Goal: Task Accomplishment & Management: Use online tool/utility

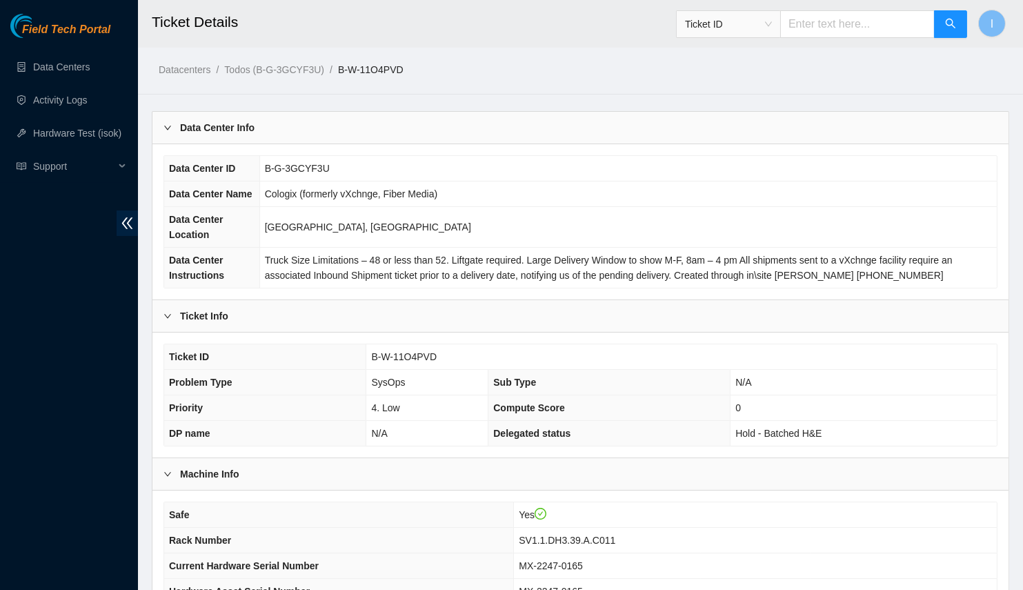
click at [277, 115] on div "Data Center Info" at bounding box center [581, 128] width 856 height 32
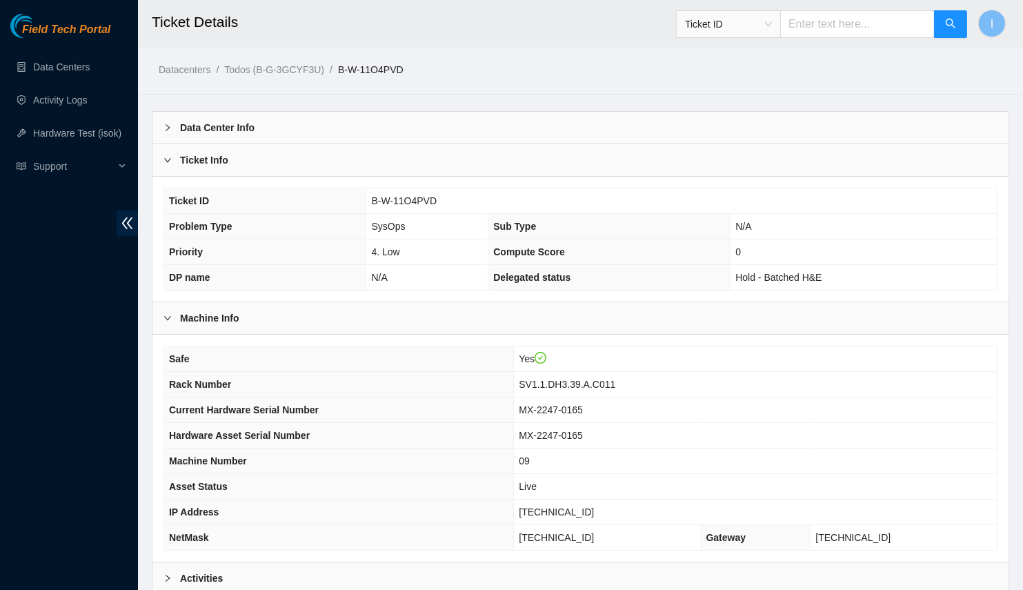
scroll to position [136, 0]
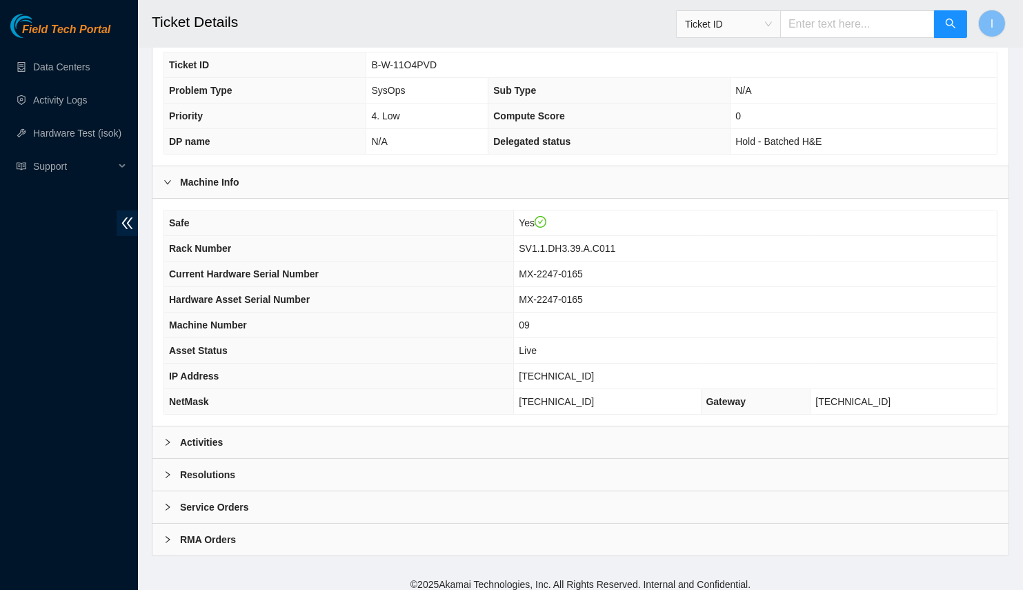
click at [293, 460] on div "Resolutions" at bounding box center [581, 475] width 856 height 32
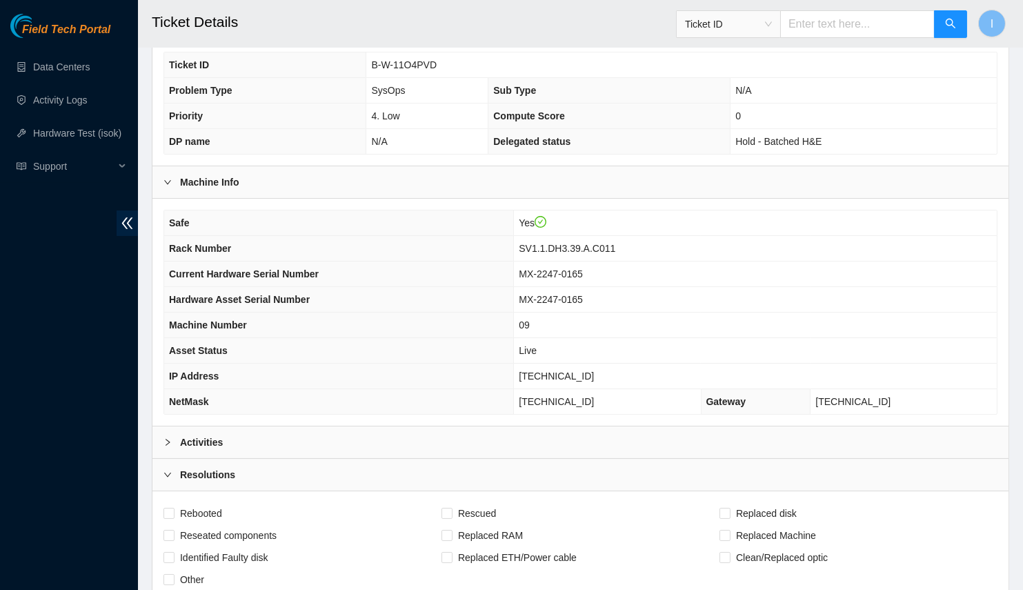
click at [293, 439] on div "Activities" at bounding box center [581, 442] width 856 height 32
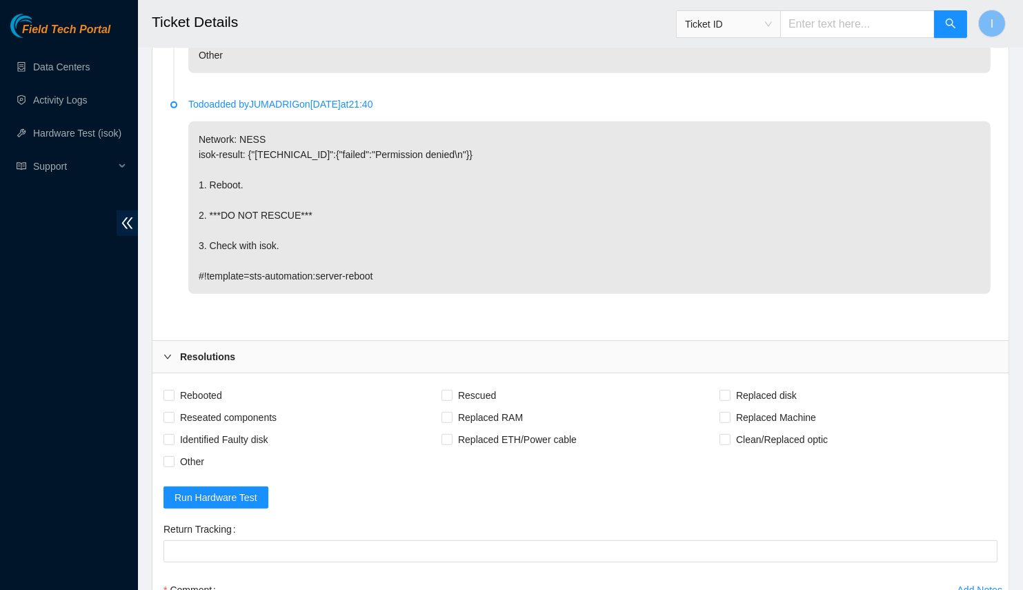
click at [253, 359] on div "Resolutions" at bounding box center [581, 357] width 856 height 32
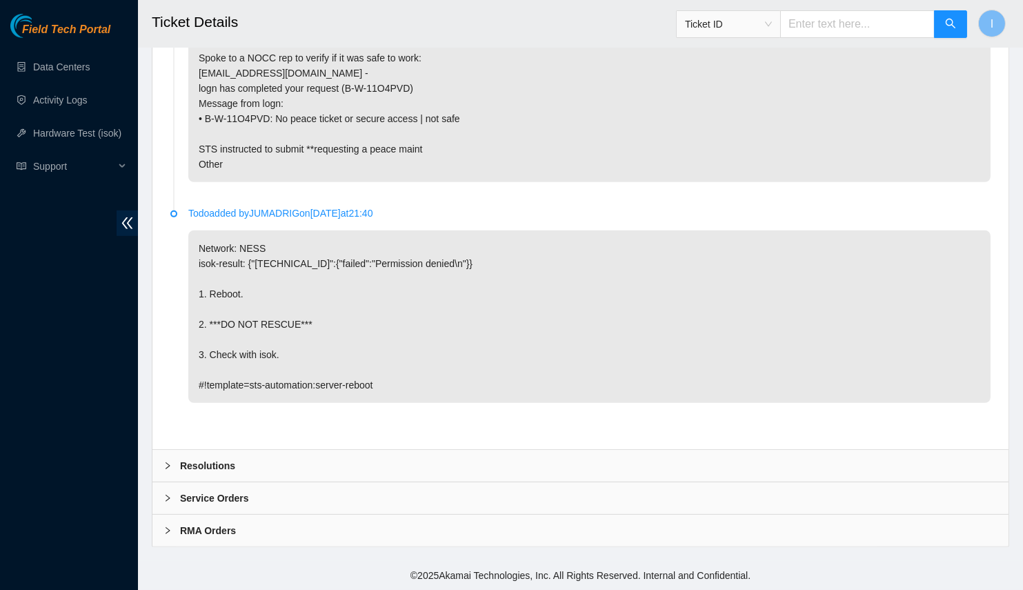
scroll to position [826, 0]
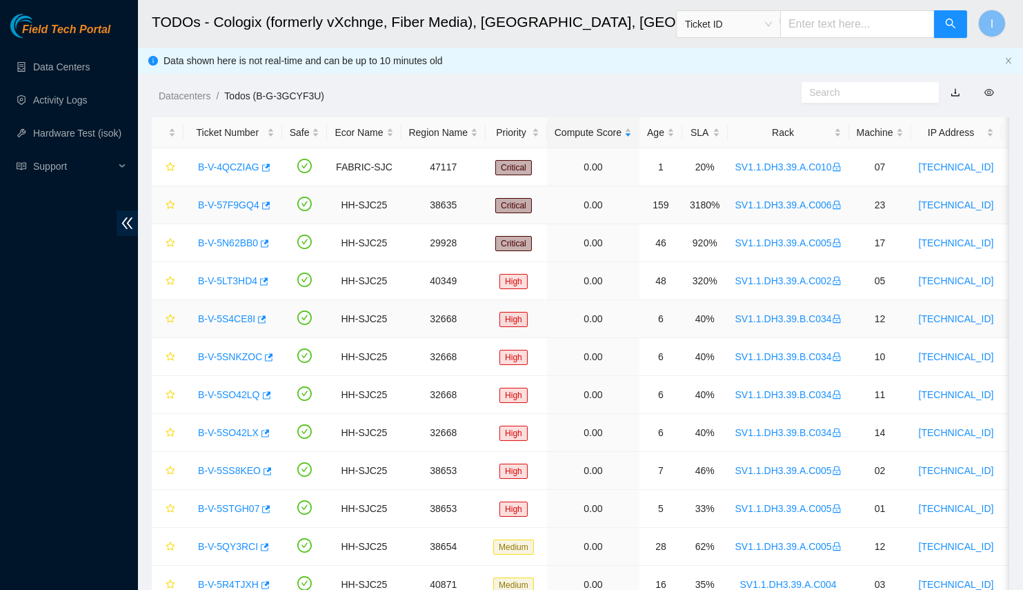
scroll to position [62, 0]
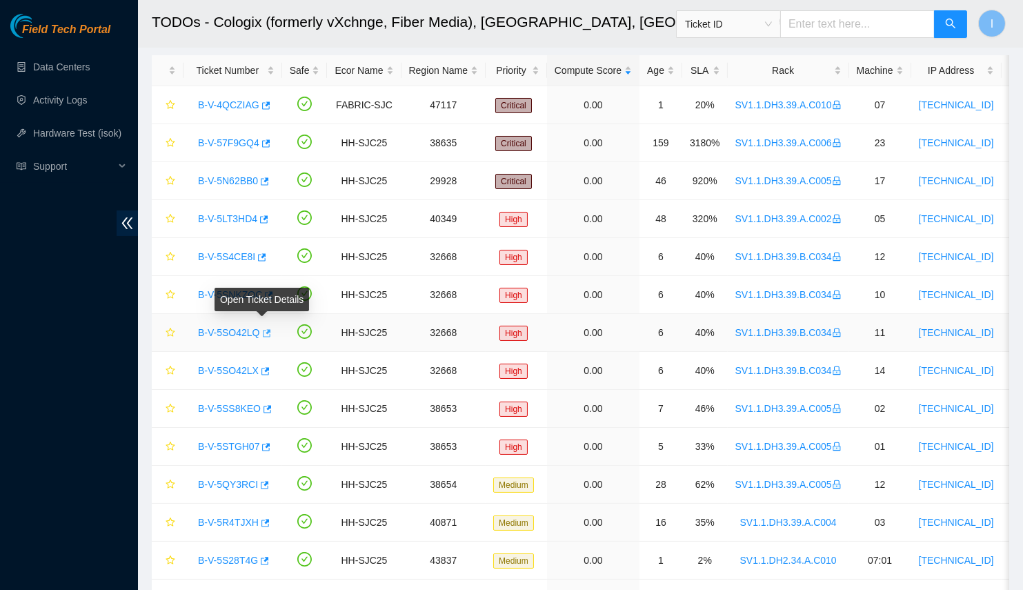
click at [263, 330] on icon "button" at bounding box center [267, 333] width 8 height 8
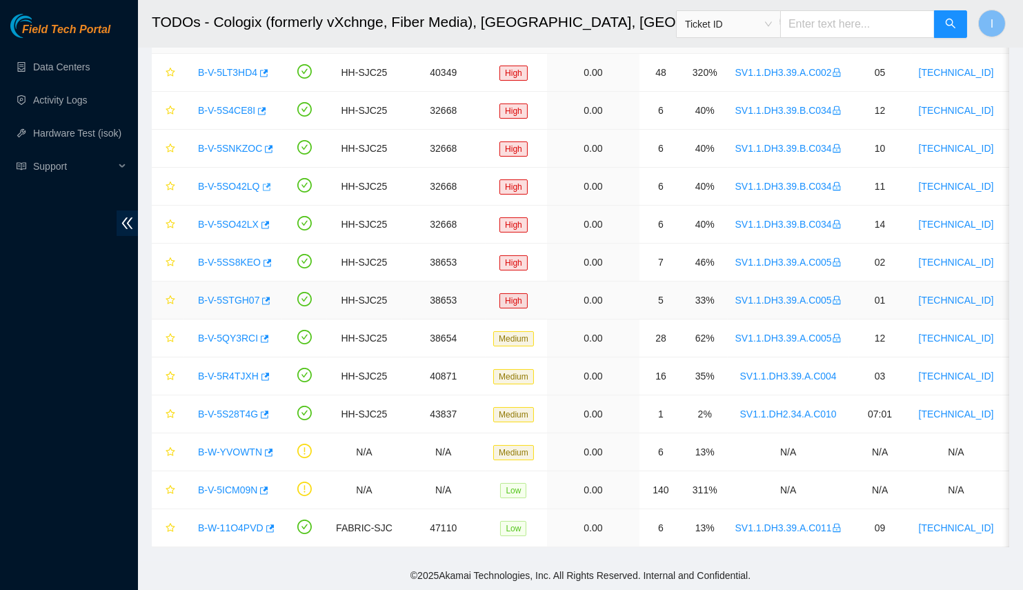
scroll to position [0, 0]
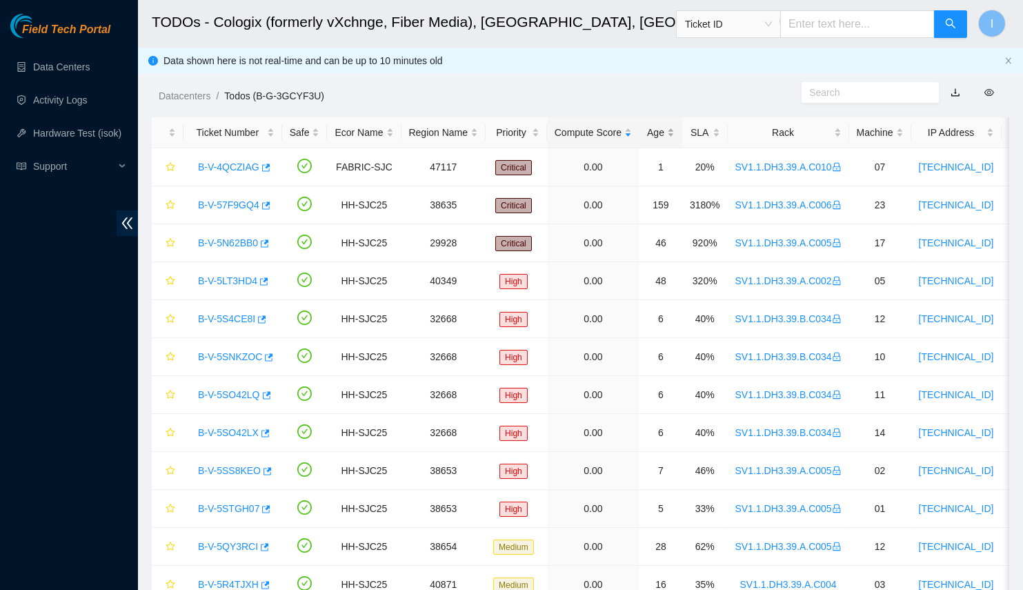
click at [651, 126] on div "Age" at bounding box center [661, 132] width 28 height 15
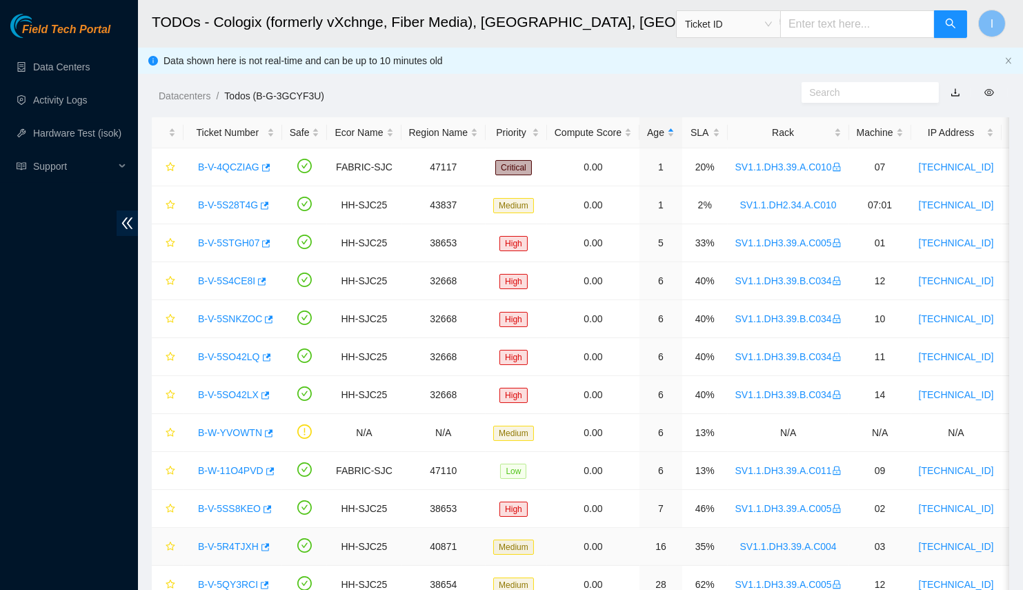
scroll to position [211, 0]
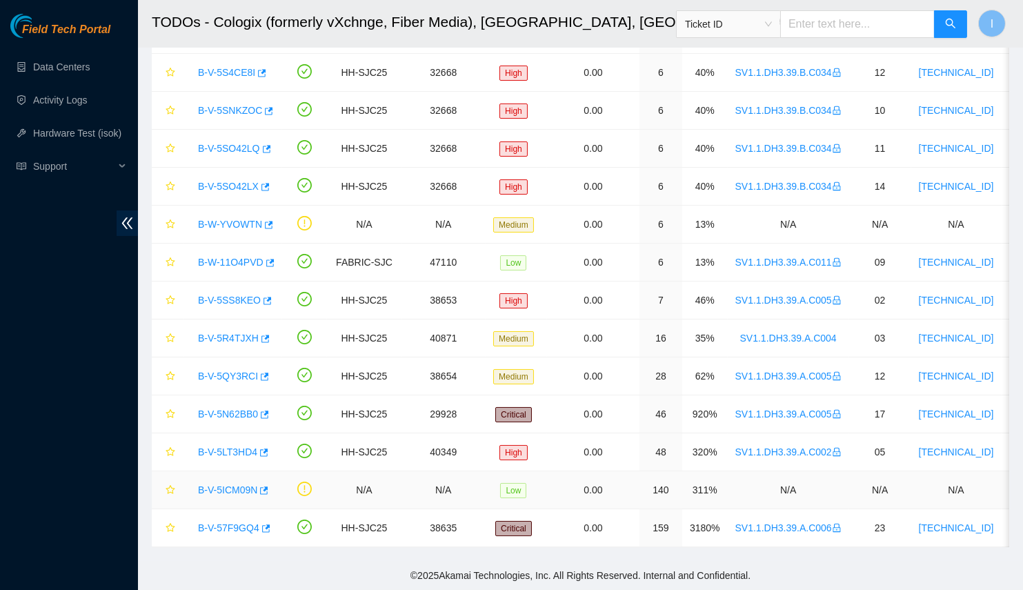
click at [230, 484] on link "B-V-5ICM09N" at bounding box center [227, 489] width 59 height 11
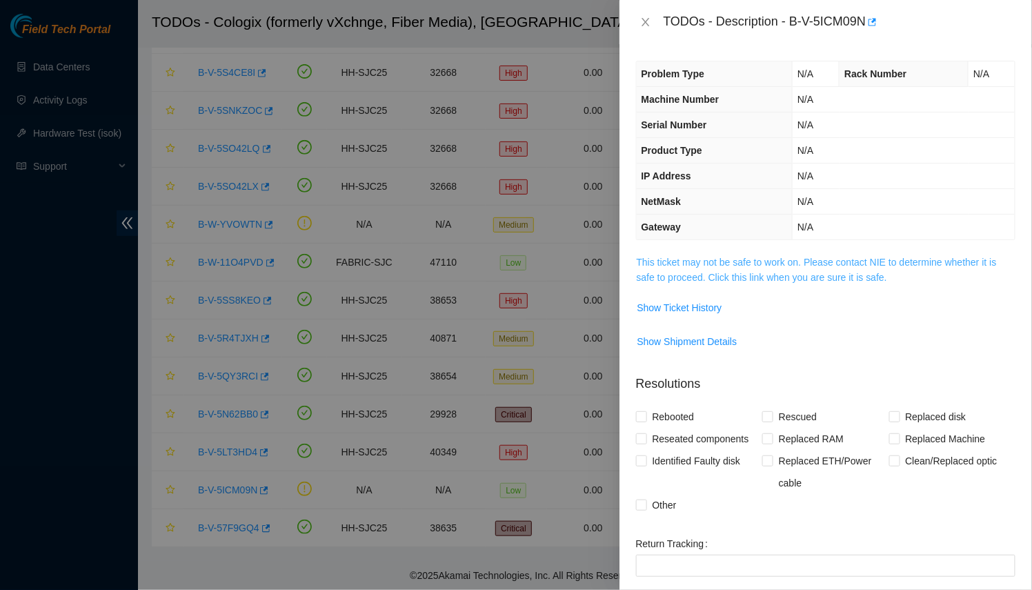
click at [662, 273] on link "This ticket may not be safe to work on. Please contact NIE to determine whether…" at bounding box center [817, 270] width 360 height 26
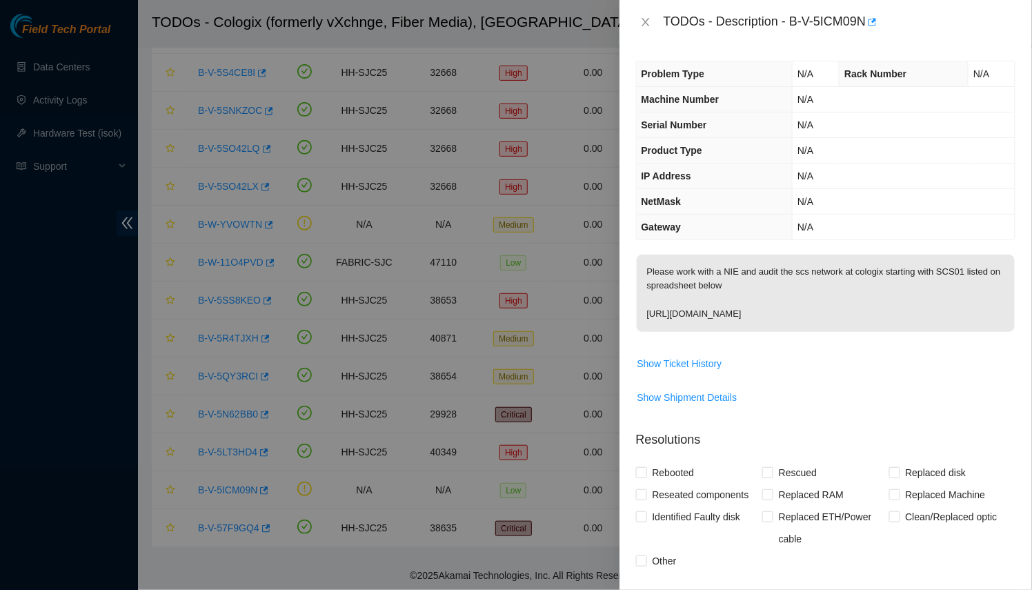
click at [393, 335] on div at bounding box center [516, 295] width 1032 height 590
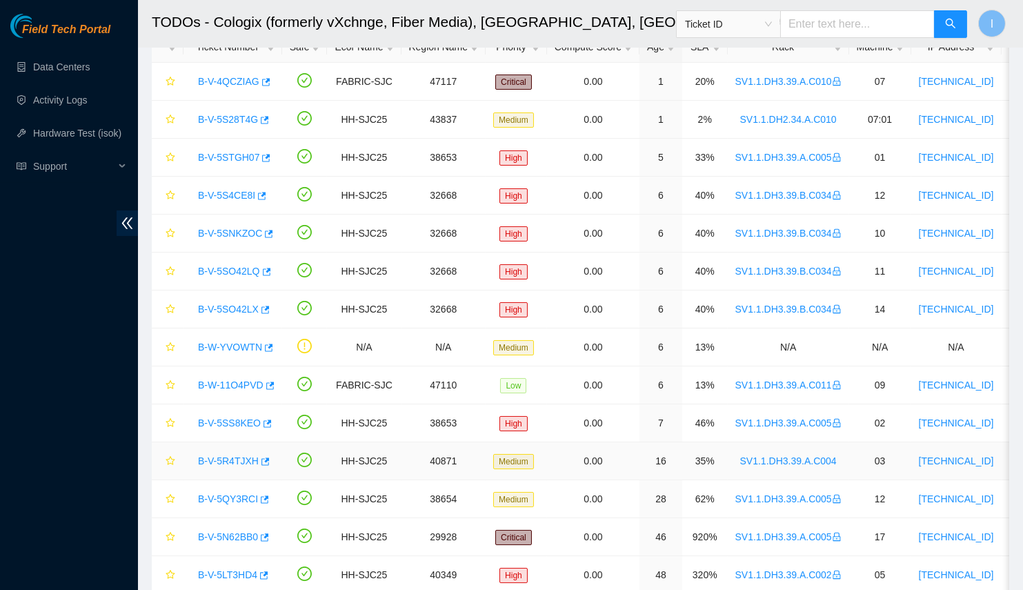
scroll to position [23, 0]
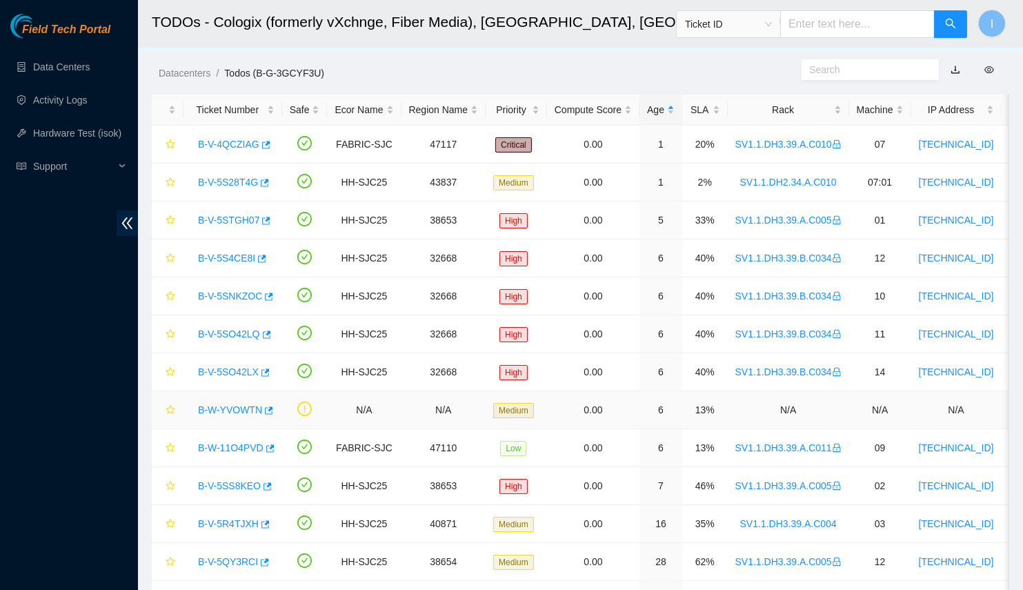
click at [224, 404] on link "B-W-YVOWTN" at bounding box center [230, 409] width 64 height 11
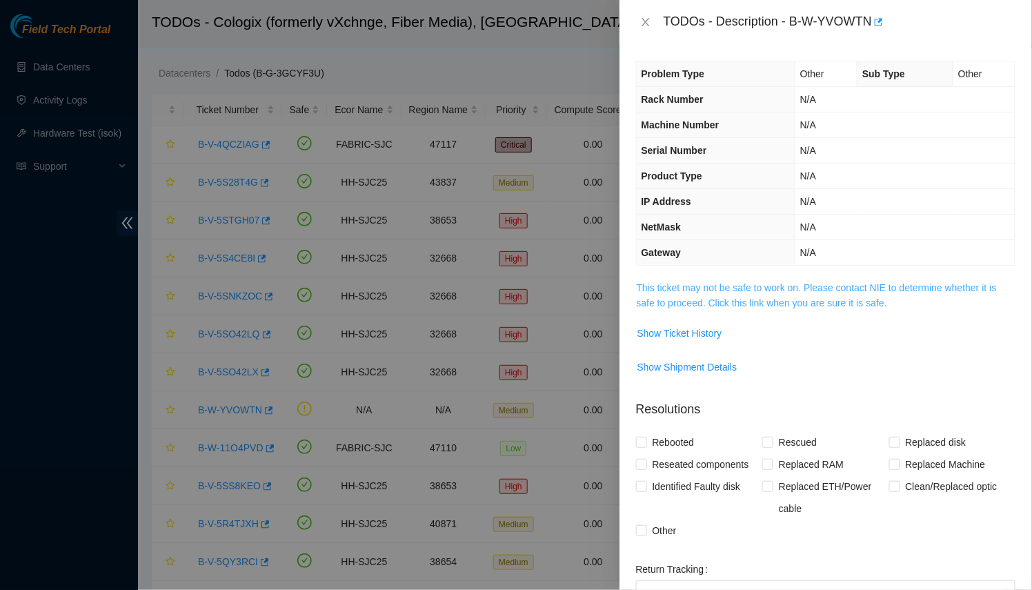
click at [671, 282] on link "This ticket may not be safe to work on. Please contact NIE to determine whether…" at bounding box center [817, 295] width 360 height 26
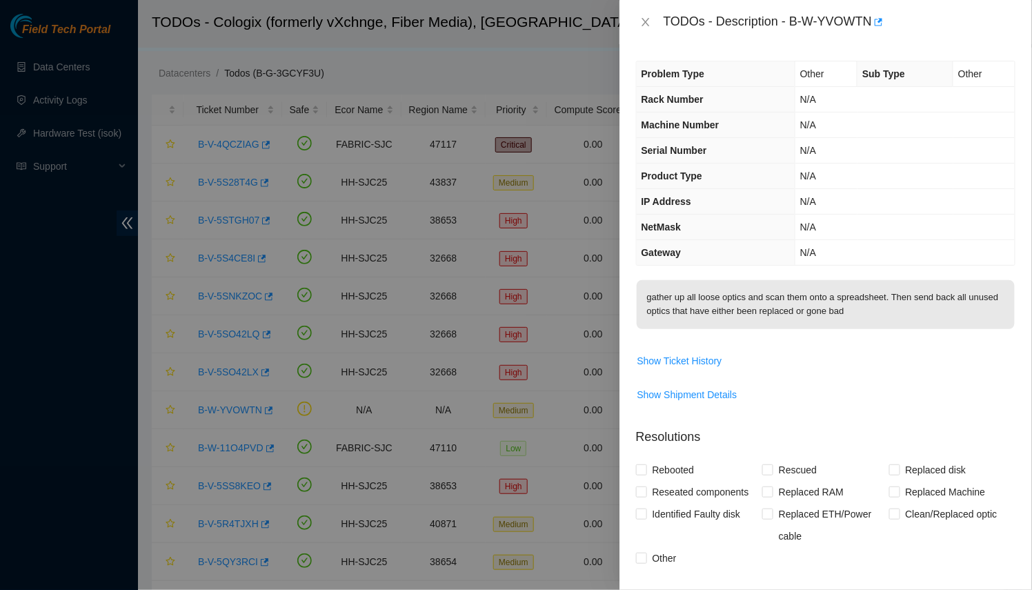
click at [456, 317] on div at bounding box center [516, 295] width 1032 height 590
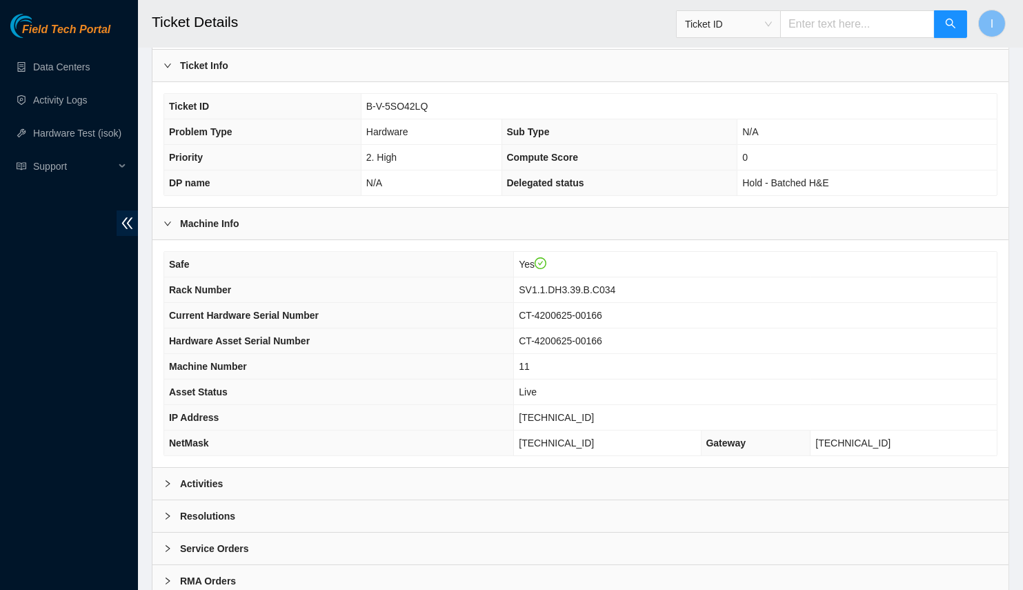
scroll to position [290, 0]
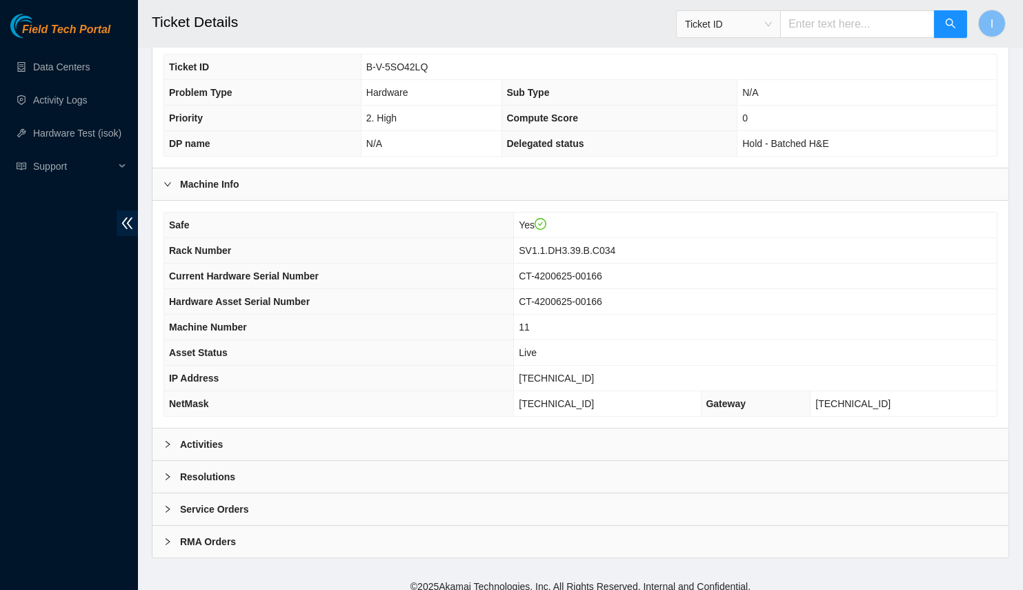
click at [230, 417] on div "Safe Yes Rack Number SV1.1.DH3.39.B.C034 Current Hardware Serial Number CT-4200…" at bounding box center [581, 314] width 856 height 227
click at [229, 429] on div "Activities" at bounding box center [581, 445] width 856 height 32
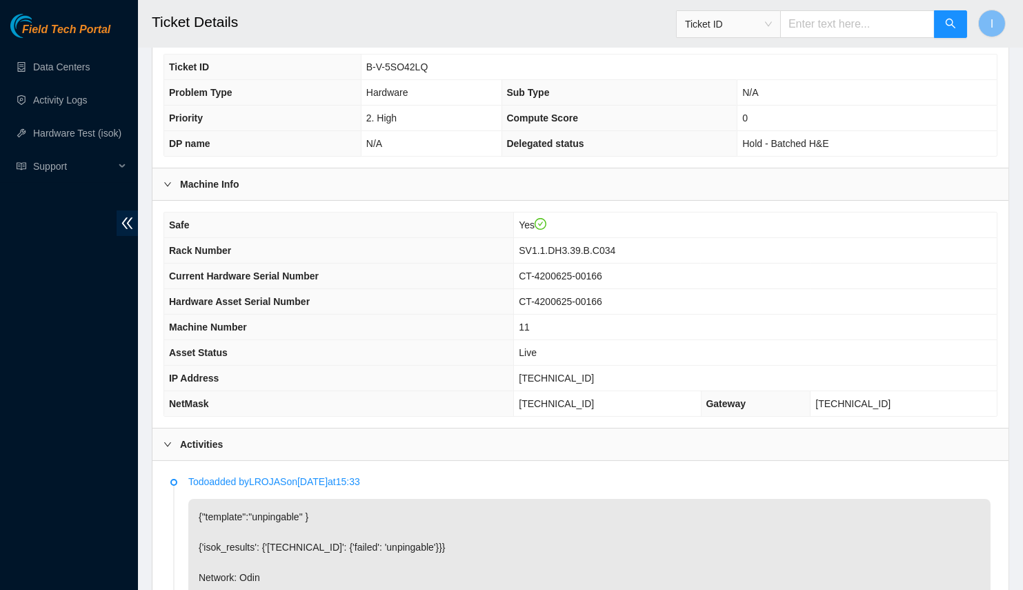
click at [226, 433] on div "Activities" at bounding box center [581, 445] width 856 height 32
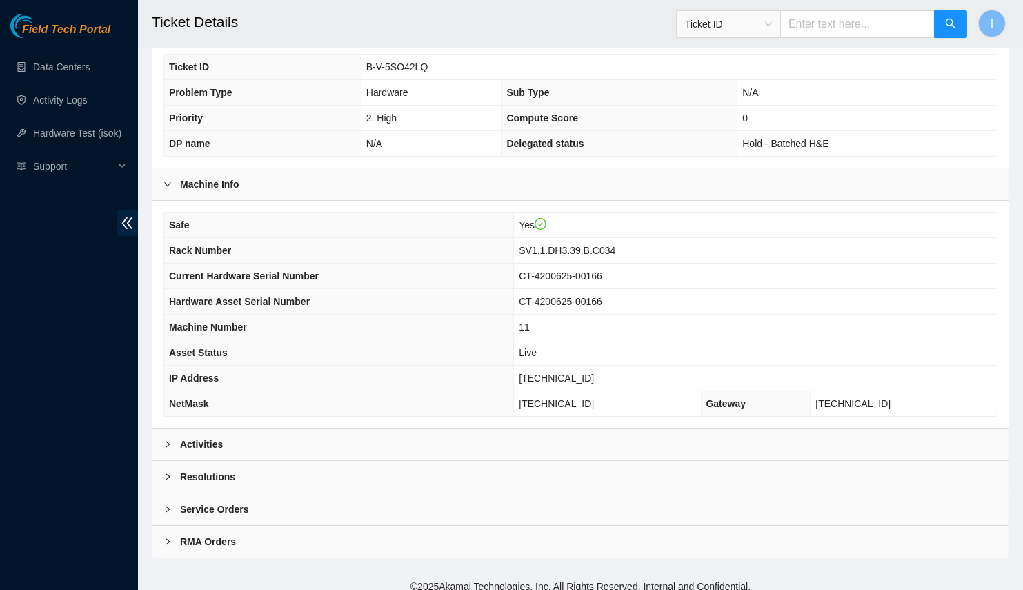
click at [228, 429] on div "Activities" at bounding box center [581, 445] width 856 height 32
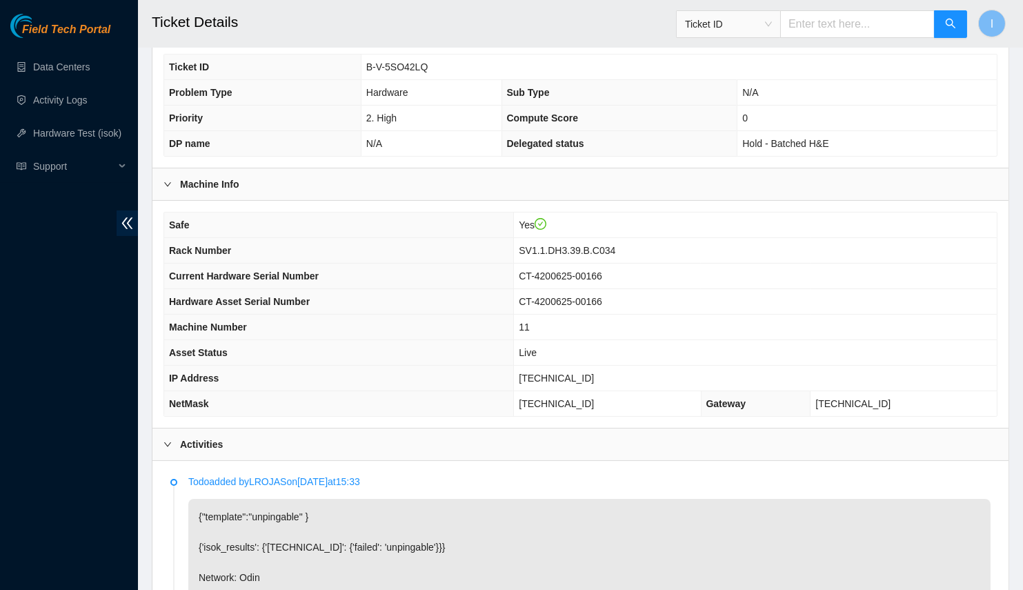
scroll to position [0, 0]
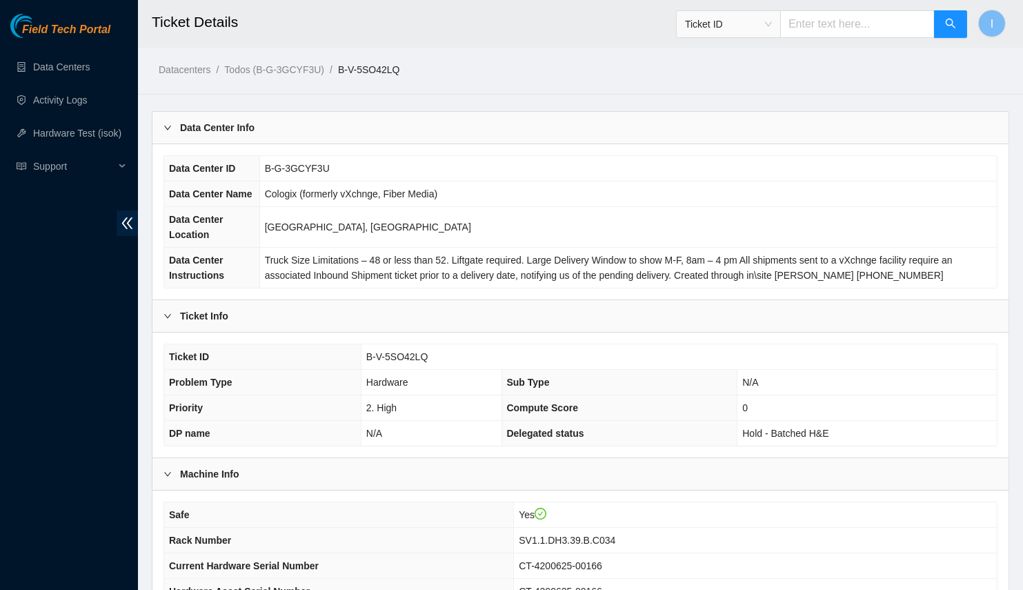
click at [295, 132] on div "Data Center Info" at bounding box center [581, 128] width 856 height 32
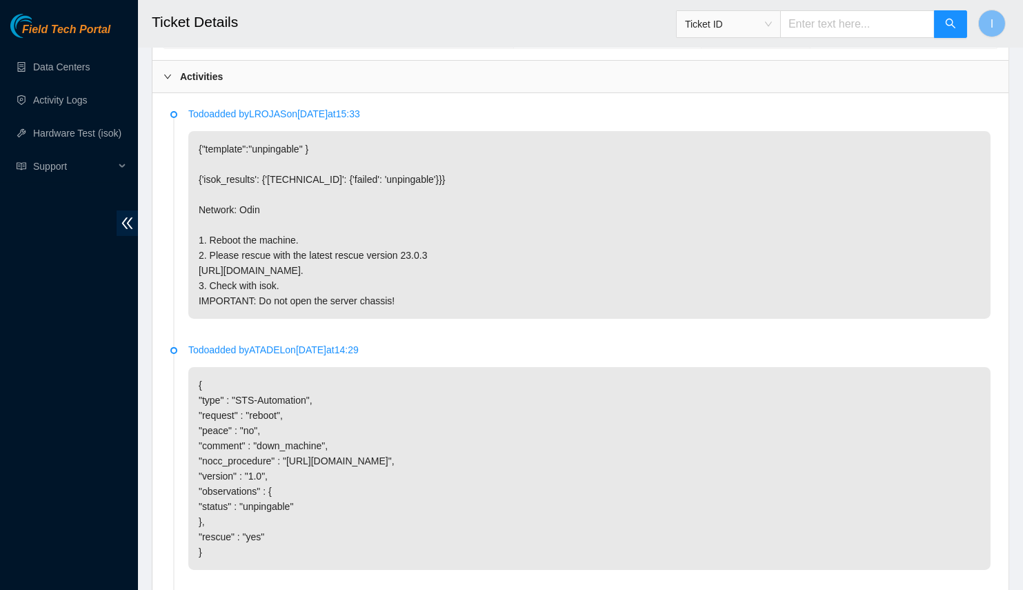
scroll to position [439, 0]
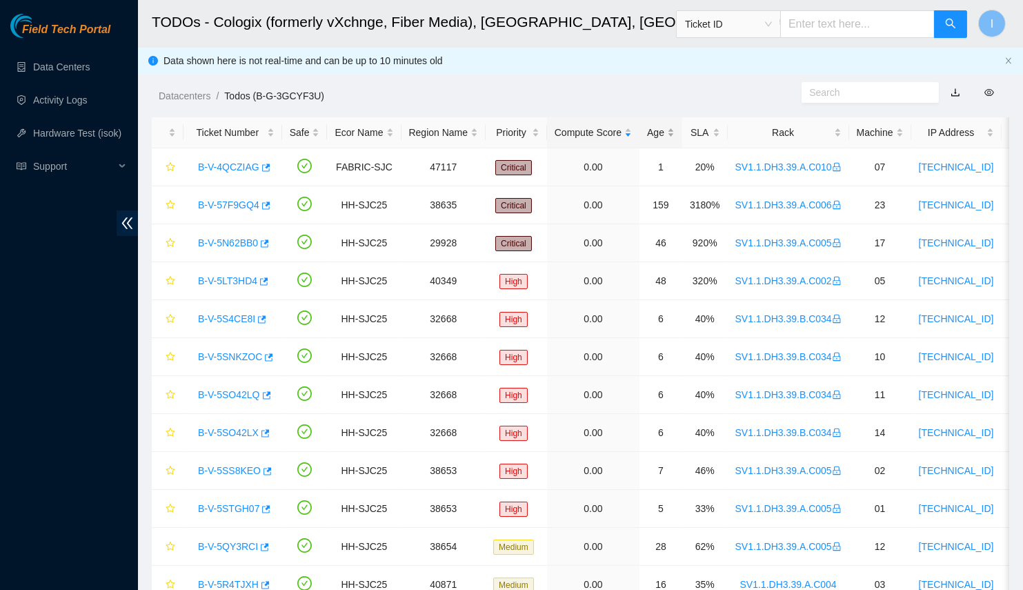
click at [647, 139] on div "Age" at bounding box center [661, 132] width 28 height 15
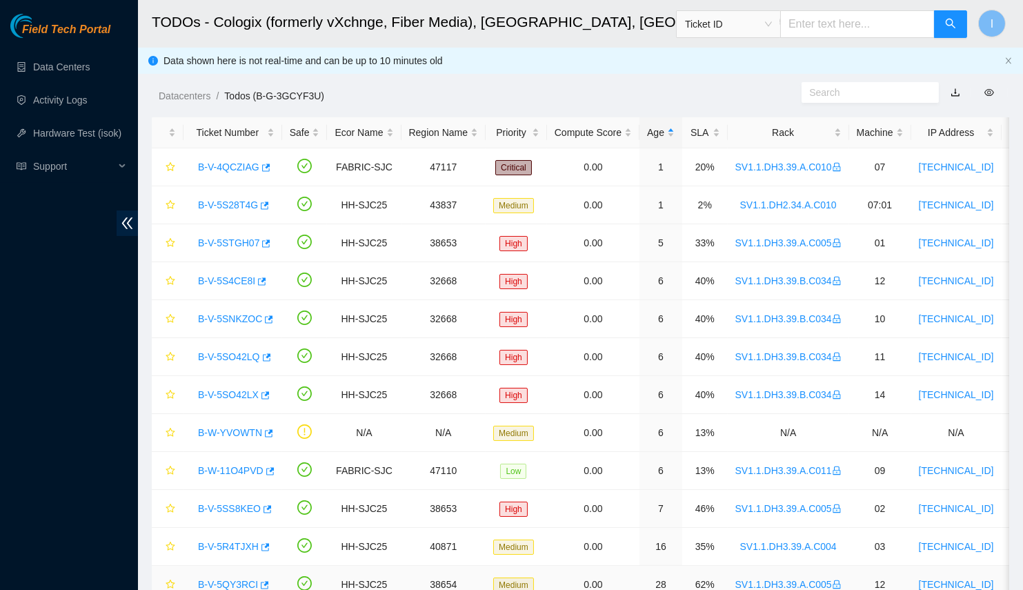
click at [402, 585] on td "38654" at bounding box center [444, 585] width 85 height 38
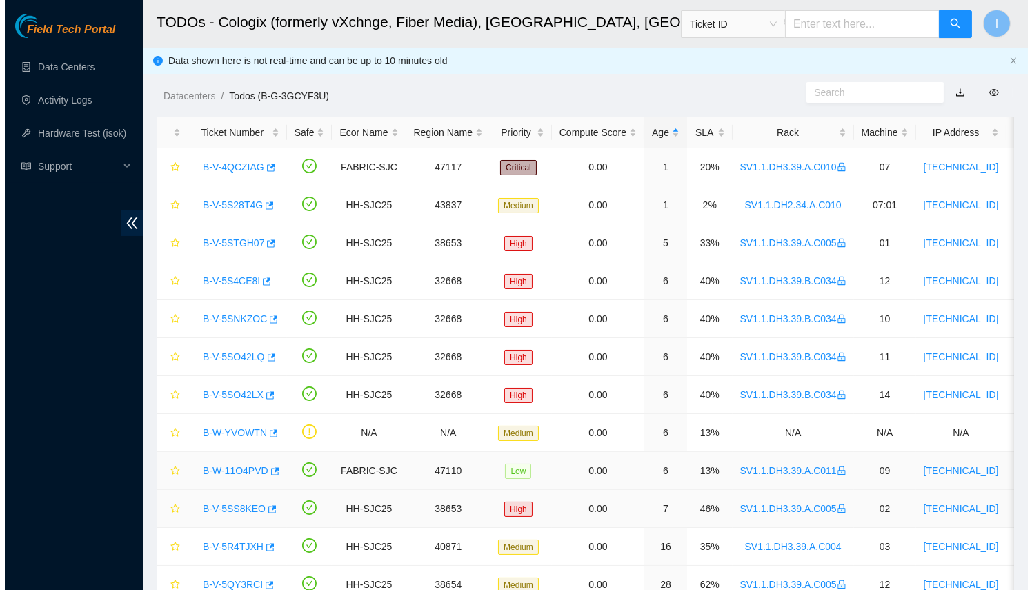
scroll to position [211, 0]
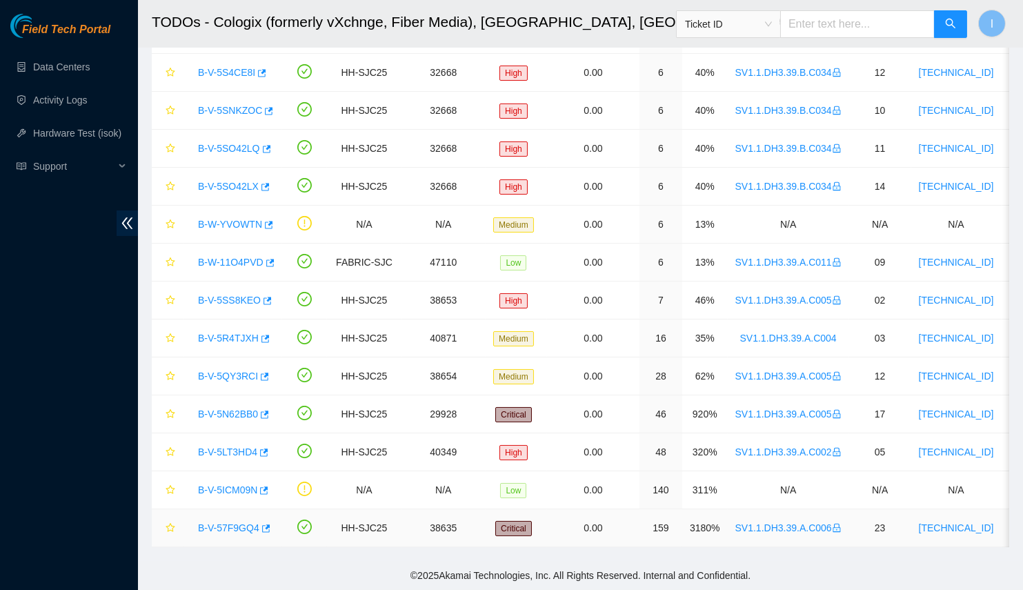
click at [219, 522] on link "B-V-57F9GQ4" at bounding box center [228, 527] width 61 height 11
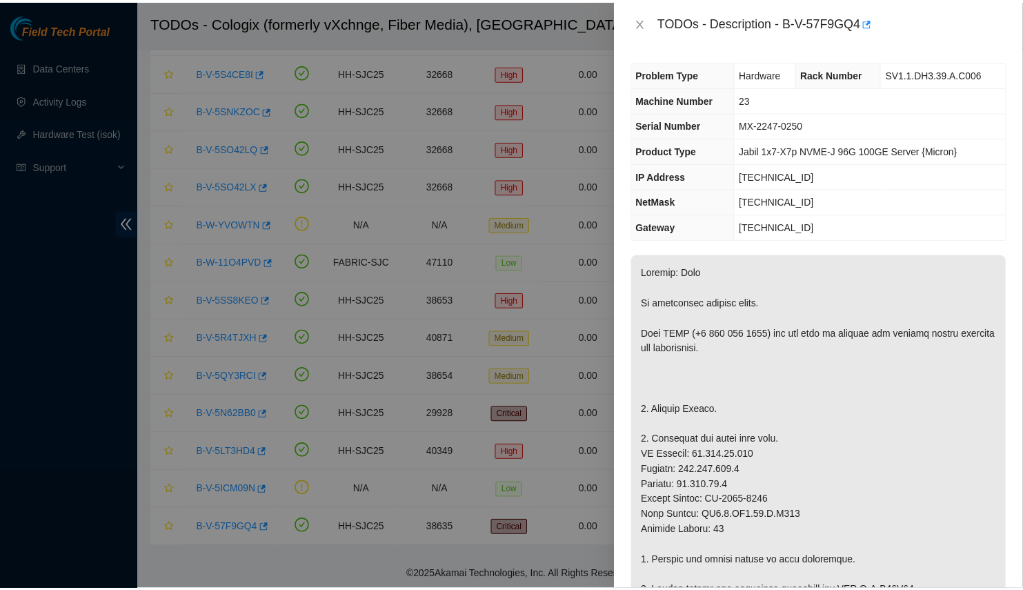
scroll to position [125, 0]
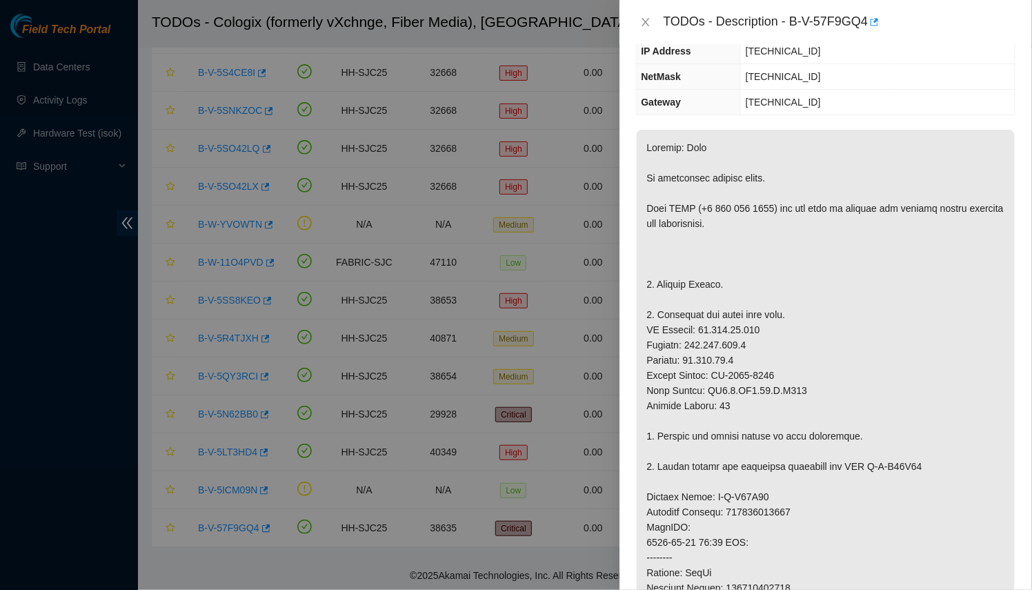
click at [466, 402] on div at bounding box center [516, 295] width 1032 height 590
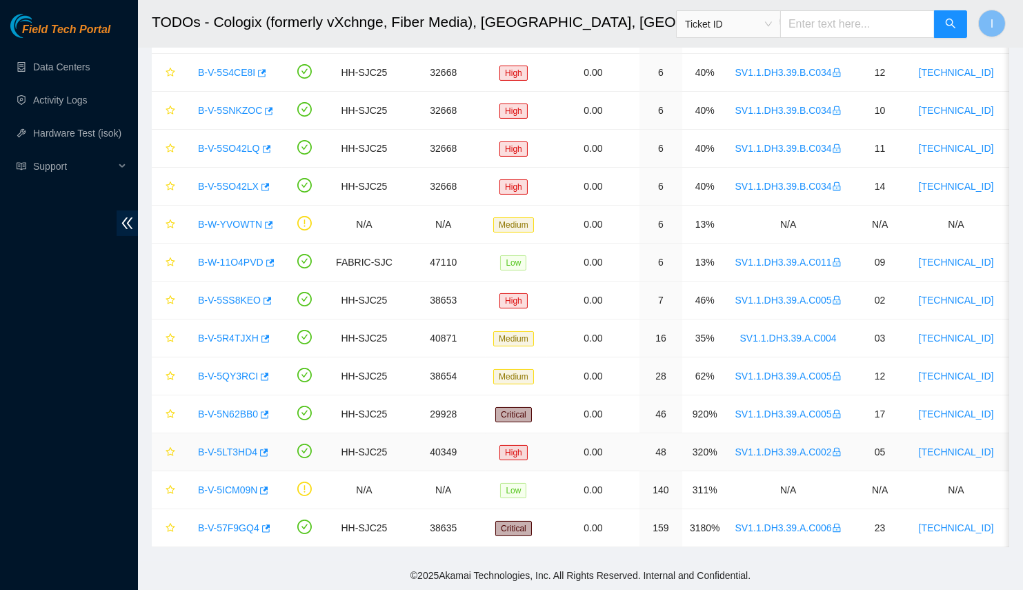
click at [266, 461] on td "B-V-5LT3HD4" at bounding box center [233, 452] width 99 height 38
click at [228, 449] on link "B-V-5LT3HD4" at bounding box center [227, 451] width 59 height 11
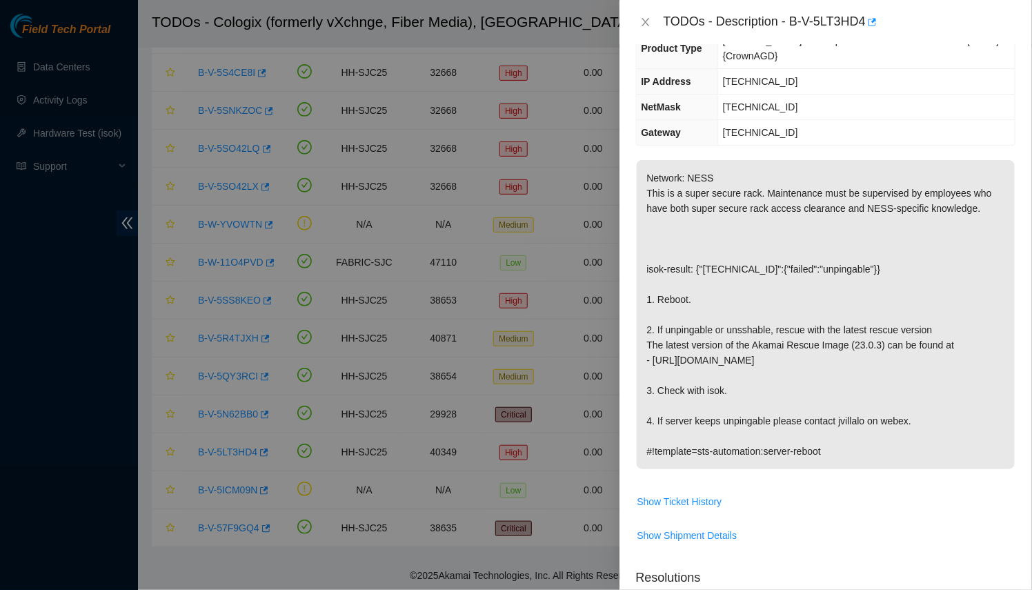
click at [306, 356] on div at bounding box center [516, 295] width 1032 height 590
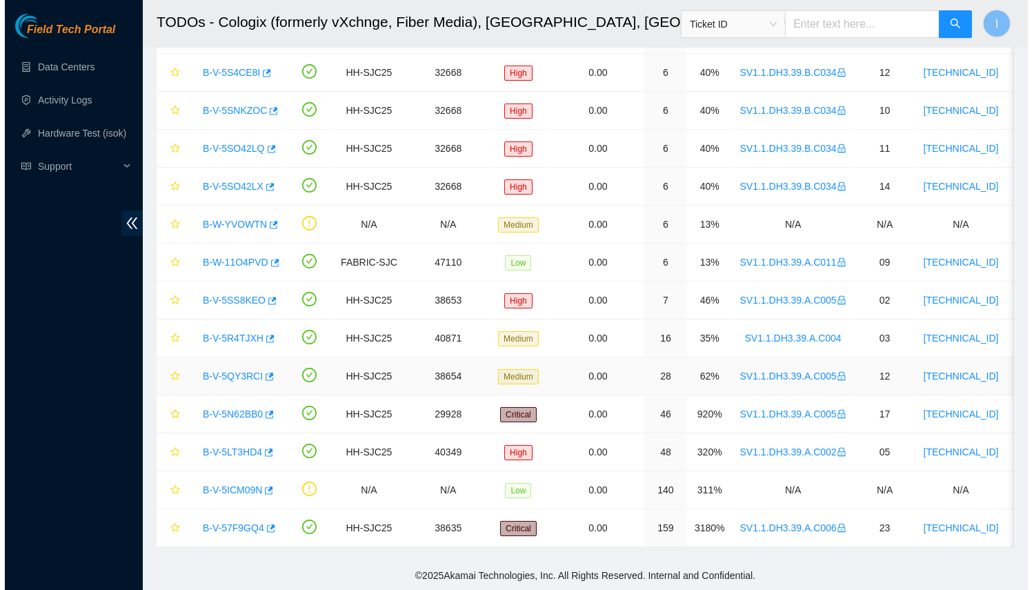
scroll to position [170, 0]
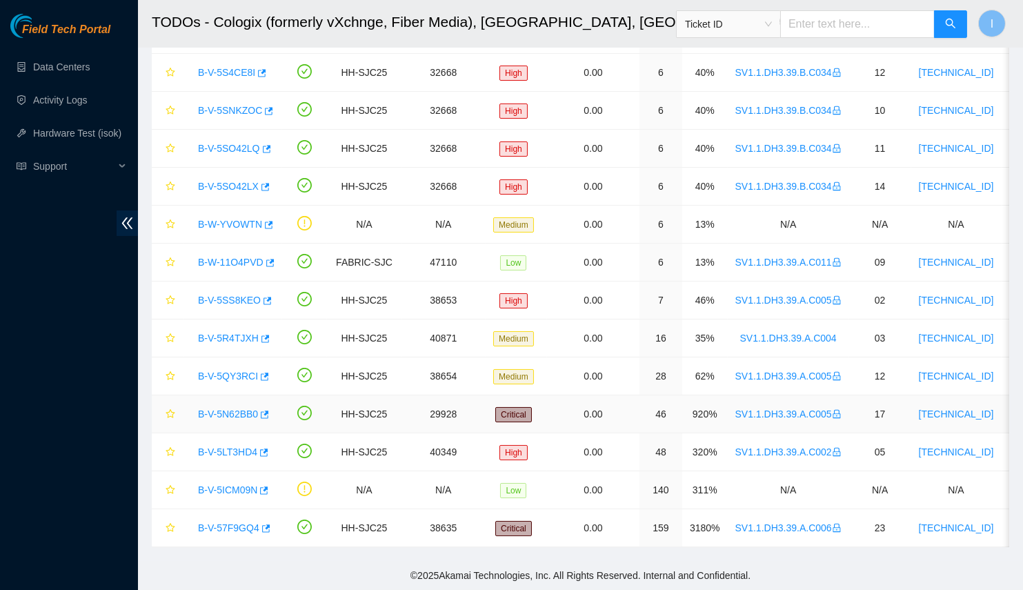
click at [215, 409] on link "B-V-5N62BB0" at bounding box center [228, 414] width 60 height 11
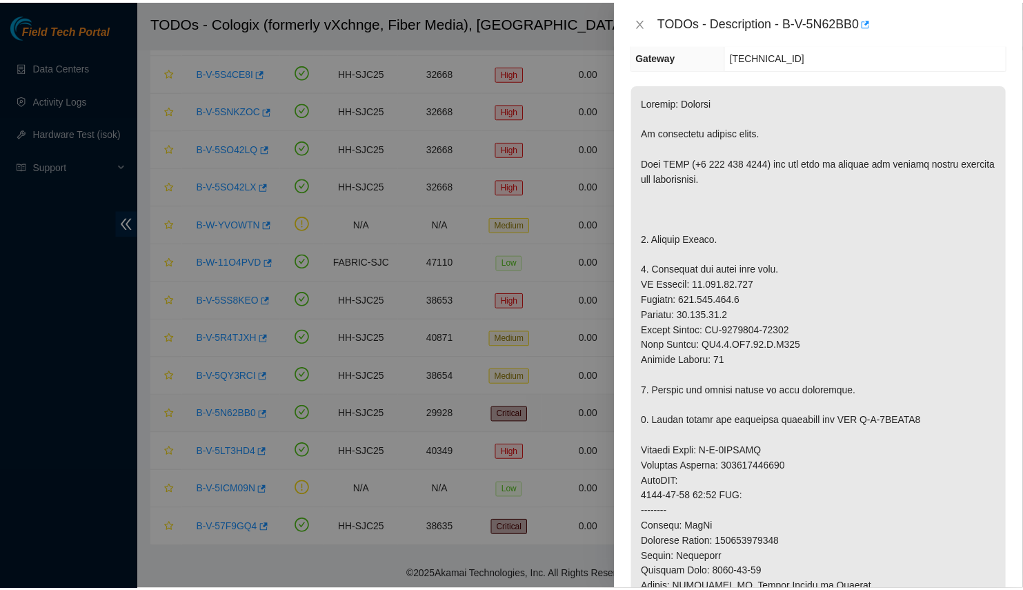
scroll to position [125, 0]
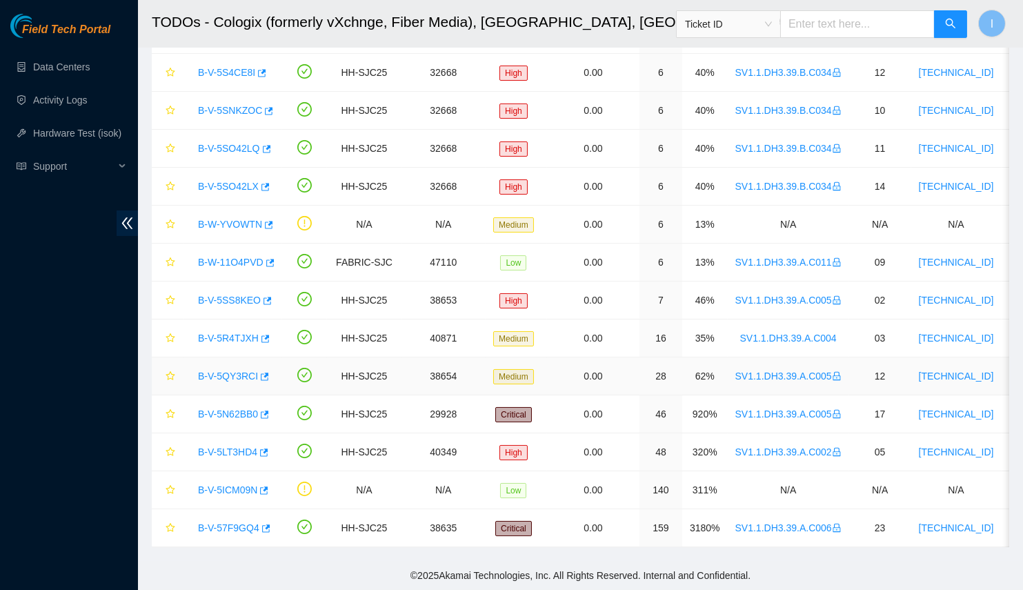
click at [213, 374] on link "B-V-5QY3RCI" at bounding box center [228, 376] width 60 height 11
click at [217, 337] on link "B-V-5R4TJXH" at bounding box center [228, 338] width 61 height 11
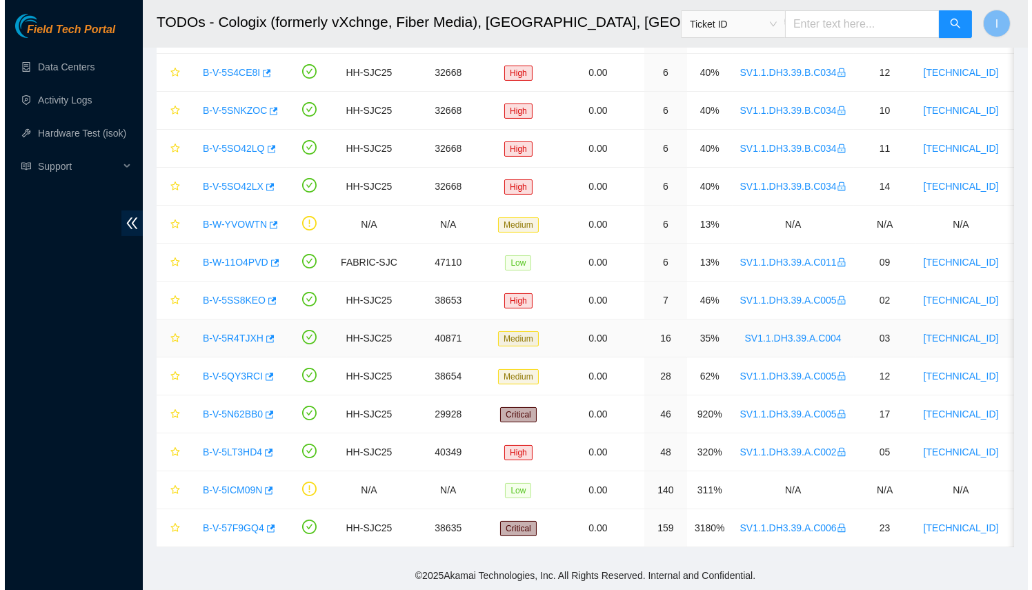
scroll to position [170, 0]
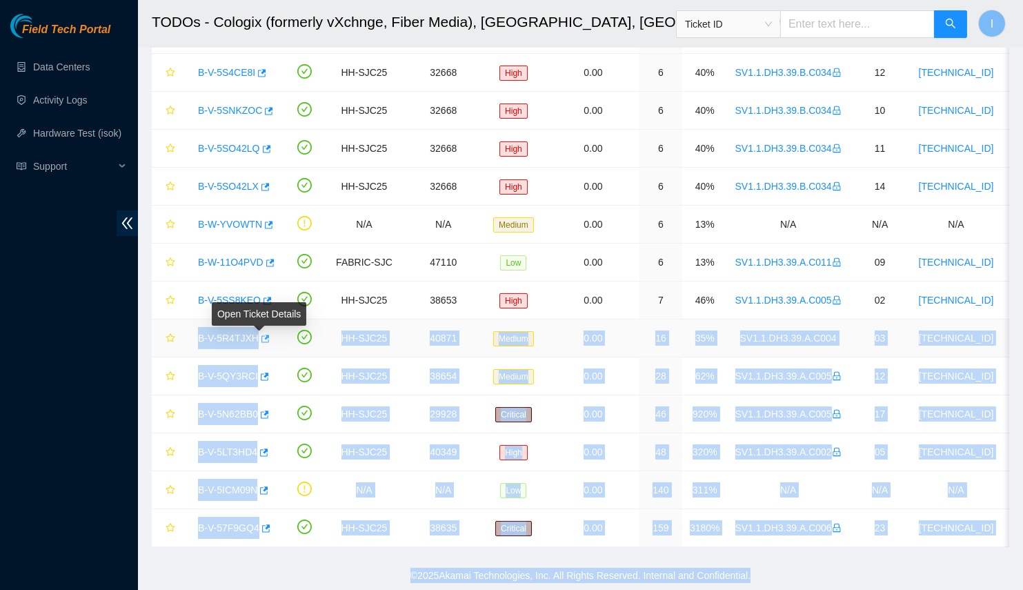
drag, startPoint x: 184, startPoint y: 335, endPoint x: 255, endPoint y: 331, distance: 70.6
click at [255, 331] on td "B-V-5R4TJXH" at bounding box center [233, 339] width 99 height 38
copy section "B-V-5R4TJXH HH-SJC25 40871 Medium 0.00 16 35% SV1.1.DH3.39.A.C004 03 72.247.36.…"
click at [185, 328] on td "B-V-5R4TJXH" at bounding box center [233, 339] width 99 height 38
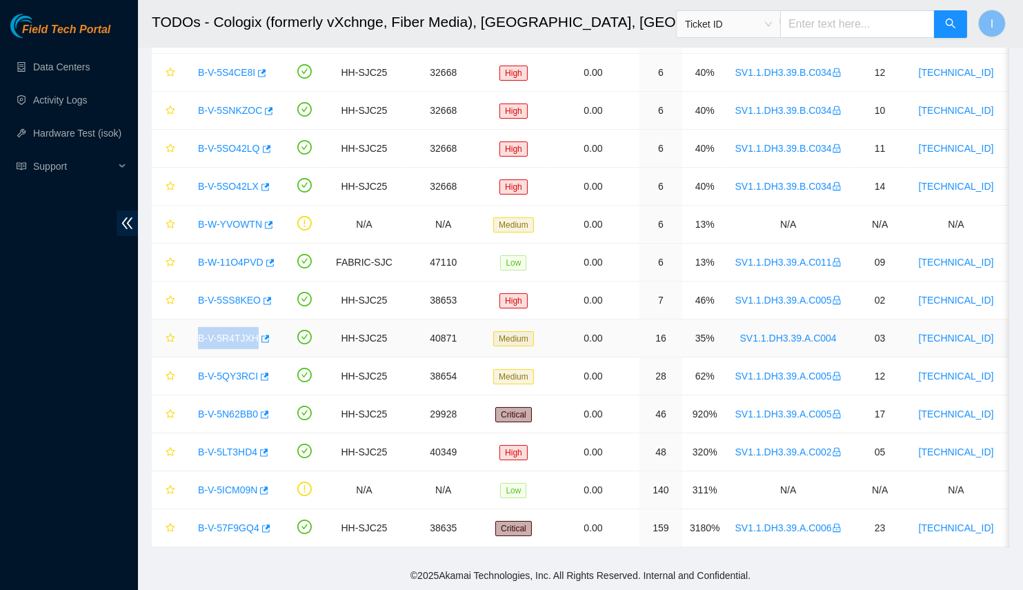
drag, startPoint x: 186, startPoint y: 328, endPoint x: 246, endPoint y: 332, distance: 60.2
click at [246, 332] on td "B-V-5R4TJXH" at bounding box center [233, 339] width 99 height 38
click at [212, 409] on link "B-V-5N62BB0" at bounding box center [228, 414] width 60 height 11
drag, startPoint x: 193, startPoint y: 405, endPoint x: 258, endPoint y: 404, distance: 64.9
click at [258, 404] on div "B-V-5N62BB0" at bounding box center [232, 414] width 83 height 22
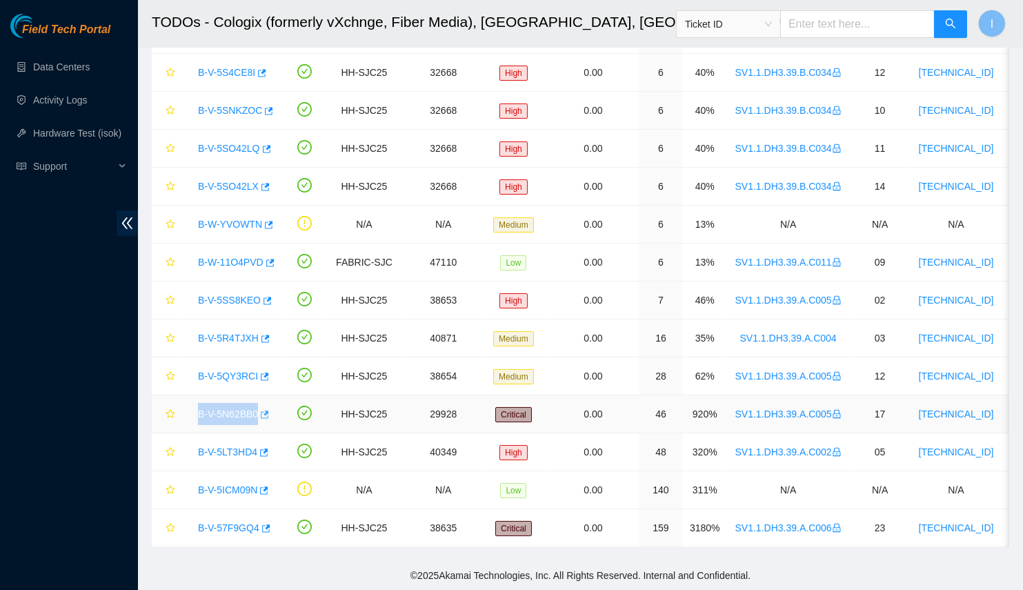
copy tr "B-V-5N62BB0"
click at [229, 522] on link "B-V-57F9GQ4" at bounding box center [228, 527] width 61 height 11
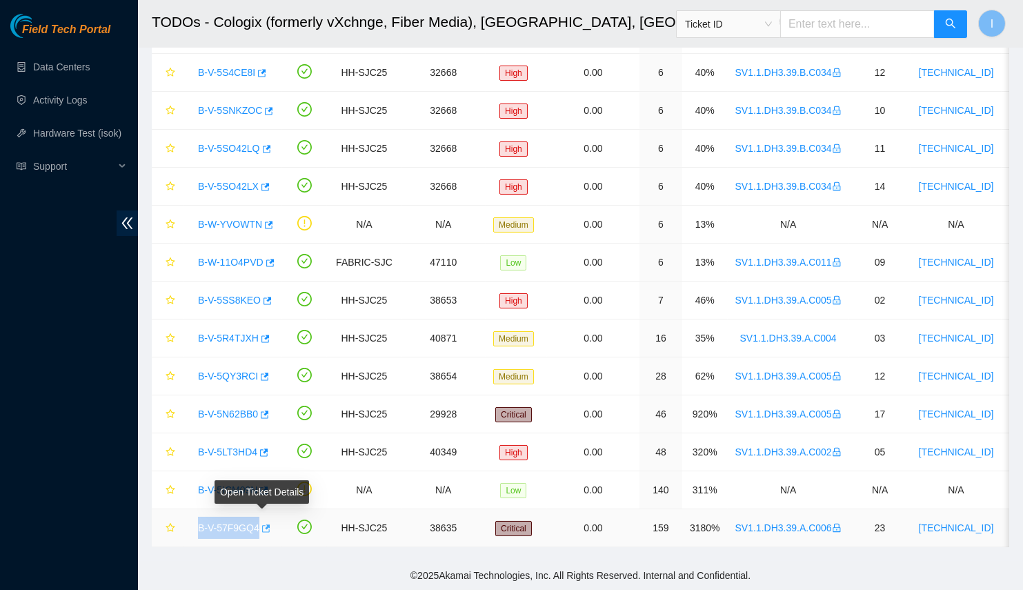
drag, startPoint x: 190, startPoint y: 519, endPoint x: 259, endPoint y: 519, distance: 68.3
click at [259, 519] on div "B-V-57F9GQ4" at bounding box center [232, 528] width 83 height 22
copy tr "B-V-57F9GQ4"
click at [228, 522] on link "B-V-57F9GQ4" at bounding box center [228, 527] width 61 height 11
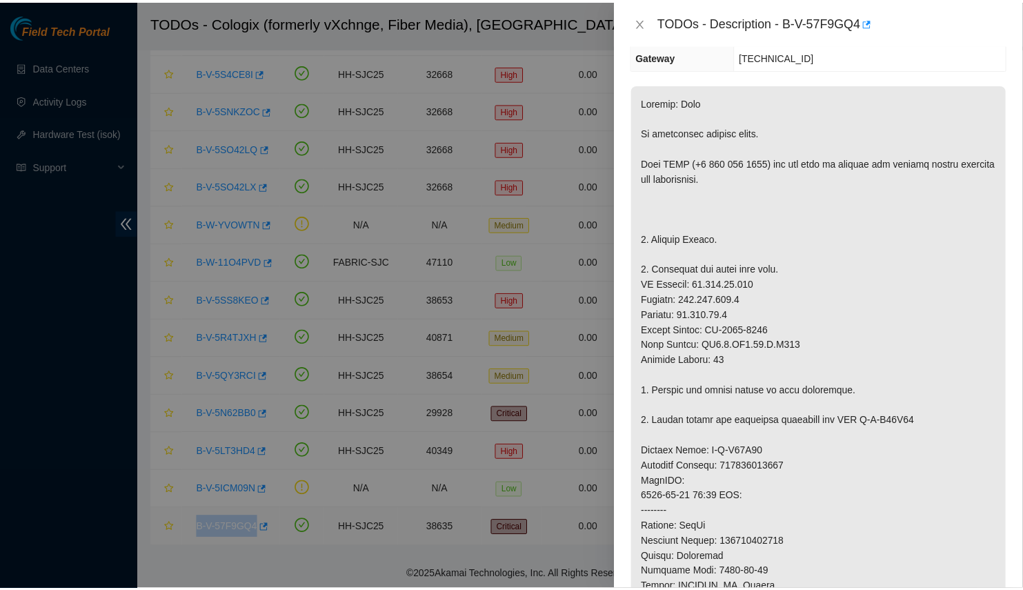
scroll to position [125, 0]
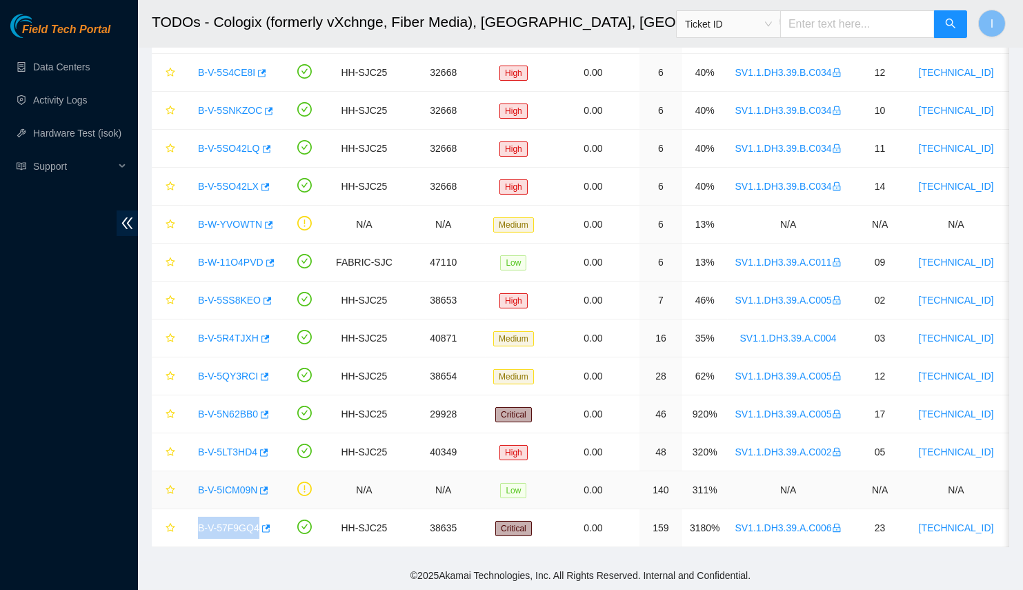
click at [222, 485] on link "B-V-5ICM09N" at bounding box center [227, 489] width 59 height 11
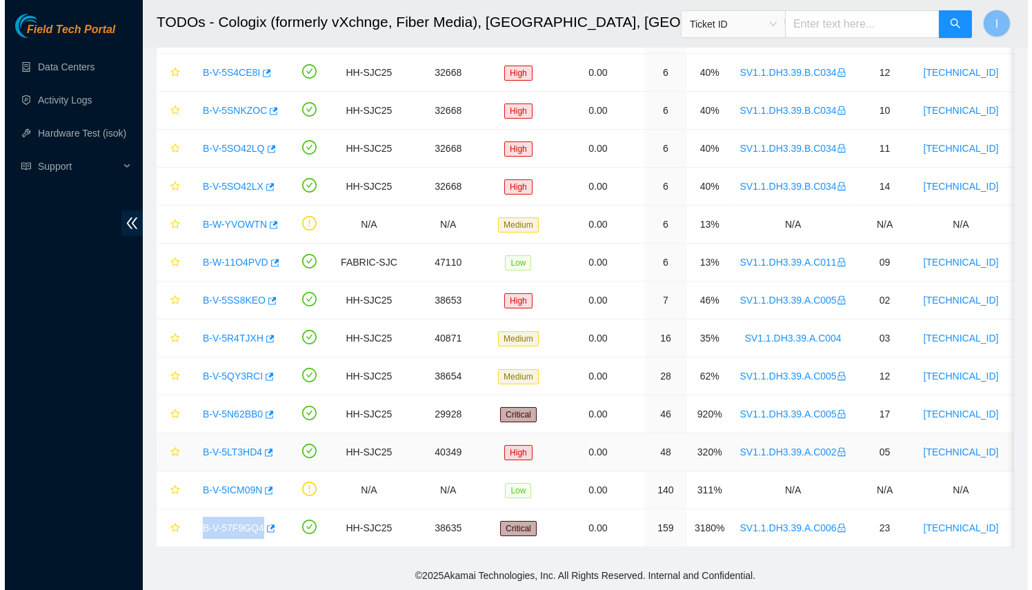
scroll to position [170, 0]
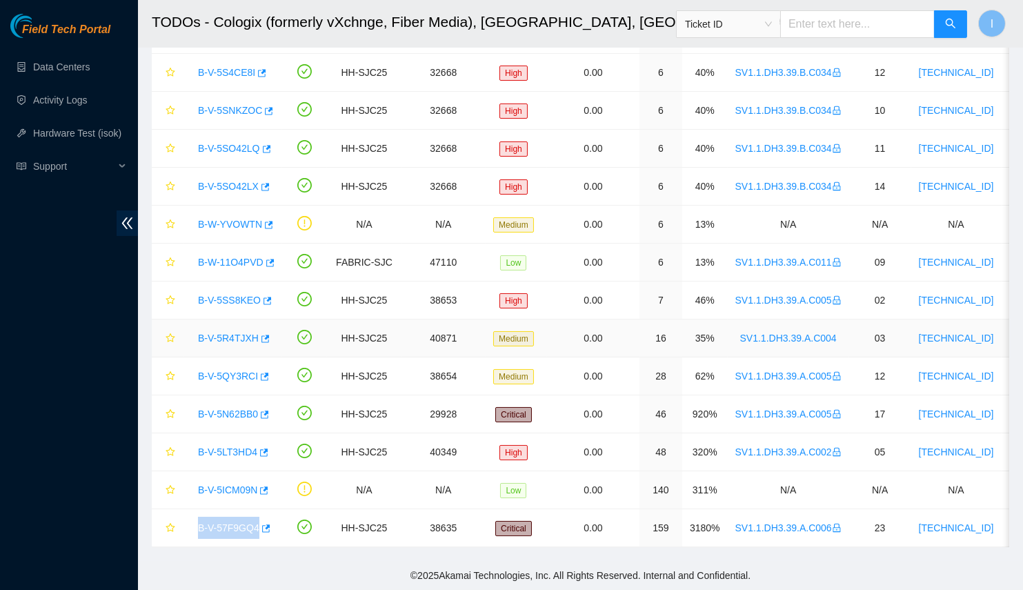
click at [227, 333] on link "B-V-5R4TJXH" at bounding box center [228, 338] width 61 height 11
click at [230, 367] on body "Field Tech Portal Data Centers Activity Logs Hardware Test (isok) Support TODOs…" at bounding box center [511, 87] width 1023 height 590
click at [230, 371] on link "B-V-5QY3RCI" at bounding box center [228, 376] width 60 height 11
drag, startPoint x: 187, startPoint y: 368, endPoint x: 251, endPoint y: 367, distance: 64.2
click at [251, 367] on td "B-V-5QY3RCI" at bounding box center [233, 376] width 99 height 38
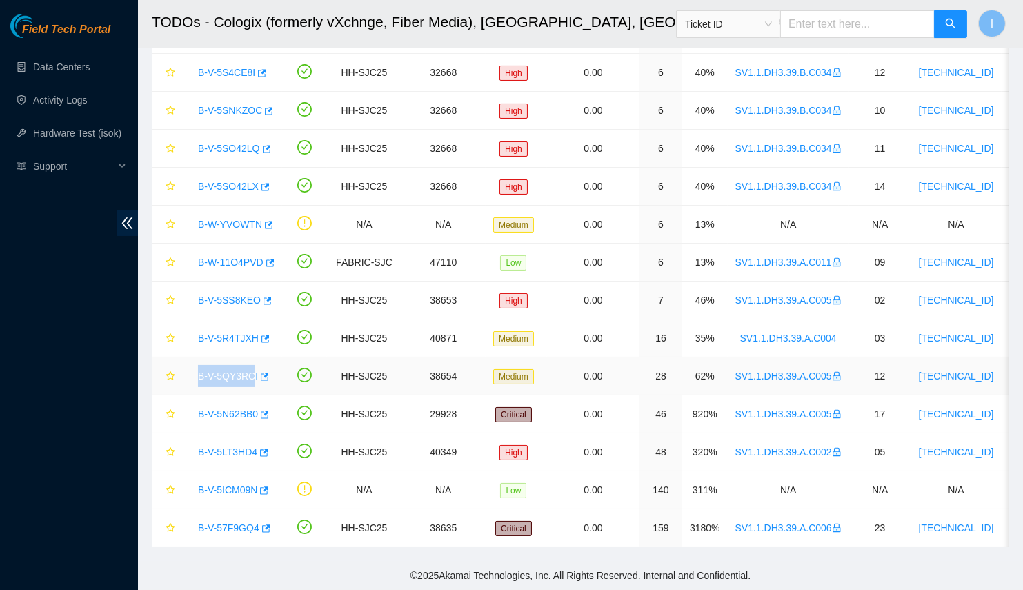
copy link "B-V-5QY3RC"
click at [191, 369] on div "B-V-5QY3RCI" at bounding box center [232, 376] width 83 height 22
drag, startPoint x: 188, startPoint y: 369, endPoint x: 260, endPoint y: 368, distance: 71.8
click at [260, 368] on td "B-V-5QY3RCI" at bounding box center [233, 376] width 99 height 38
copy tr "B-V-5QY3RCI"
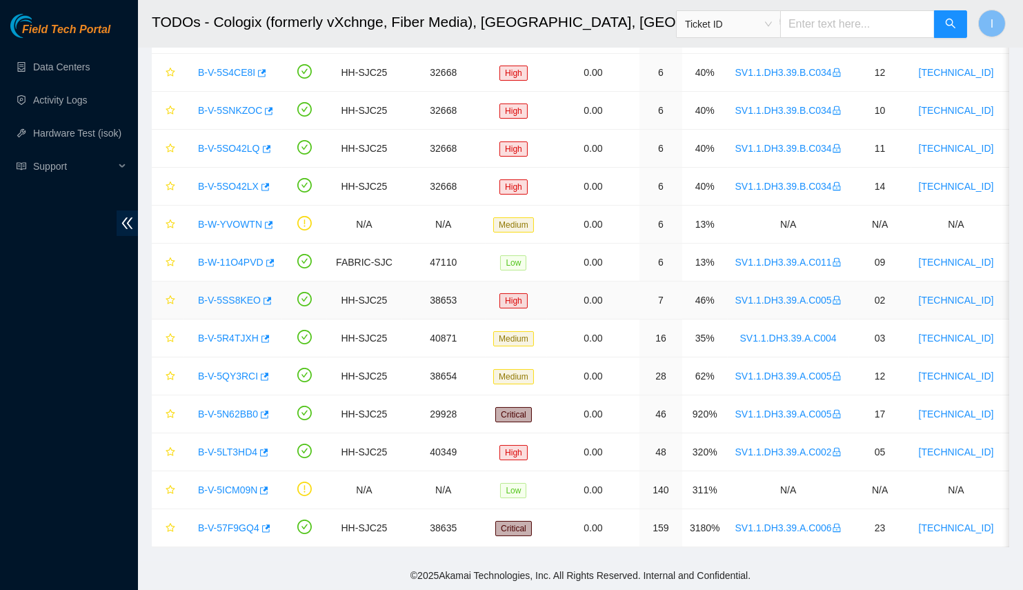
click at [219, 289] on div "B-V-5SS8KEO" at bounding box center [232, 300] width 83 height 22
click at [219, 295] on link "B-V-5SS8KEO" at bounding box center [229, 300] width 63 height 11
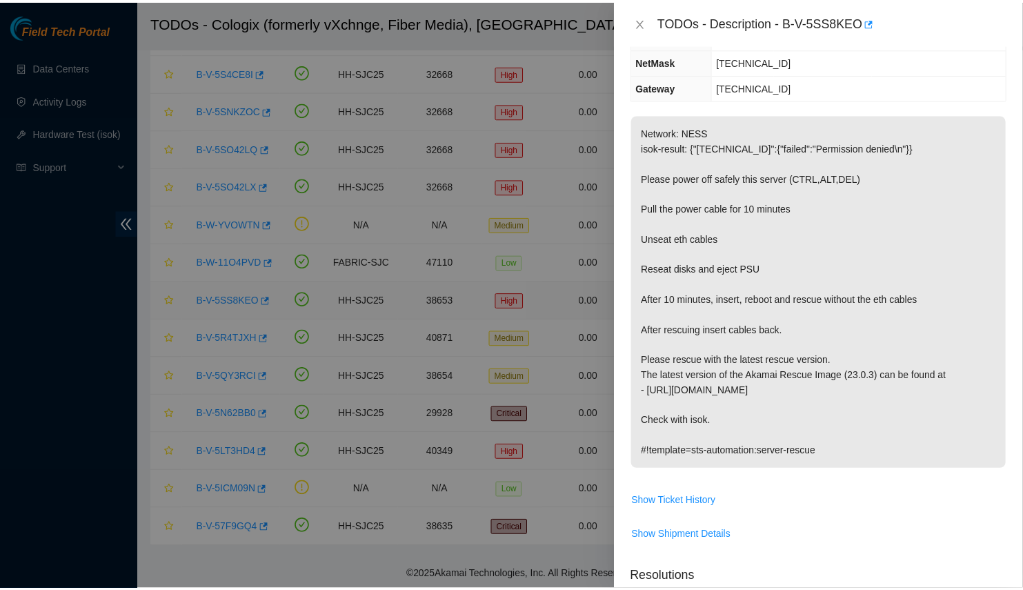
scroll to position [125, 0]
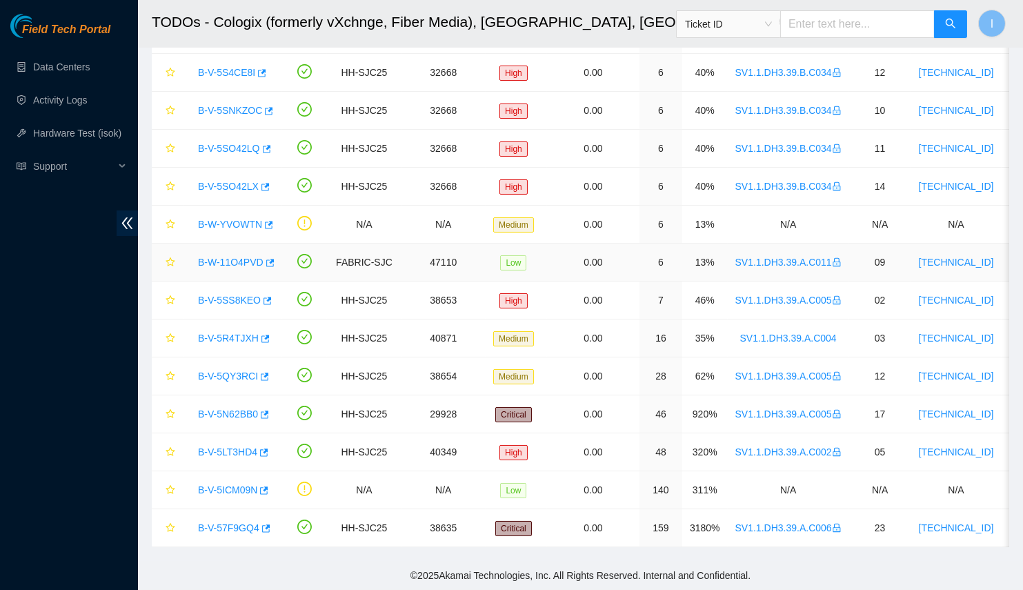
click at [215, 259] on link "B-W-11O4PVD" at bounding box center [231, 262] width 66 height 11
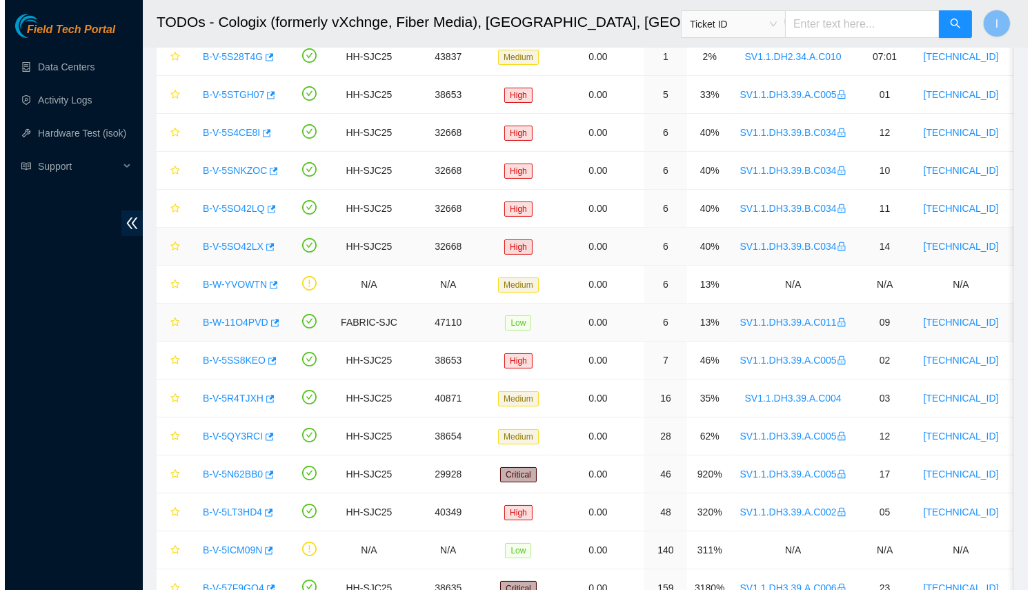
scroll to position [86, 0]
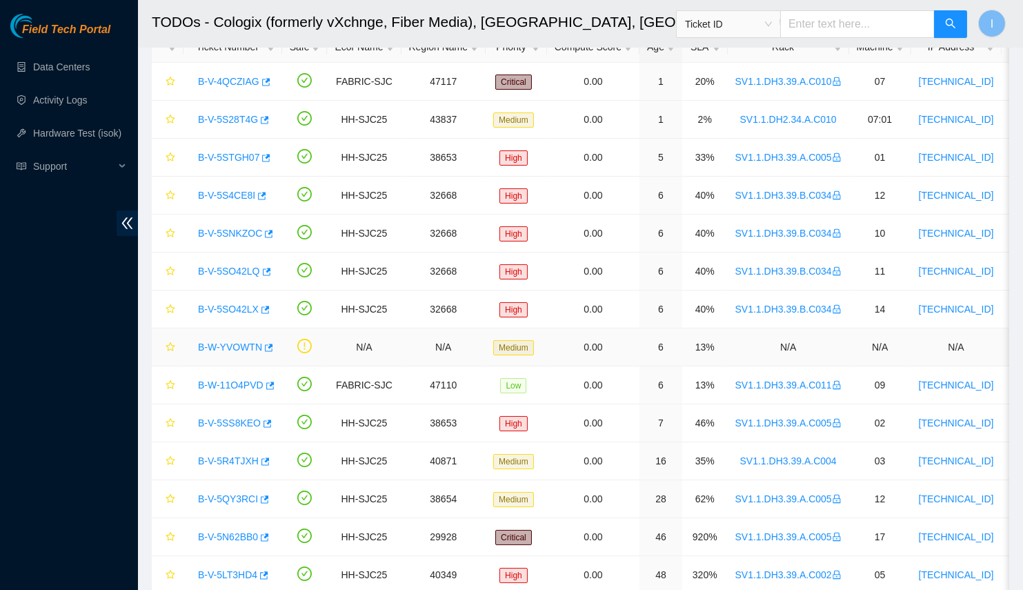
click at [216, 342] on link "B-W-YVOWTN" at bounding box center [230, 347] width 64 height 11
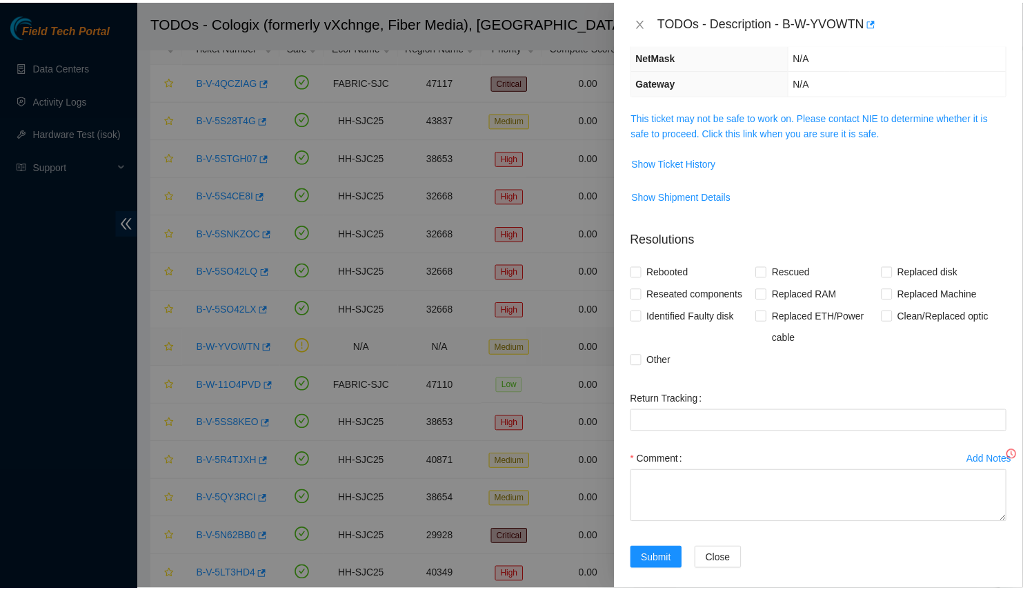
scroll to position [125, 0]
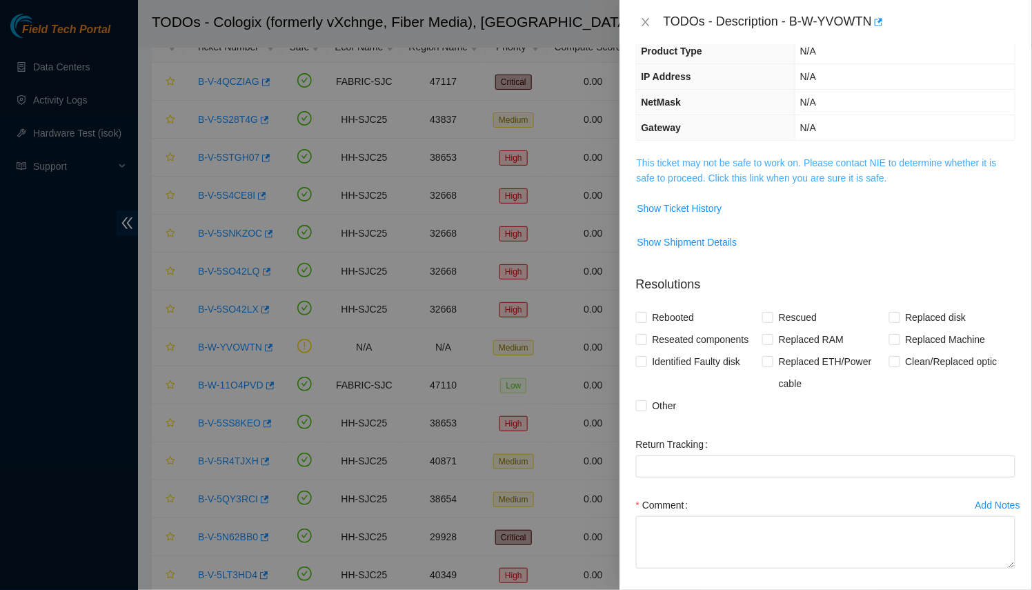
click at [714, 152] on div "Problem Type Other Sub Type Other Rack Number N/A Machine Number N/A Serial Num…" at bounding box center [826, 317] width 413 height 546
click at [713, 157] on link "This ticket may not be safe to work on. Please contact NIE to determine whether…" at bounding box center [817, 170] width 360 height 26
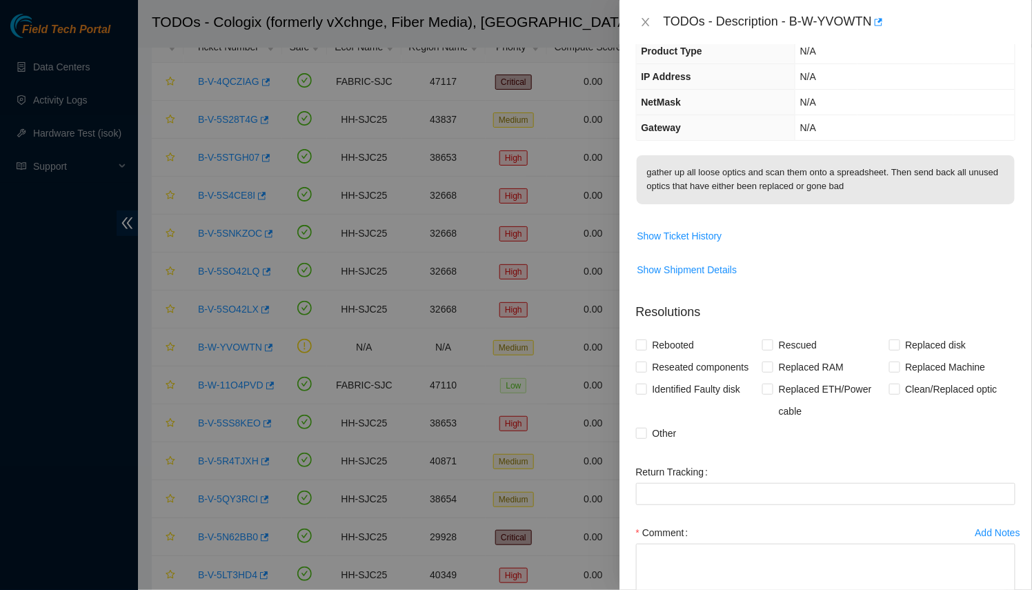
click at [714, 141] on div "Problem Type Other Sub Type Other Rack Number N/A Machine Number N/A Serial Num…" at bounding box center [826, 317] width 413 height 546
click at [393, 231] on div at bounding box center [516, 295] width 1032 height 590
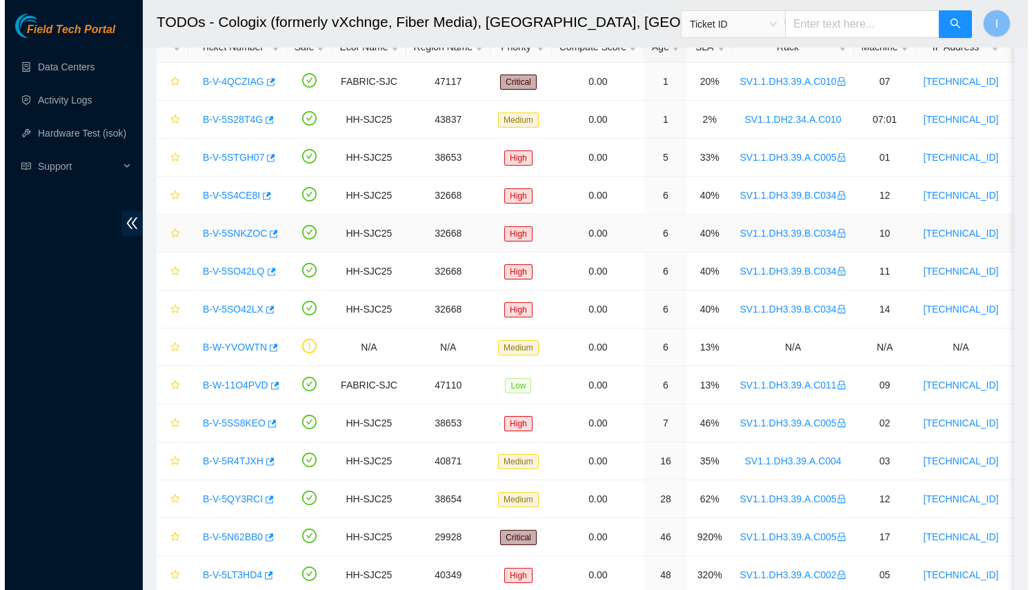
scroll to position [23, 0]
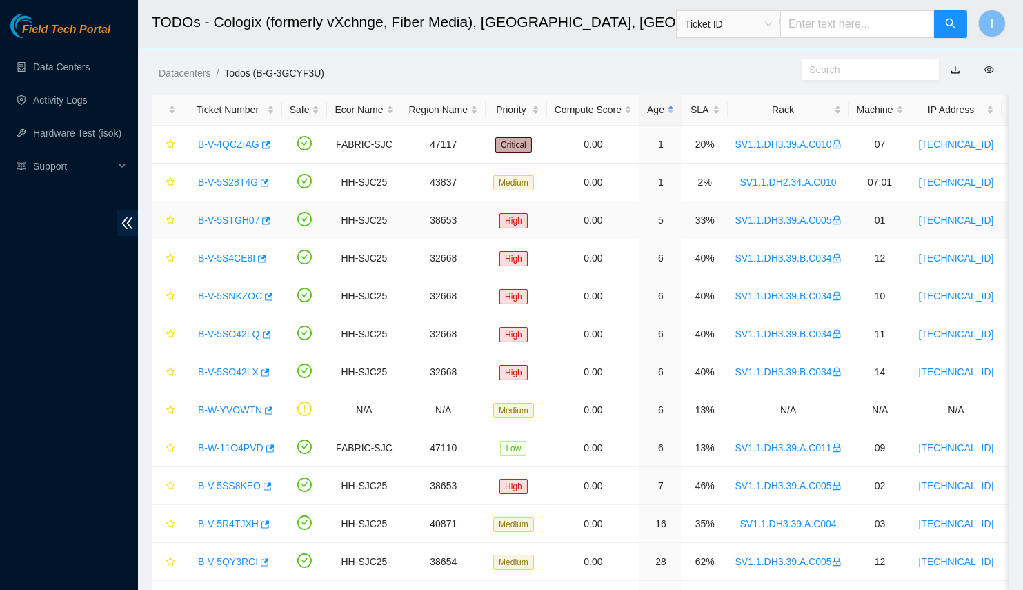
click at [222, 217] on link "B-V-5STGH07" at bounding box center [228, 220] width 61 height 11
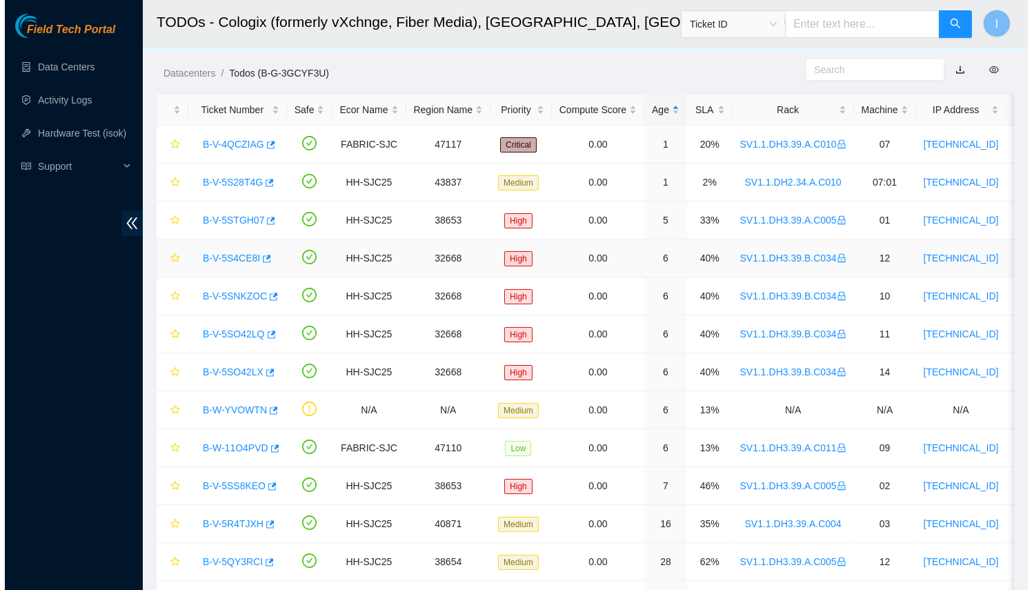
scroll to position [170, 0]
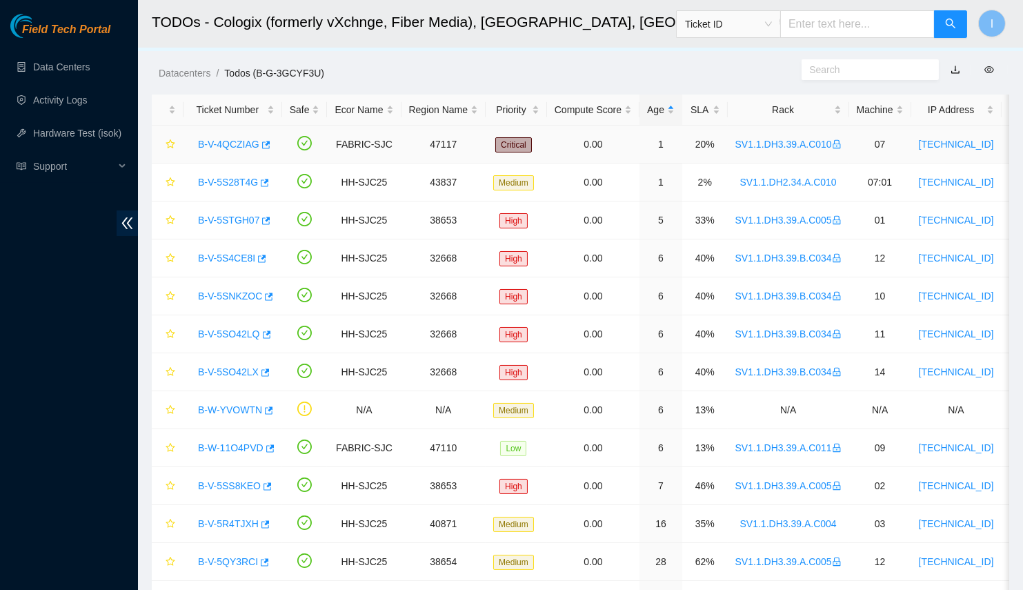
click at [224, 140] on link "B-V-4QCZIAG" at bounding box center [228, 144] width 61 height 11
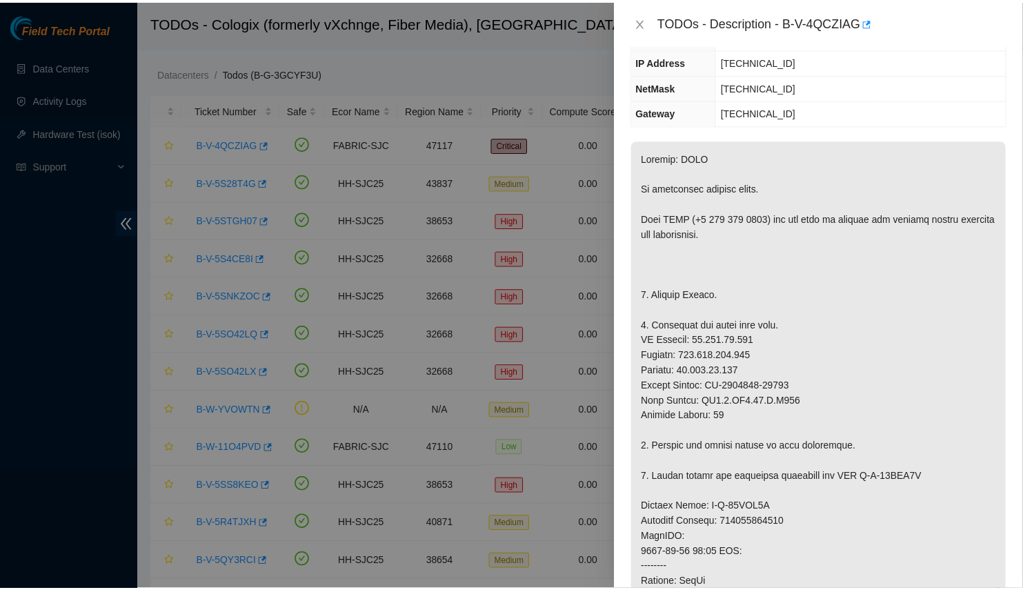
scroll to position [125, 0]
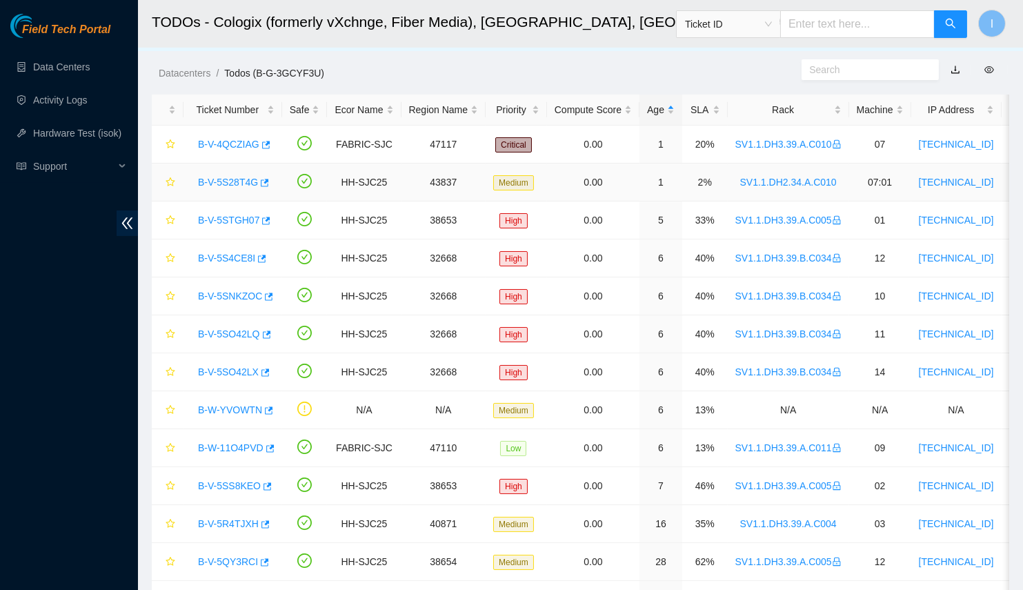
click at [220, 172] on div "B-V-5S28T4G" at bounding box center [232, 182] width 83 height 22
click at [222, 186] on link "B-V-5S28T4G" at bounding box center [228, 182] width 60 height 11
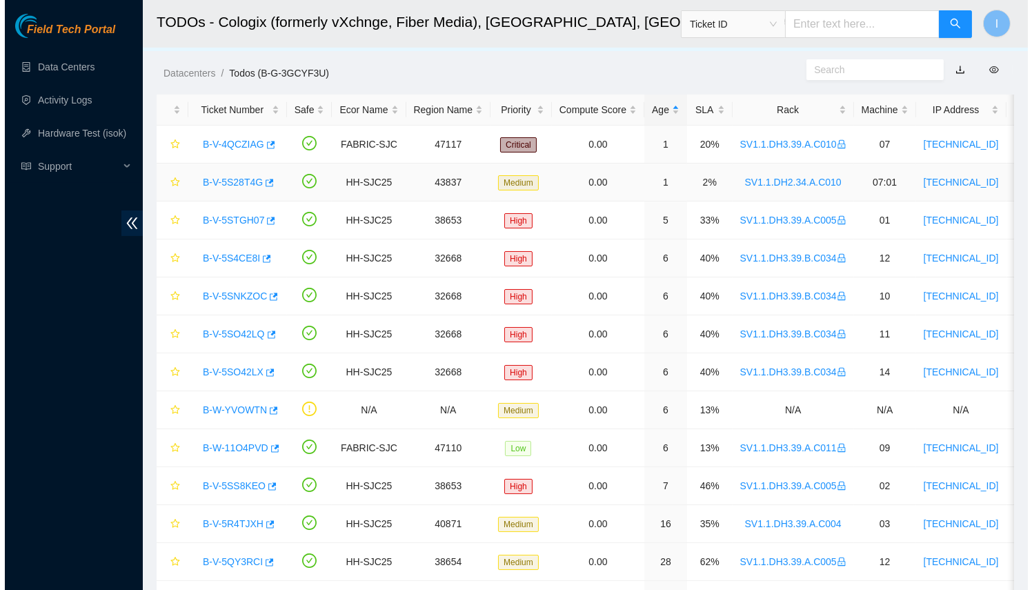
scroll to position [170, 0]
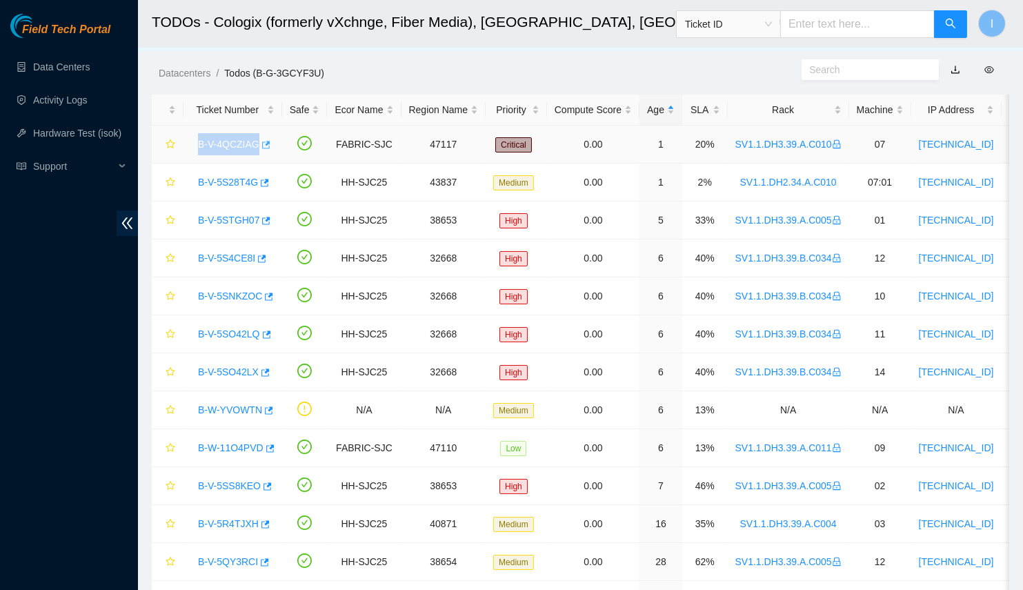
drag, startPoint x: 190, startPoint y: 145, endPoint x: 255, endPoint y: 142, distance: 64.9
click at [255, 142] on div "B-V-4QCZIAG" at bounding box center [232, 144] width 83 height 22
copy tr "B-V-4QCZIAG"
drag, startPoint x: 186, startPoint y: 184, endPoint x: 260, endPoint y: 186, distance: 74.6
click at [260, 186] on td "B-V-5S28T4G" at bounding box center [233, 183] width 99 height 38
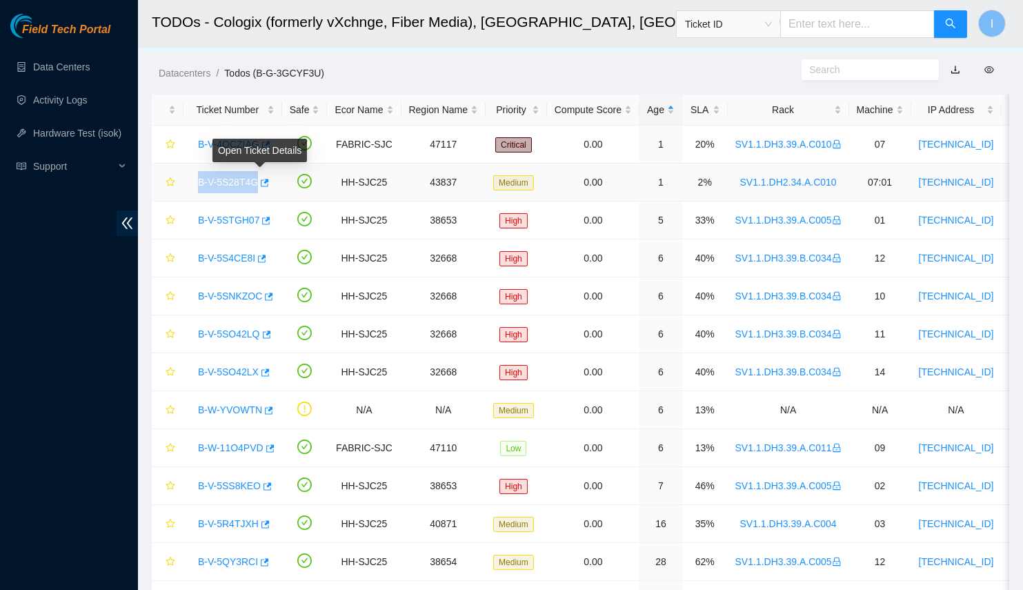
copy tr "B-V-5S28T4G"
click at [228, 183] on link "B-V-5S28T4G" at bounding box center [228, 182] width 60 height 11
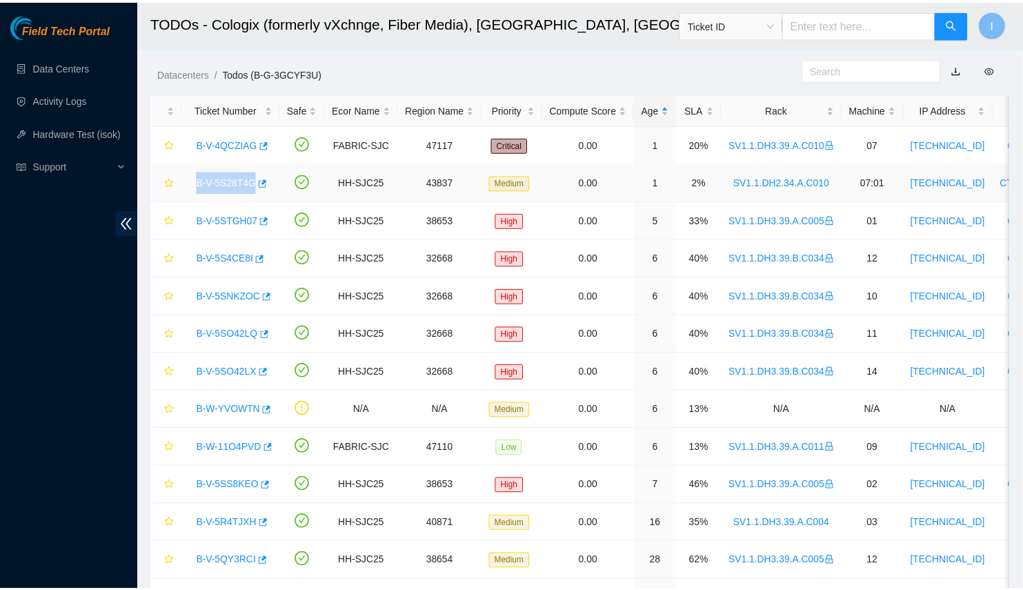
scroll to position [125, 0]
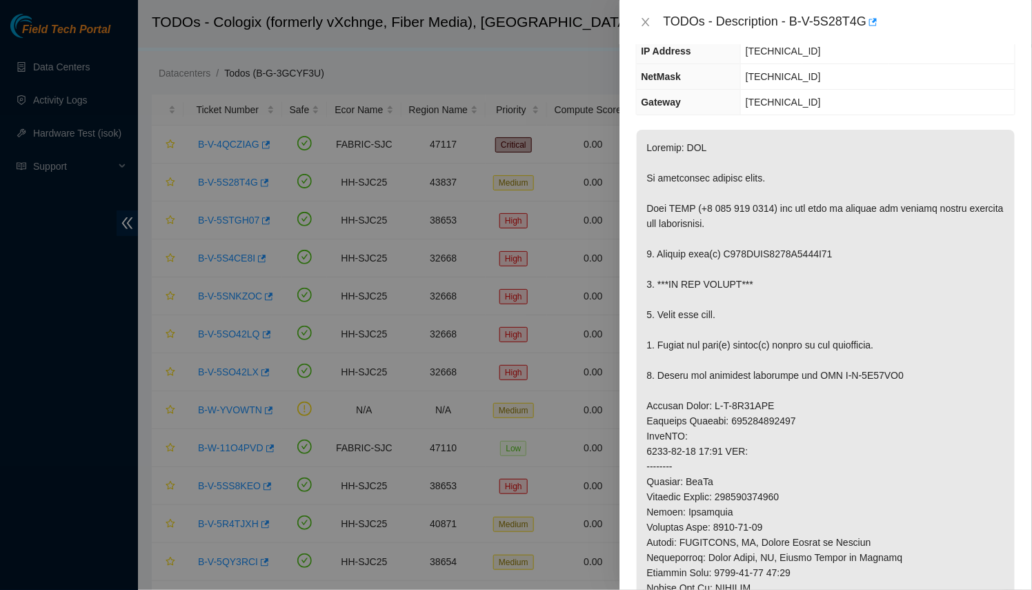
click at [438, 272] on div at bounding box center [516, 295] width 1032 height 590
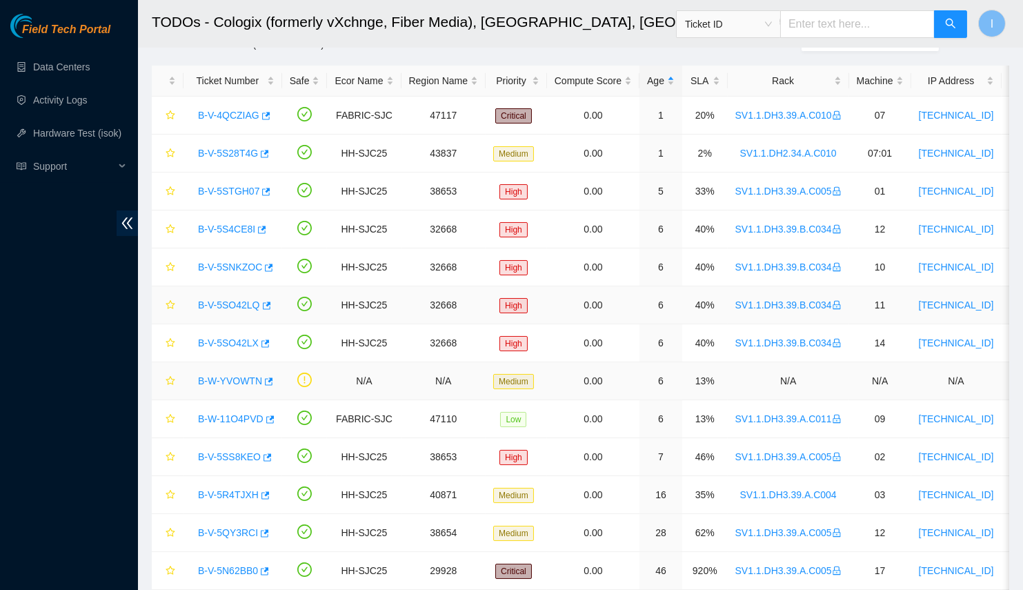
scroll to position [50, 0]
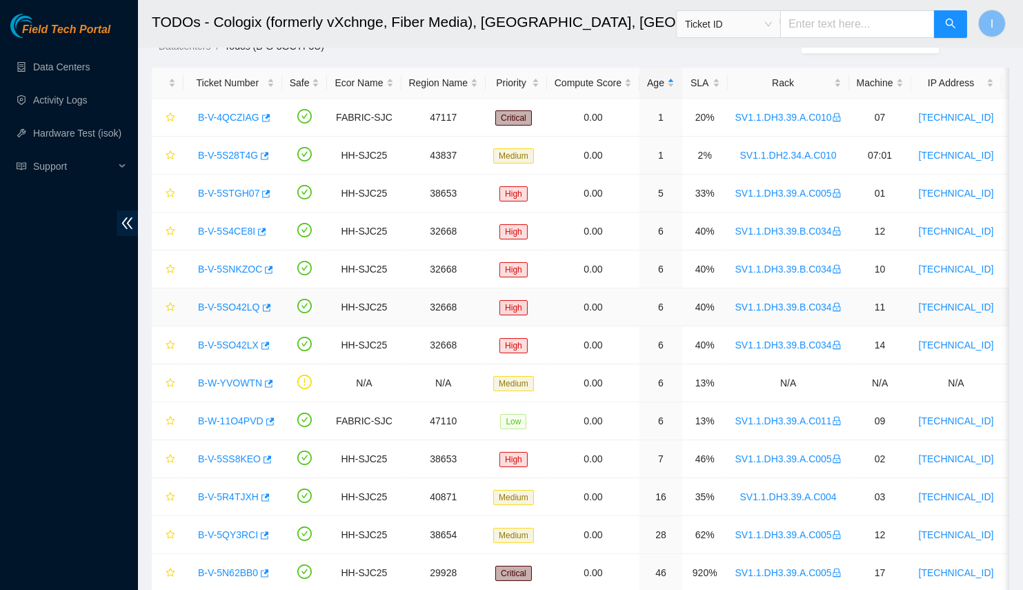
drag, startPoint x: 726, startPoint y: 299, endPoint x: 825, endPoint y: 308, distance: 99.8
click at [825, 308] on td "SV1.1.DH3.39.B.C034" at bounding box center [788, 307] width 121 height 38
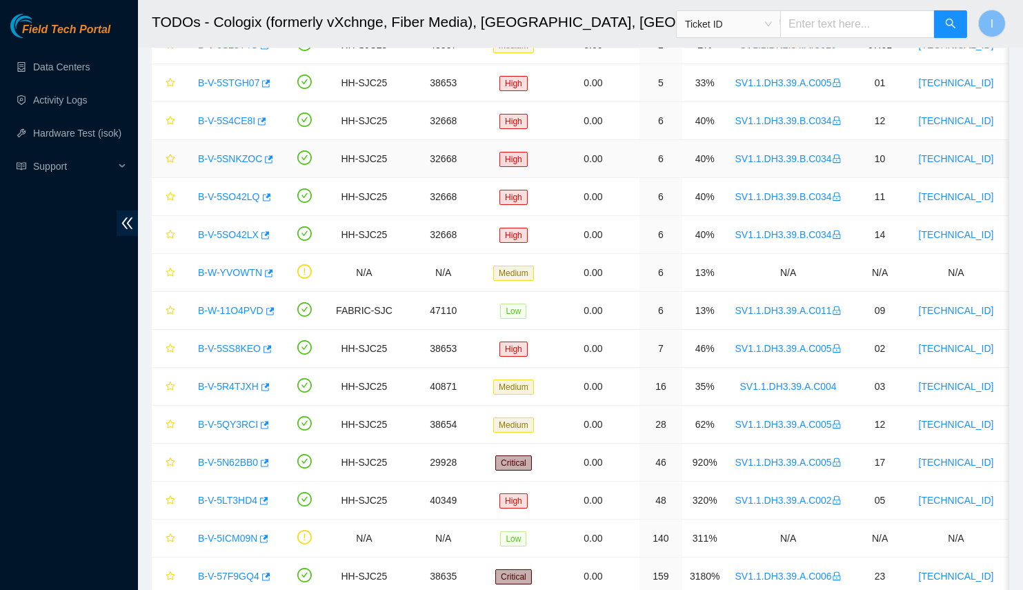
scroll to position [160, 0]
drag, startPoint x: 834, startPoint y: 382, endPoint x: 716, endPoint y: 369, distance: 118.7
click at [716, 369] on tr "B-V-5R4TJXH HH-SJC25 40871 Medium 0.00 16 35% SV1.1.DH3.39.A.C004 03 72.247.36.…" at bounding box center [808, 387] width 1312 height 38
click at [716, 369] on td "35%" at bounding box center [705, 387] width 46 height 38
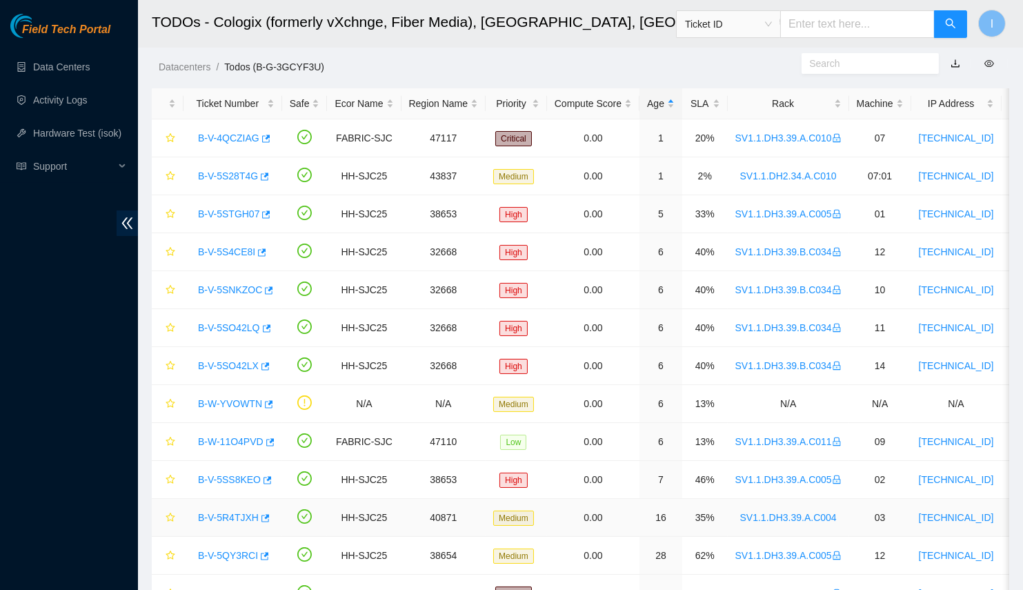
scroll to position [22, 0]
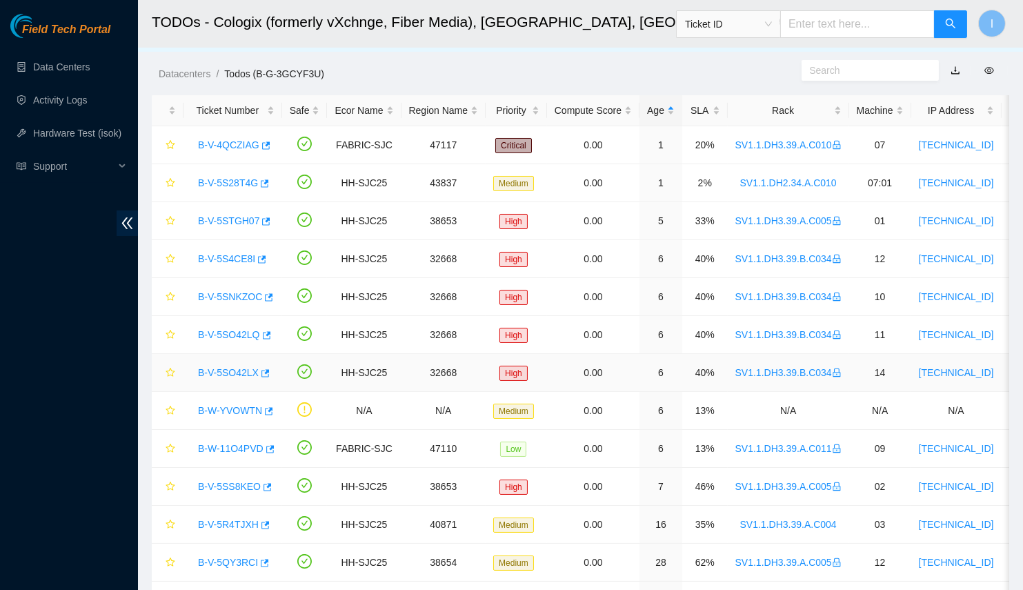
drag, startPoint x: 726, startPoint y: 364, endPoint x: 823, endPoint y: 371, distance: 96.9
click at [823, 371] on td "SV1.1.DH3.39.B.C034" at bounding box center [788, 373] width 121 height 38
copy link "SV1.1.DH3.39.B.C034"
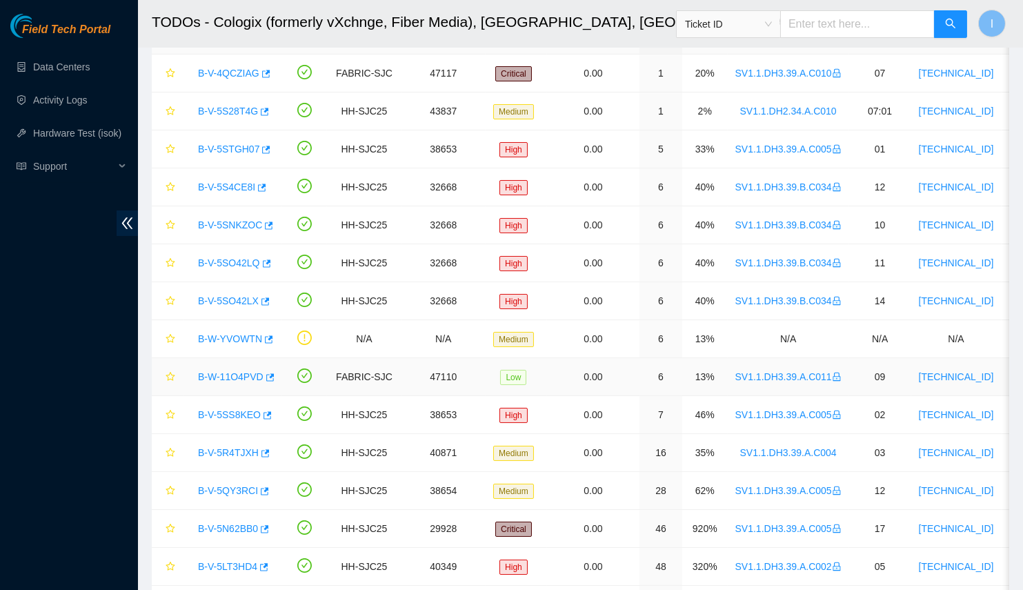
scroll to position [98, 0]
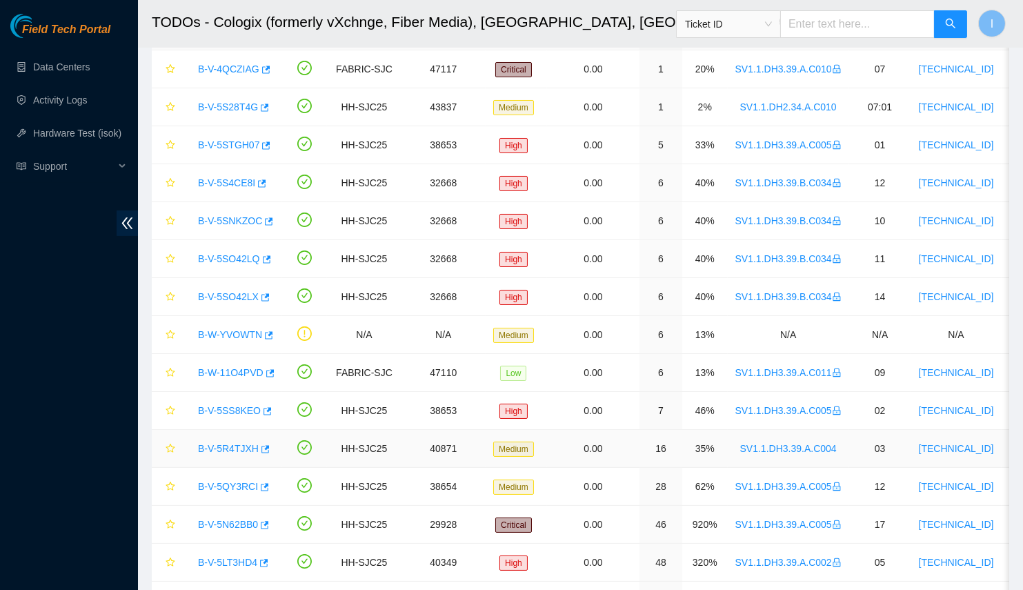
drag, startPoint x: 725, startPoint y: 440, endPoint x: 836, endPoint y: 441, distance: 111.1
click at [836, 441] on td "SV1.1.DH3.39.A.C004" at bounding box center [788, 449] width 121 height 38
copy link "SV1.1.DH3.39.A.C004"
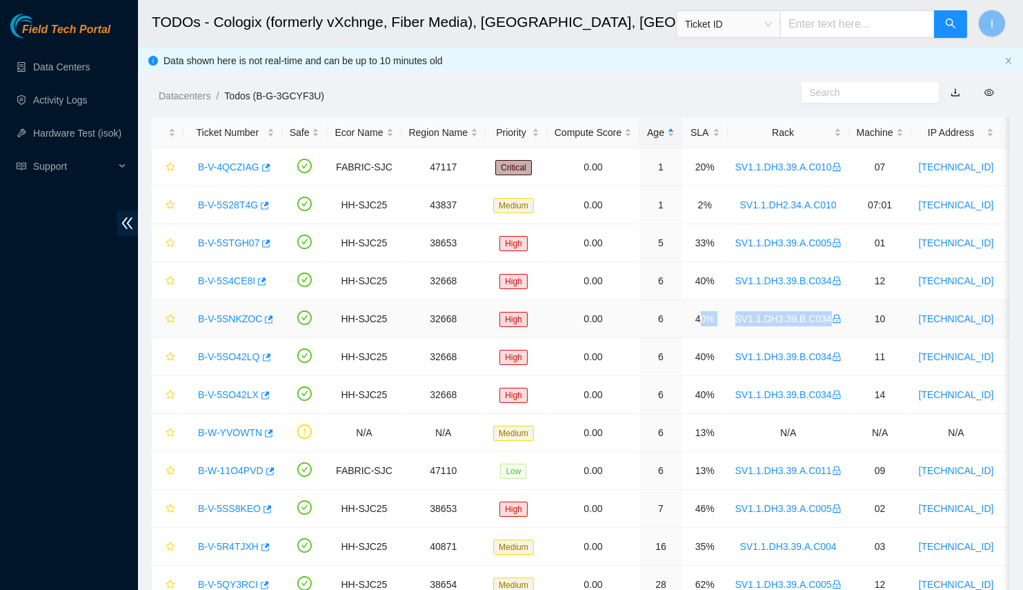
drag, startPoint x: 698, startPoint y: 318, endPoint x: 818, endPoint y: 319, distance: 120.8
click at [818, 319] on tr "B-V-5SNKZOC HH-SJC25 32668 High 0.00 6 40% SV1.1.DH3.39.B.C034 10 72.247.36.84 …" at bounding box center [808, 319] width 1312 height 38
click at [854, 353] on td "11" at bounding box center [880, 357] width 62 height 38
drag, startPoint x: 773, startPoint y: 319, endPoint x: 818, endPoint y: 321, distance: 44.9
click at [818, 321] on td "SV1.1.DH3.39.B.C034" at bounding box center [788, 319] width 121 height 38
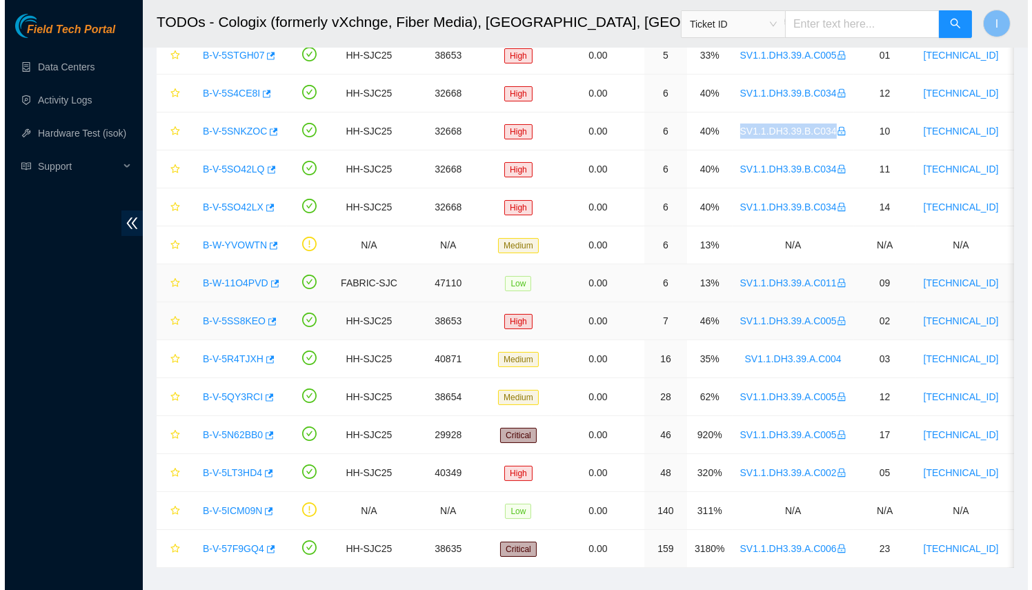
scroll to position [211, 0]
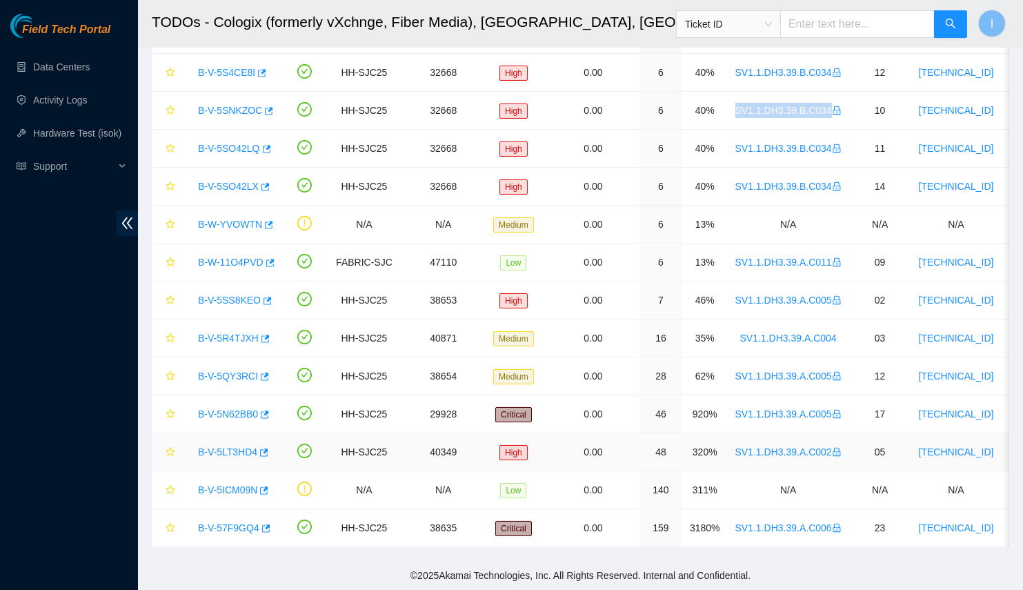
click at [213, 450] on link "B-V-5LT3HD4" at bounding box center [227, 451] width 59 height 11
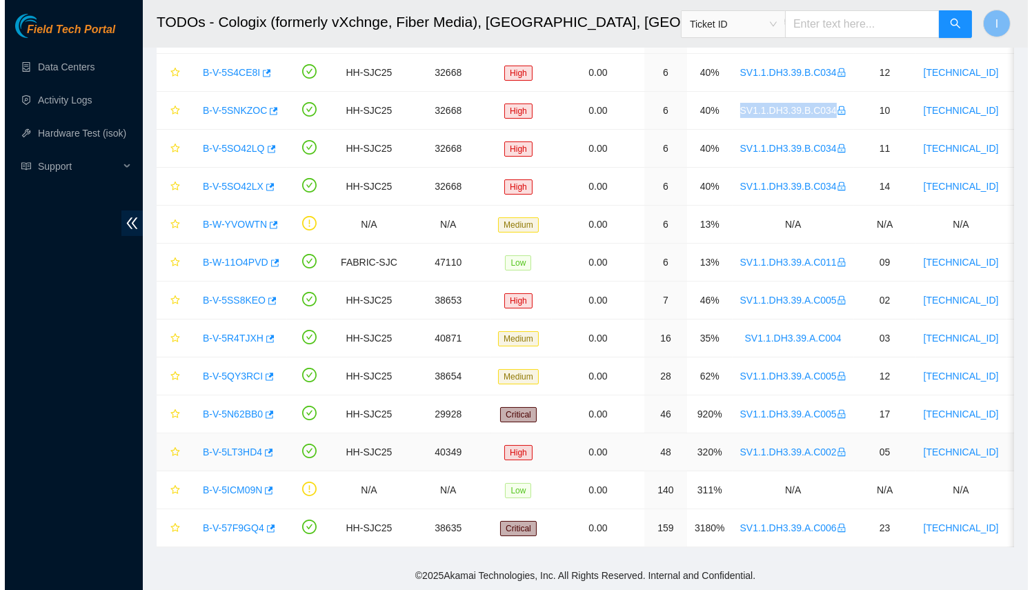
scroll to position [170, 0]
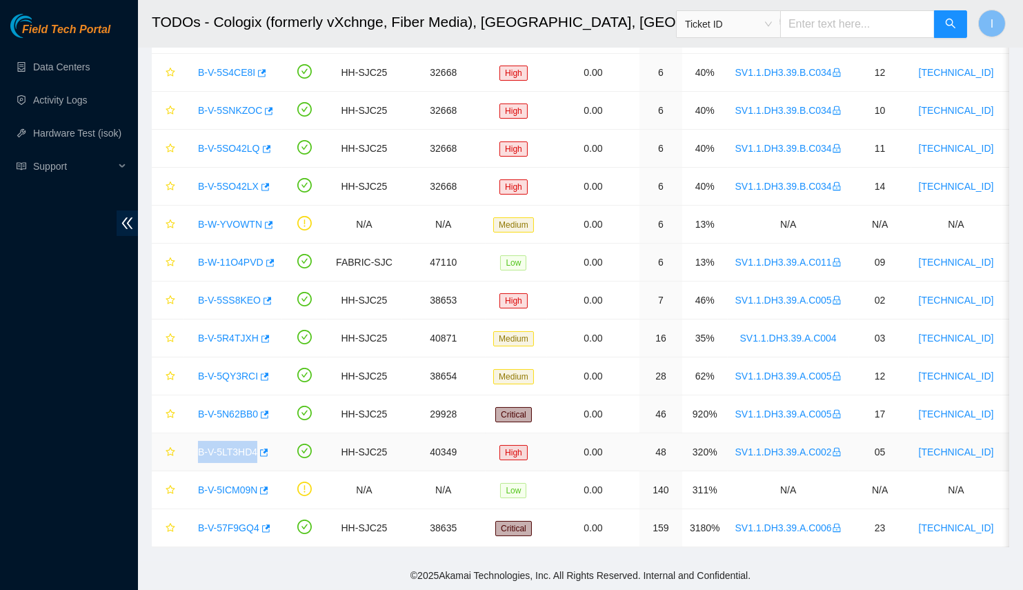
drag, startPoint x: 192, startPoint y: 439, endPoint x: 273, endPoint y: 449, distance: 81.3
click at [273, 449] on td "B-V-5LT3HD4" at bounding box center [233, 452] width 99 height 38
click at [216, 409] on link "B-V-5N62BB0" at bounding box center [228, 414] width 60 height 11
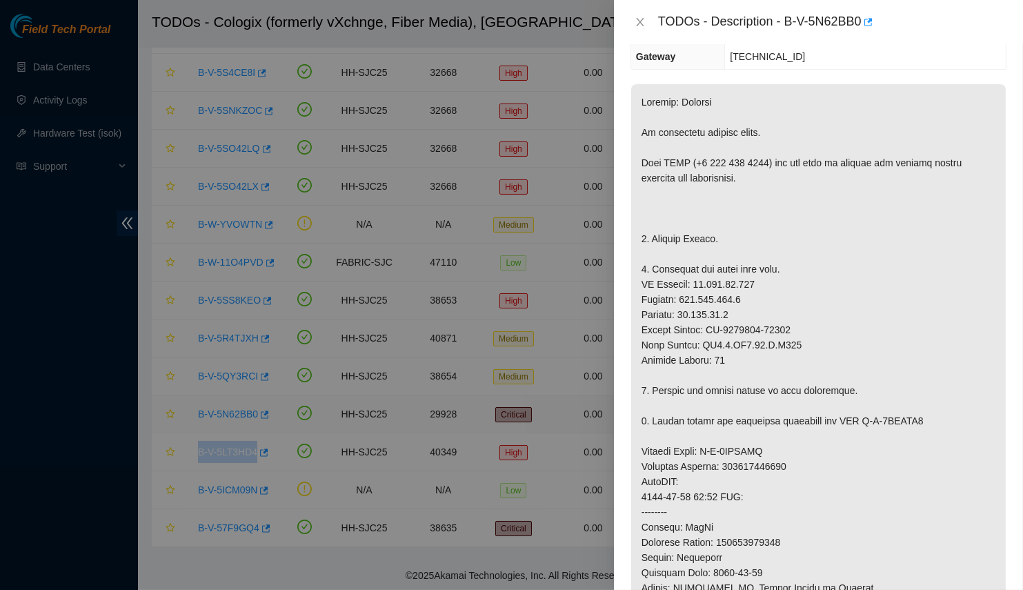
scroll to position [125, 0]
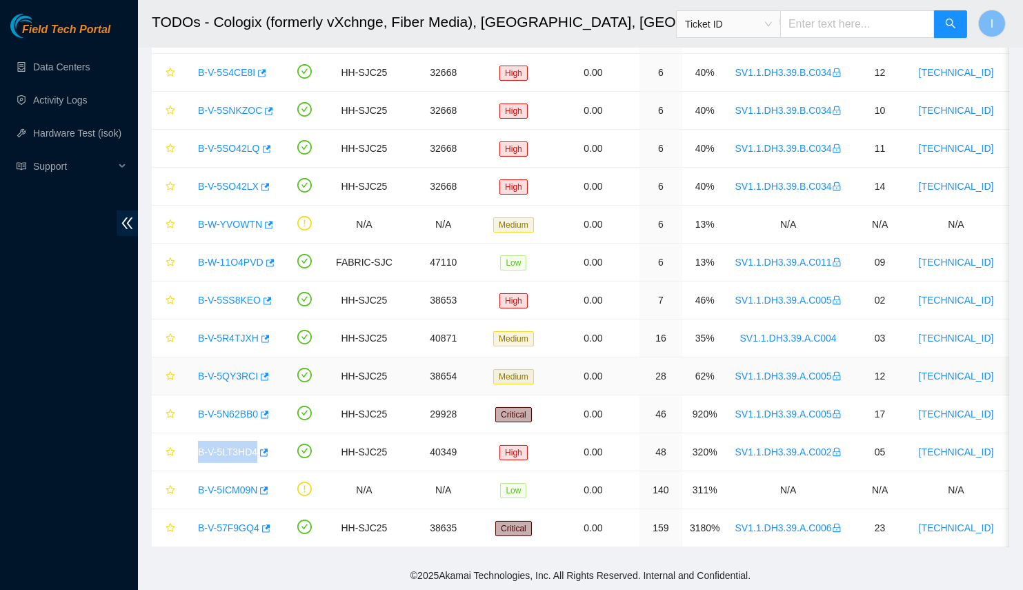
click at [225, 371] on link "B-V-5QY3RCI" at bounding box center [228, 376] width 60 height 11
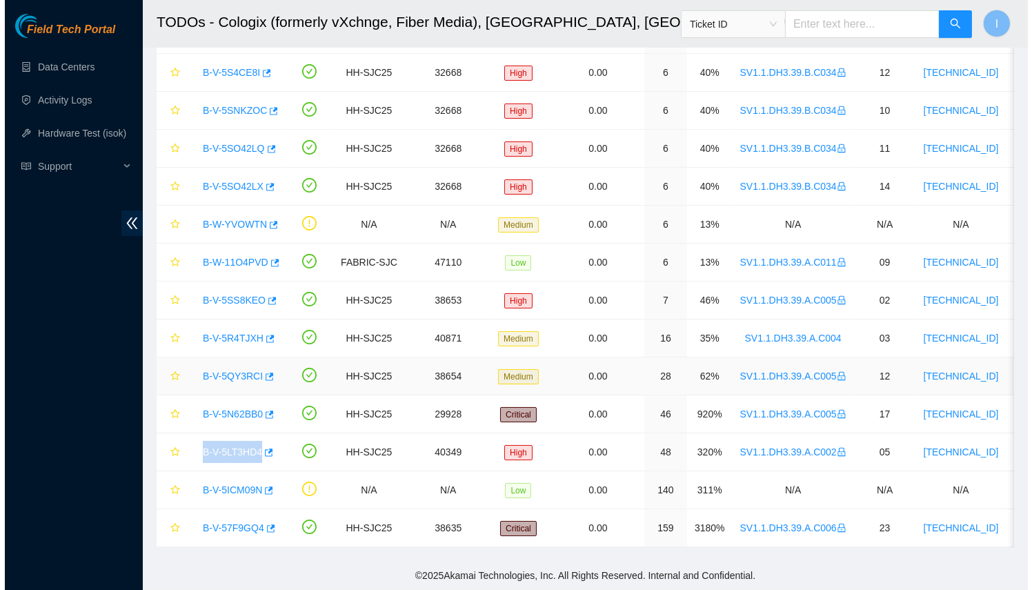
scroll to position [170, 0]
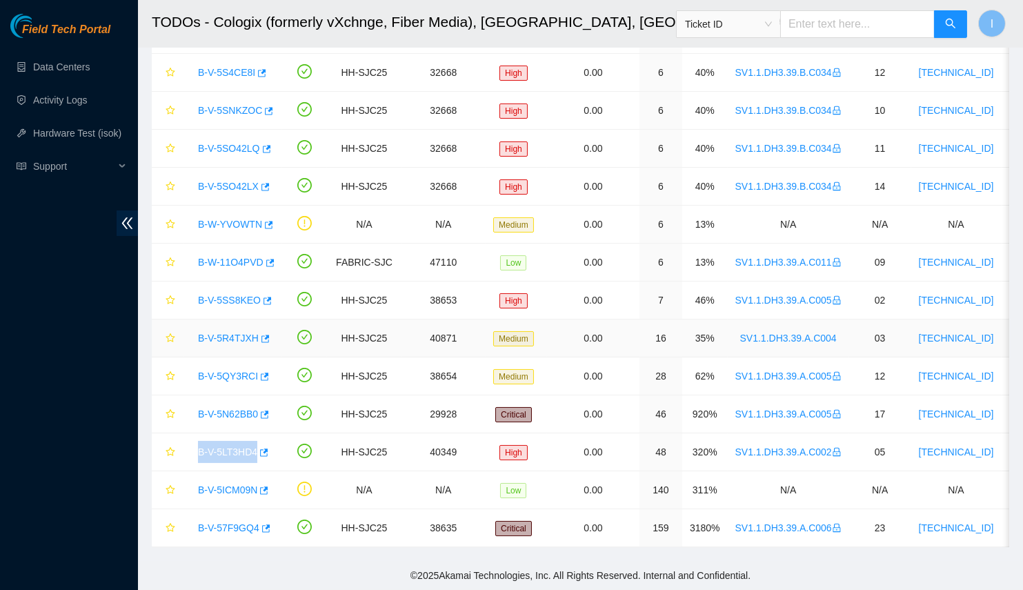
click at [228, 335] on link "B-V-5R4TJXH" at bounding box center [228, 338] width 61 height 11
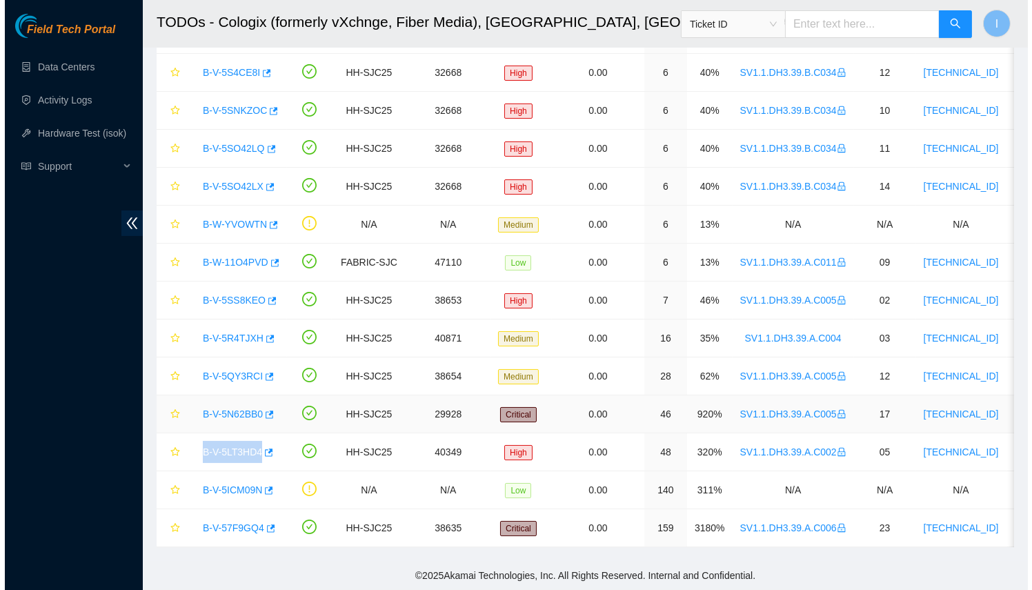
scroll to position [148, 0]
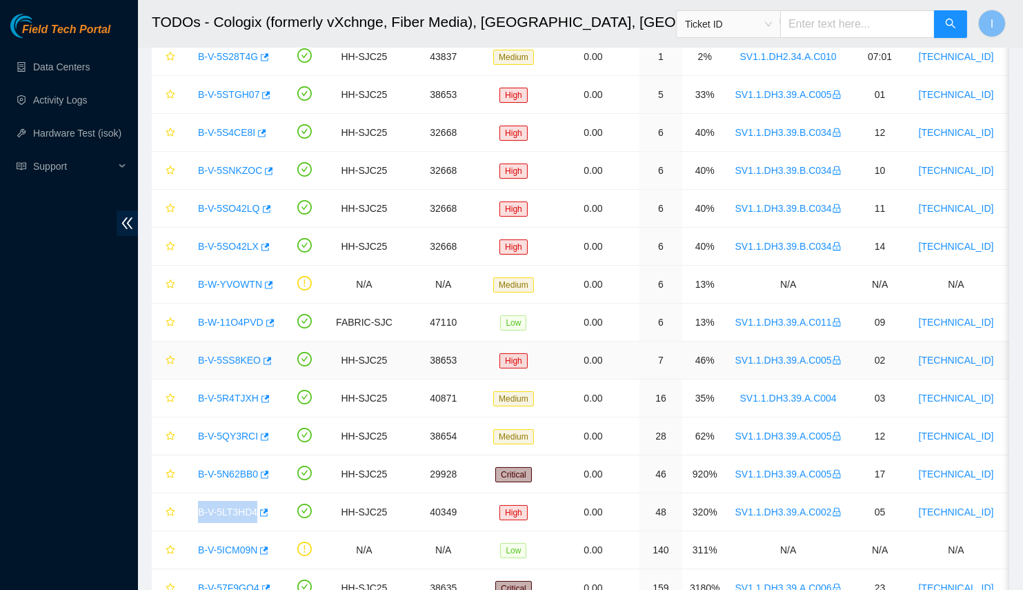
click at [219, 359] on link "B-V-5SS8KEO" at bounding box center [229, 360] width 63 height 11
drag, startPoint x: 190, startPoint y: 353, endPoint x: 262, endPoint y: 362, distance: 72.2
click at [262, 362] on div "B-V-5SS8KEO" at bounding box center [232, 360] width 83 height 22
click at [227, 317] on link "B-W-11O4PVD" at bounding box center [231, 322] width 66 height 11
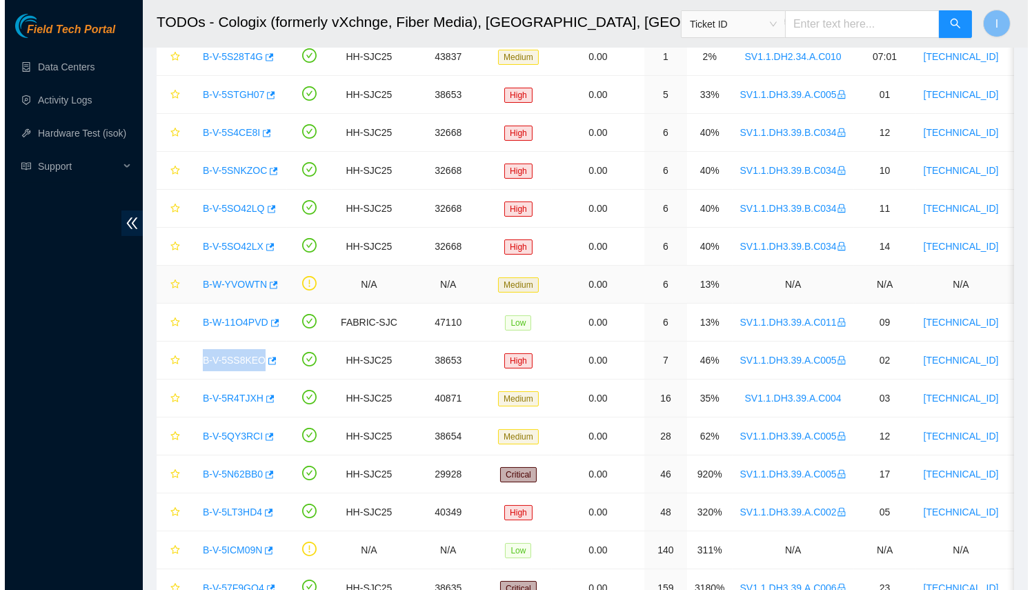
scroll to position [86, 0]
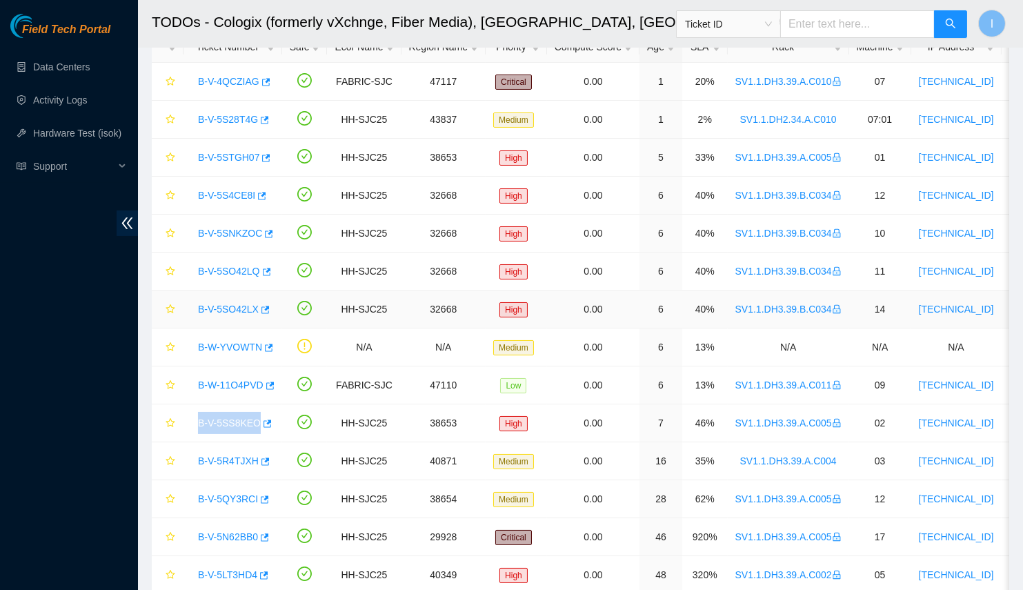
click at [225, 309] on link "B-V-5SO42LX" at bounding box center [228, 309] width 61 height 11
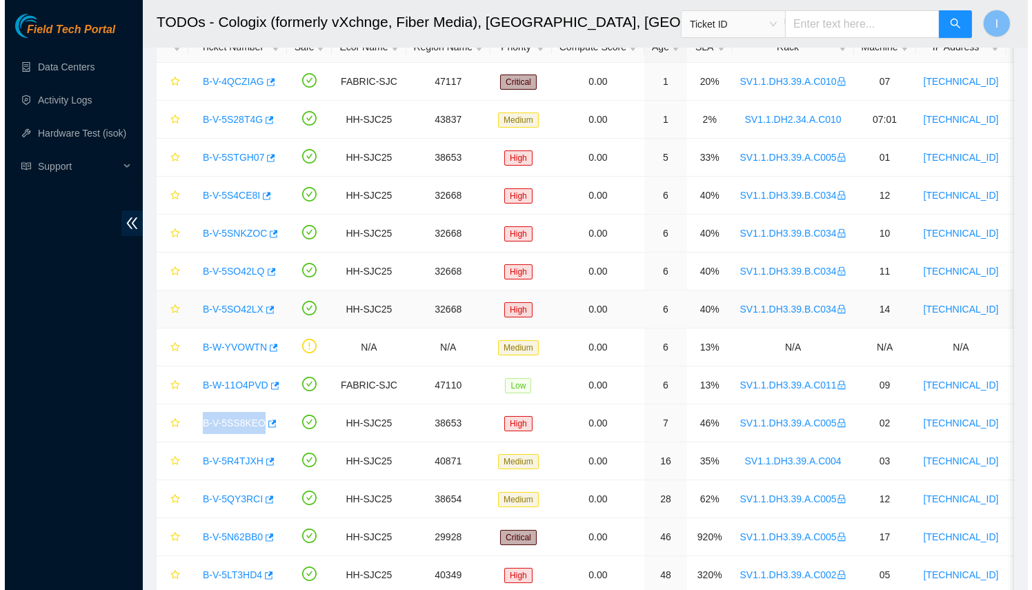
scroll to position [23, 0]
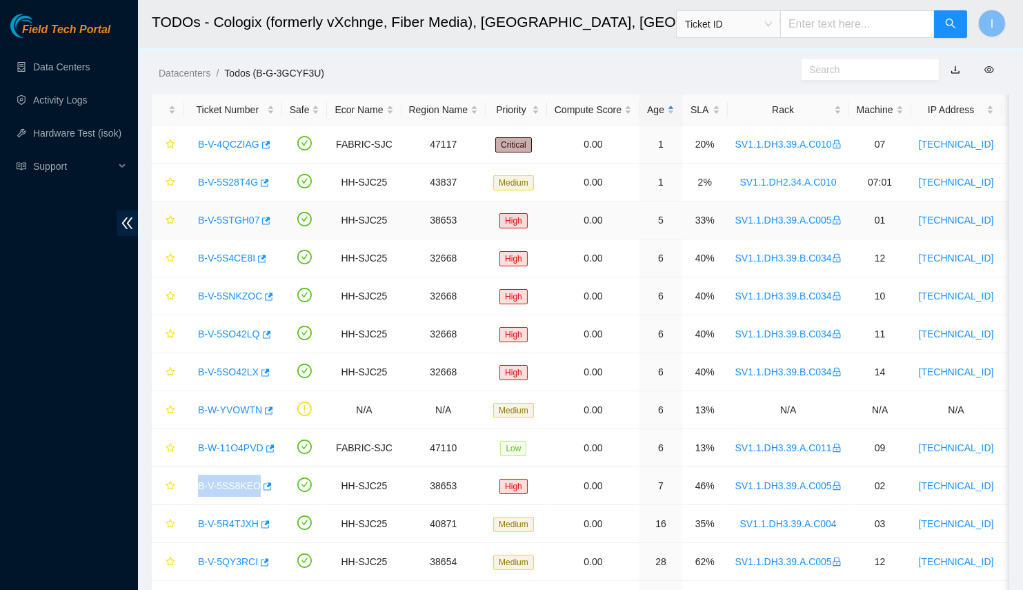
click at [228, 218] on link "B-V-5STGH07" at bounding box center [228, 220] width 61 height 11
drag, startPoint x: 189, startPoint y: 217, endPoint x: 262, endPoint y: 216, distance: 72.5
click at [262, 216] on td "B-V-5STGH07" at bounding box center [233, 221] width 99 height 38
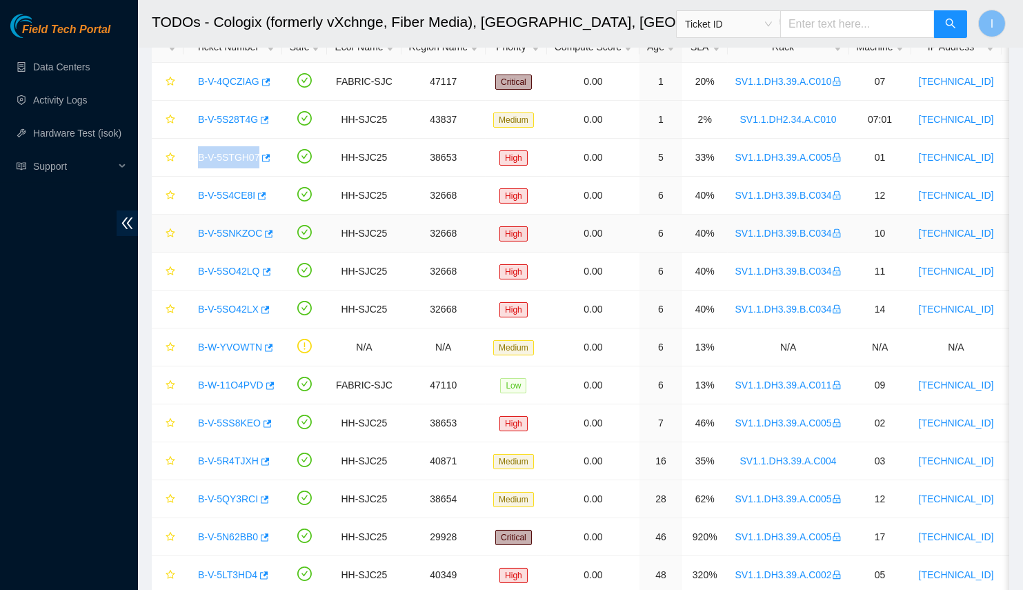
scroll to position [23, 0]
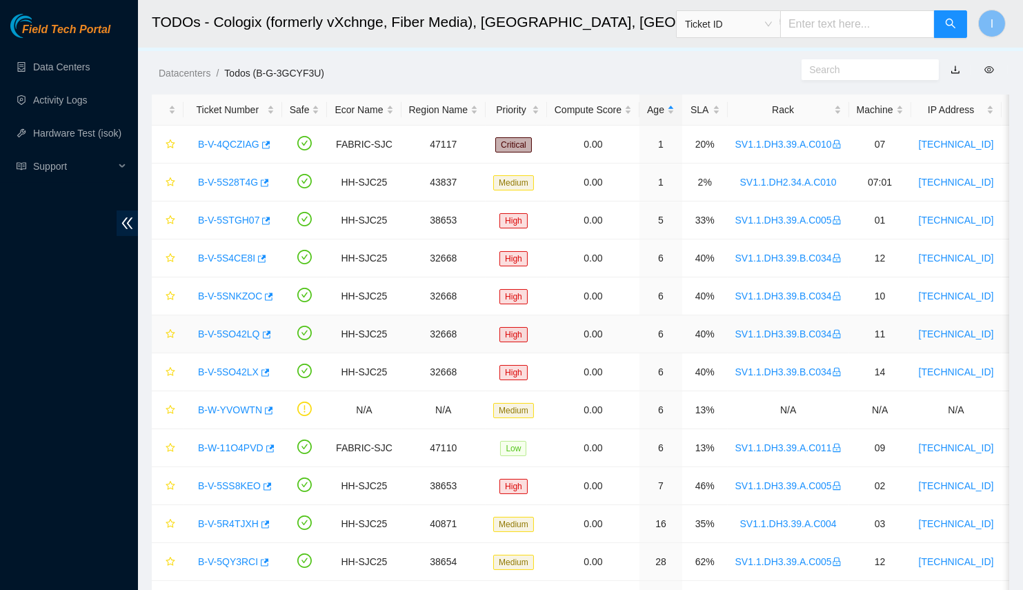
click at [645, 326] on td "6" at bounding box center [661, 334] width 43 height 38
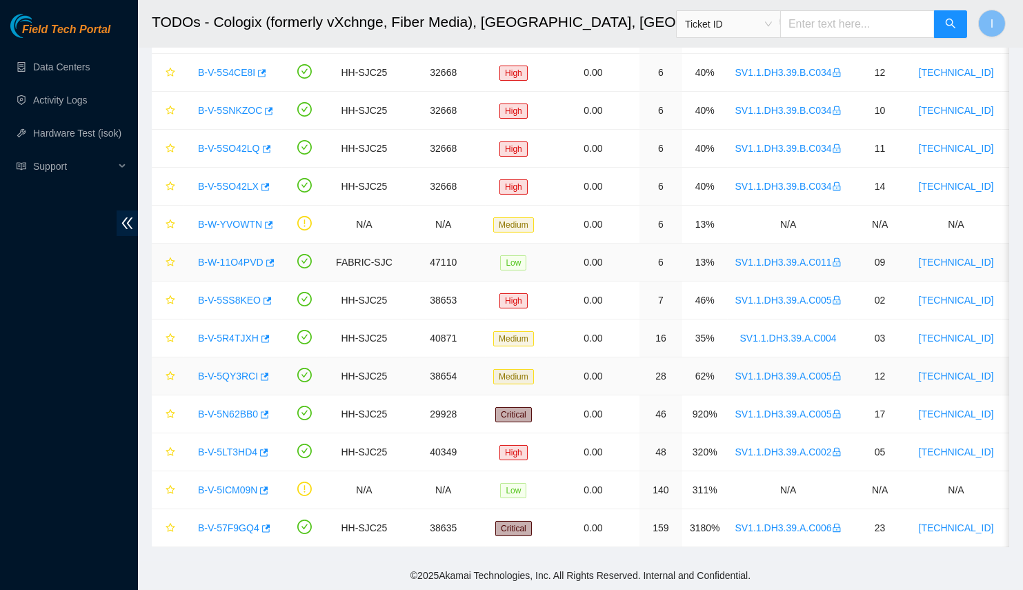
scroll to position [0, 0]
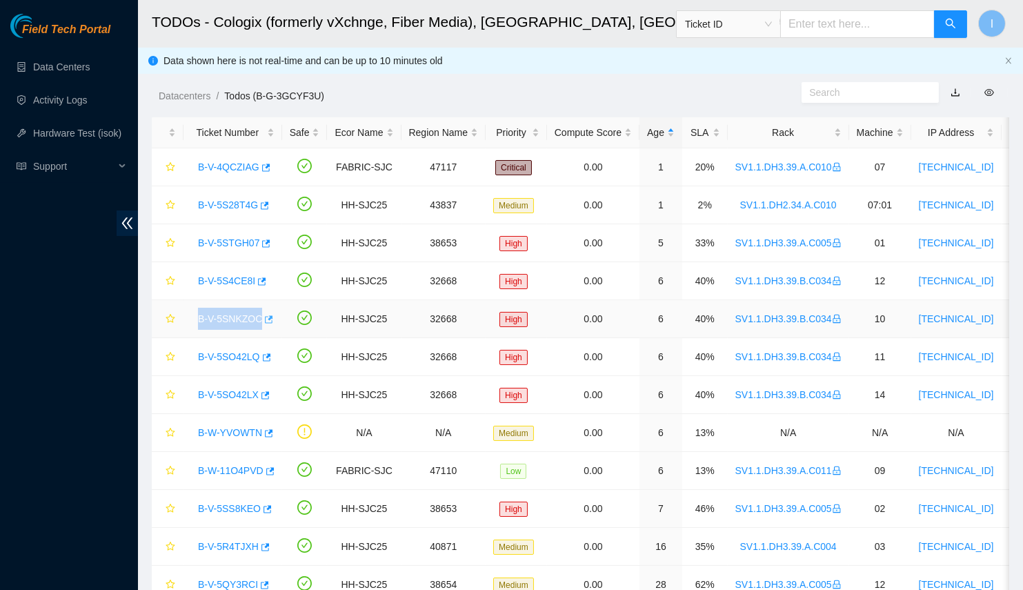
drag, startPoint x: 181, startPoint y: 324, endPoint x: 264, endPoint y: 311, distance: 84.0
click at [264, 311] on tr "B-V-5SNKZOC HH-SJC25 32668 High 0.00 6 40% SV1.1.DH3.39.B.C034 10 72.247.36.84 …" at bounding box center [808, 319] width 1312 height 38
click at [75, 371] on div "Field Tech Portal Data Centers Activity Logs Hardware Test (isok) Support" at bounding box center [69, 302] width 138 height 576
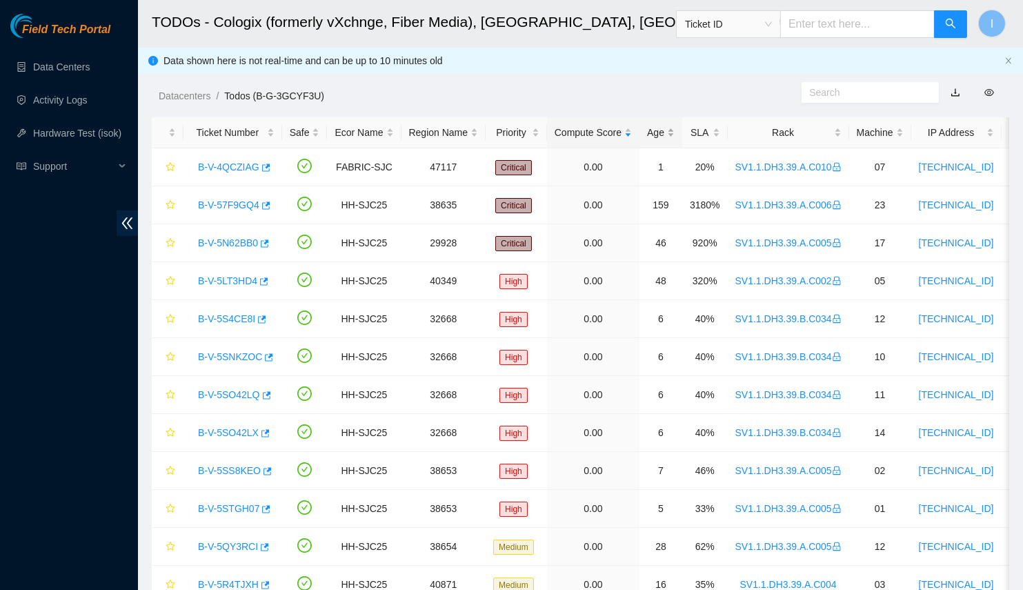
click at [667, 132] on div "Age" at bounding box center [661, 132] width 28 height 15
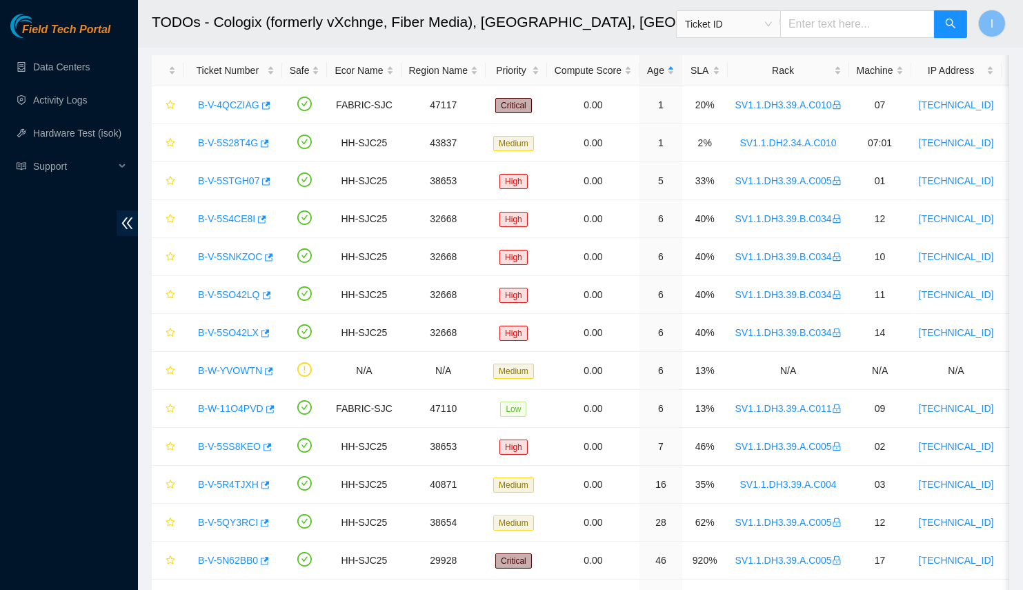
scroll to position [125, 0]
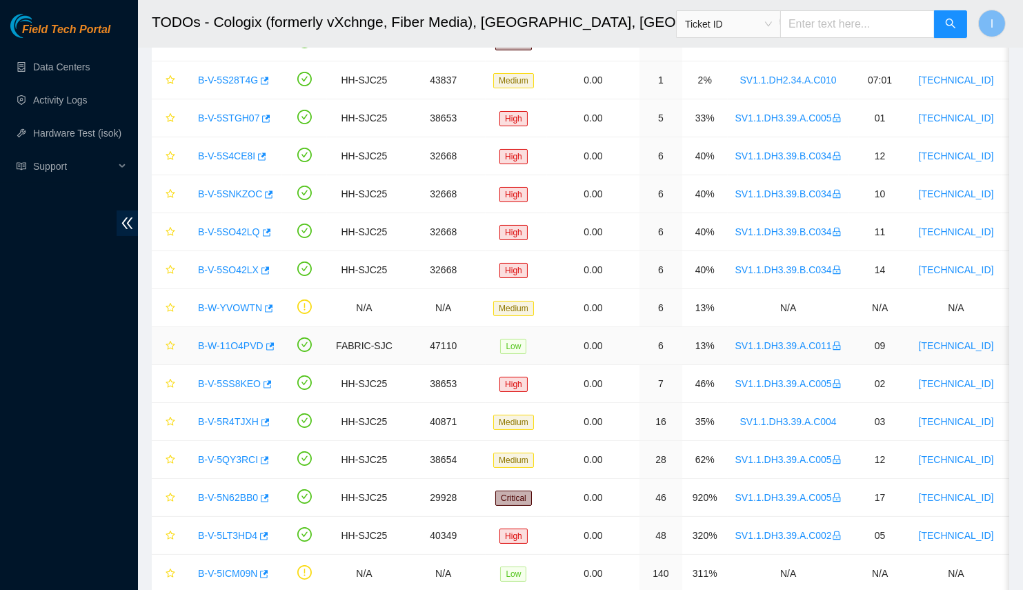
drag, startPoint x: 719, startPoint y: 345, endPoint x: 829, endPoint y: 344, distance: 109.7
click at [829, 344] on tr "B-W-11O4PVD FABRIC-SJC 47110 Low 0.00 6 13% SV1.1.DH3.39.A.C011 09 23.40.199.12…" at bounding box center [808, 346] width 1312 height 38
copy tr "SV1.1.DH3.39.A.C011"
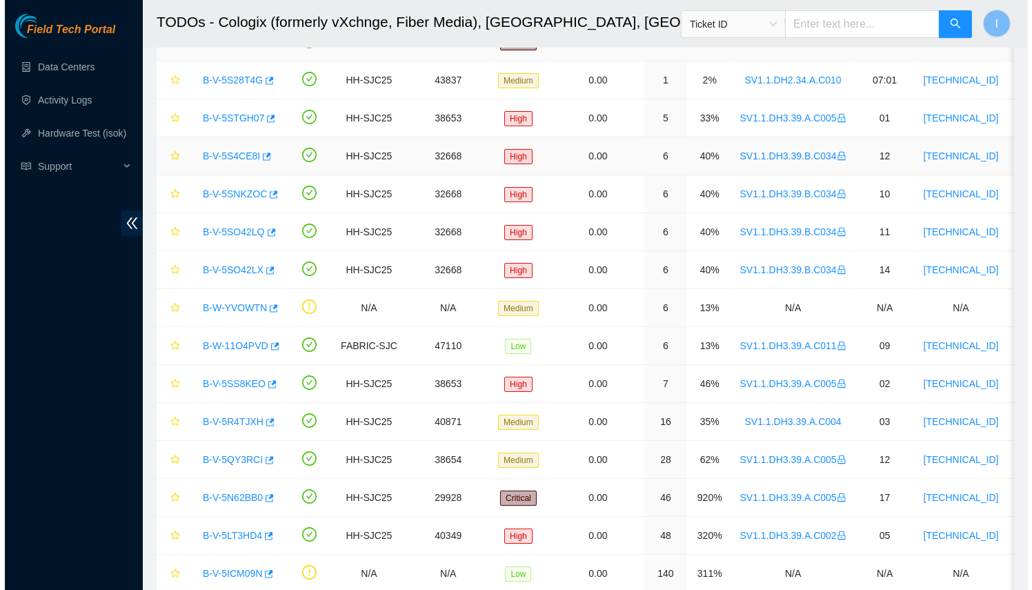
scroll to position [0, 0]
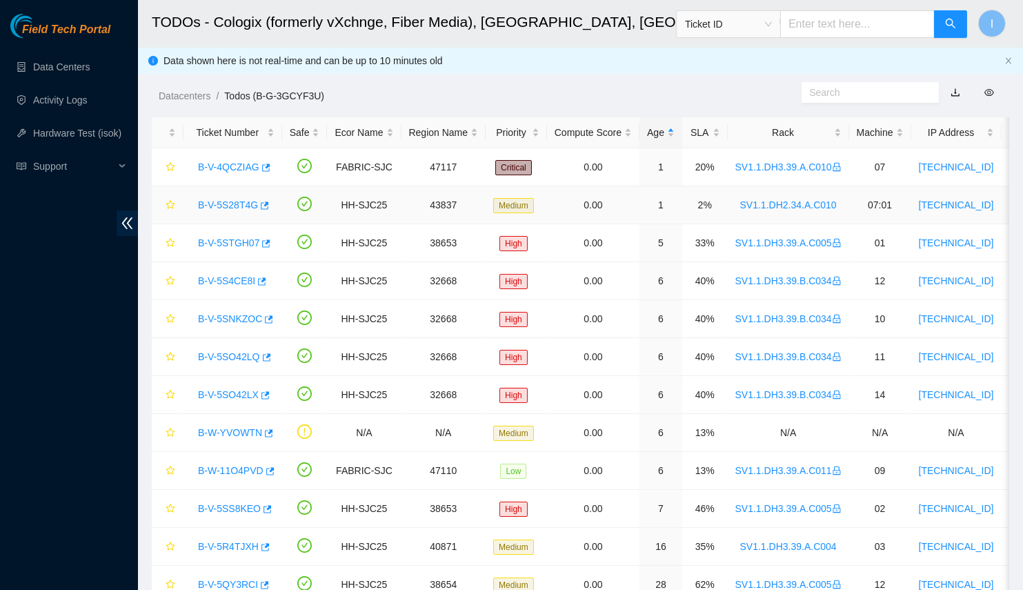
click at [229, 204] on link "B-V-5S28T4G" at bounding box center [228, 204] width 60 height 11
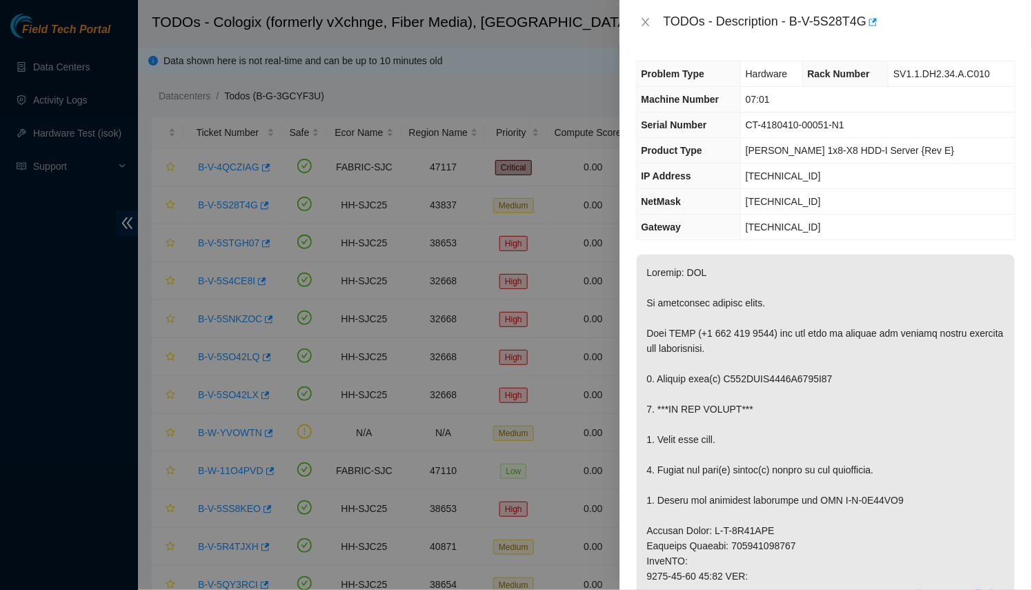
click at [458, 320] on div at bounding box center [516, 295] width 1032 height 590
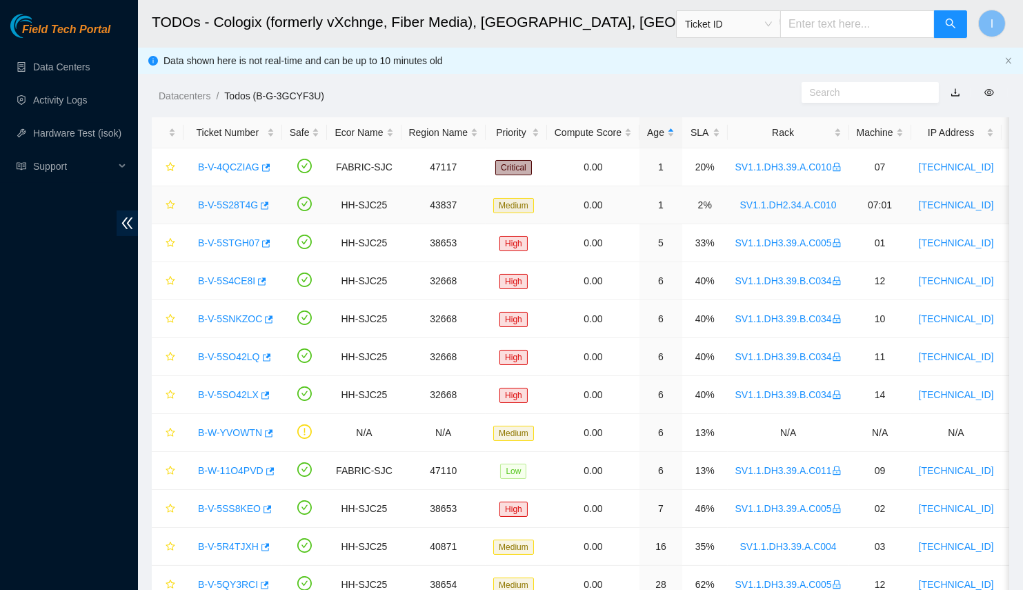
click at [230, 199] on link "B-V-5S28T4G" at bounding box center [228, 204] width 60 height 11
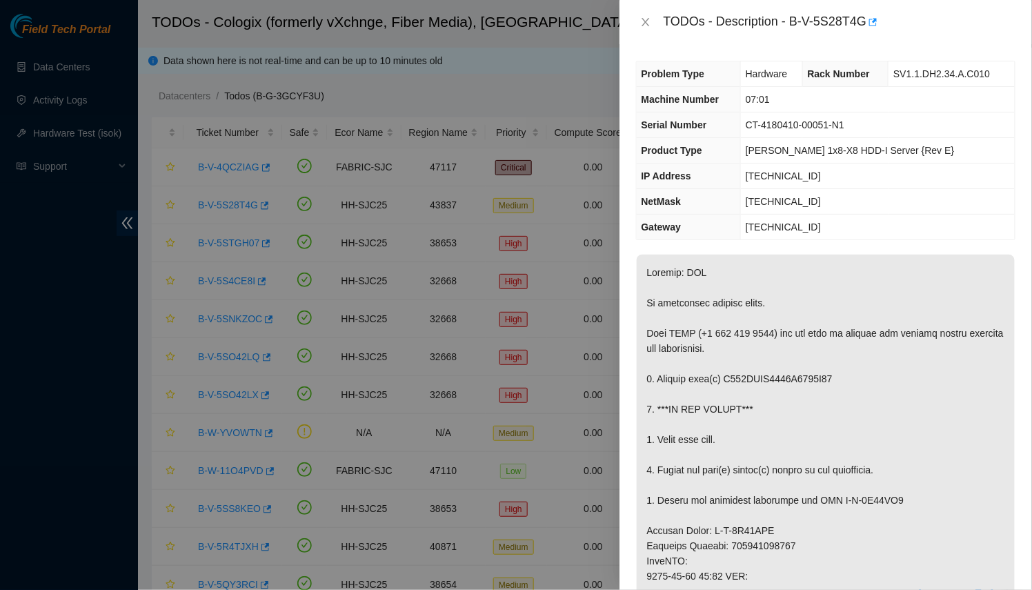
click at [325, 152] on div at bounding box center [516, 295] width 1032 height 590
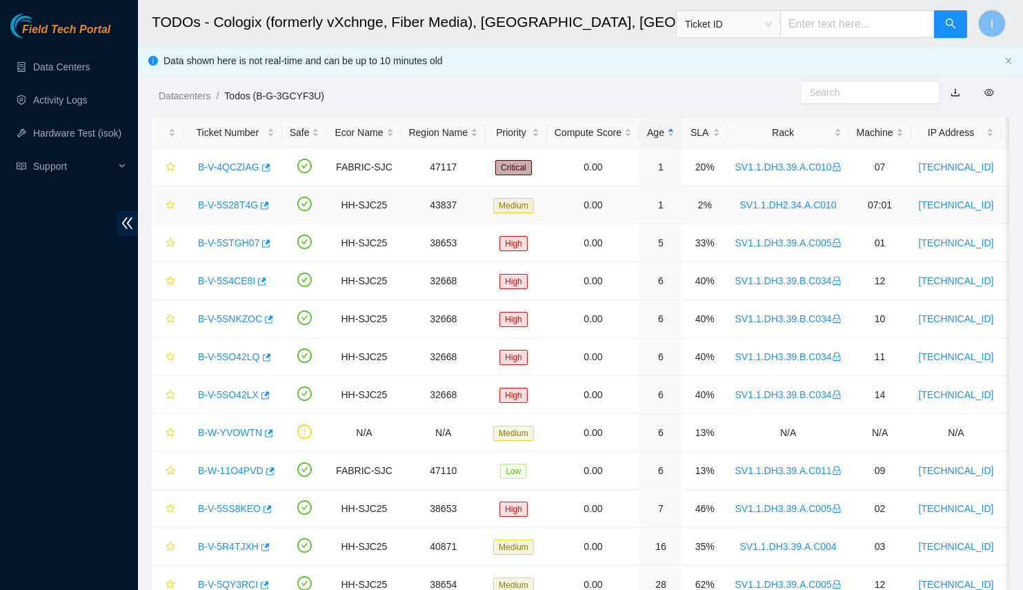
click at [234, 206] on link "B-V-5S28T4G" at bounding box center [228, 204] width 60 height 11
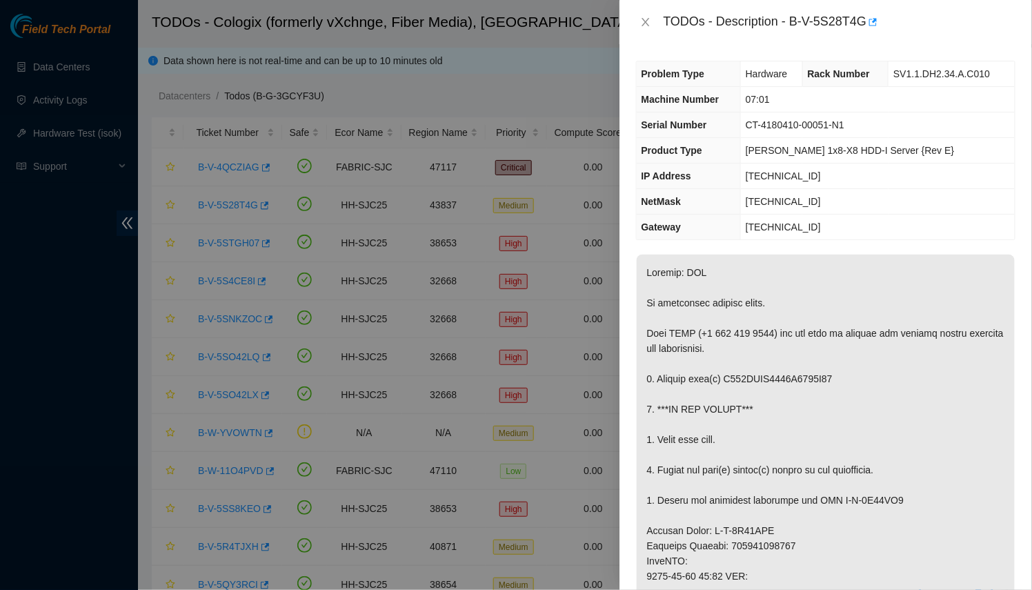
click at [727, 307] on p at bounding box center [826, 584] width 378 height 658
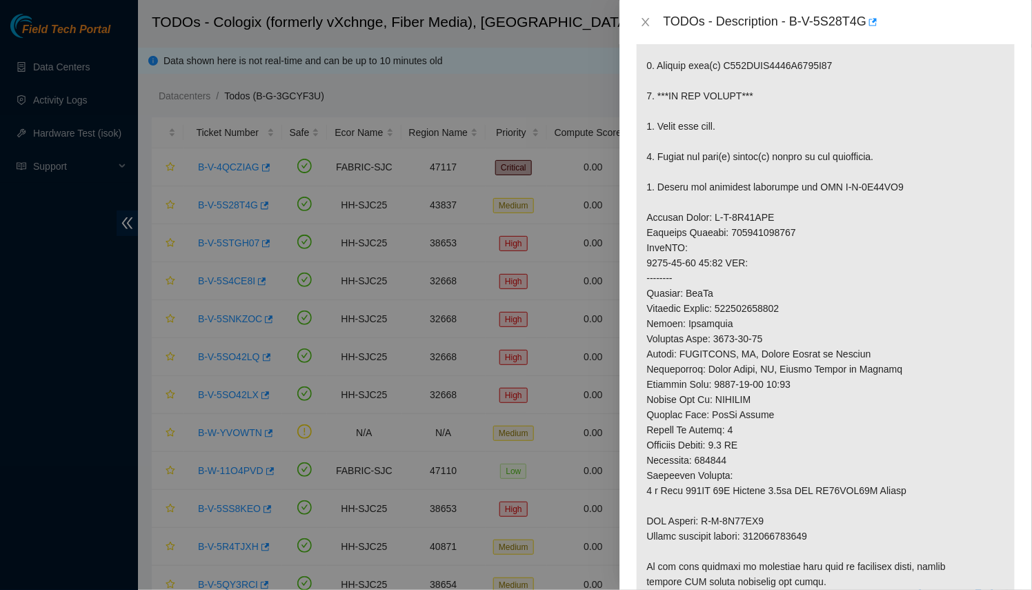
scroll to position [564, 0]
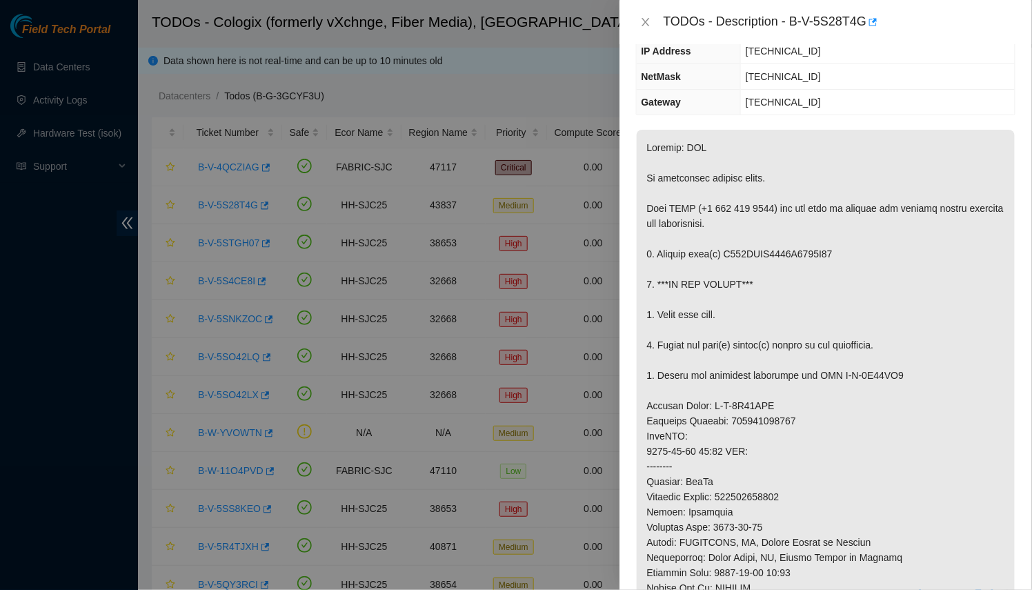
click at [500, 320] on div at bounding box center [516, 295] width 1032 height 590
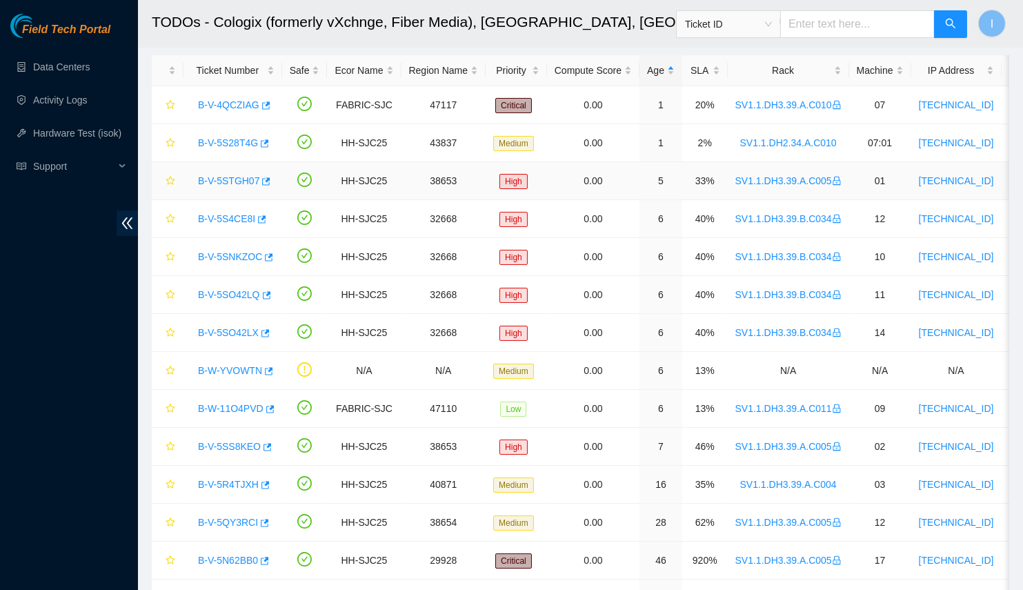
scroll to position [0, 0]
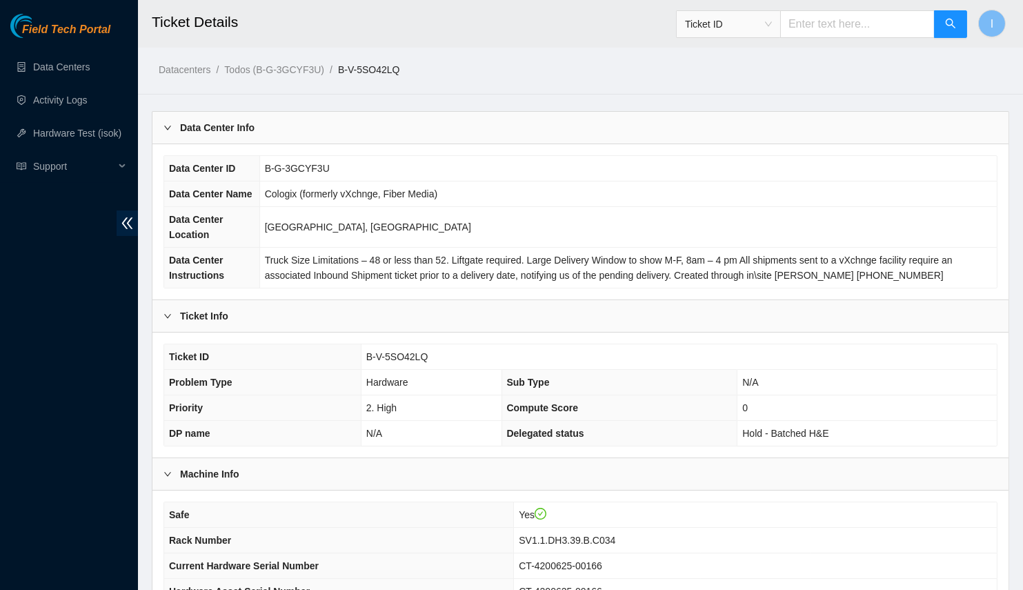
click at [300, 108] on main "Ticket Details Ticket ID I Datacenters / Todos (B-G-3GCYF3U) / B-V-5SO42LQ / Da…" at bounding box center [580, 431] width 885 height 862
click at [295, 124] on div "Data Center Info" at bounding box center [581, 128] width 856 height 32
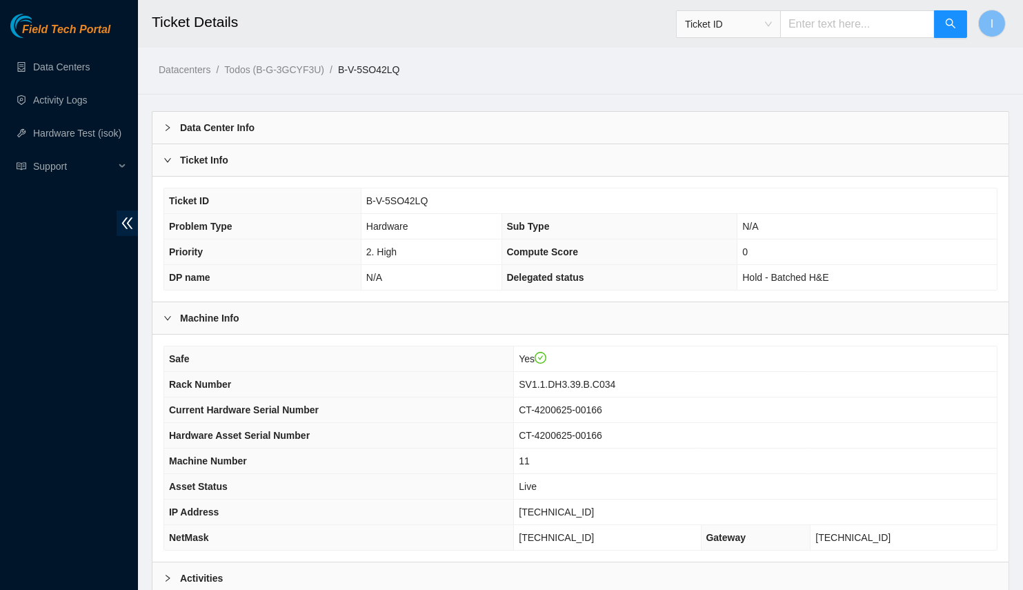
scroll to position [136, 0]
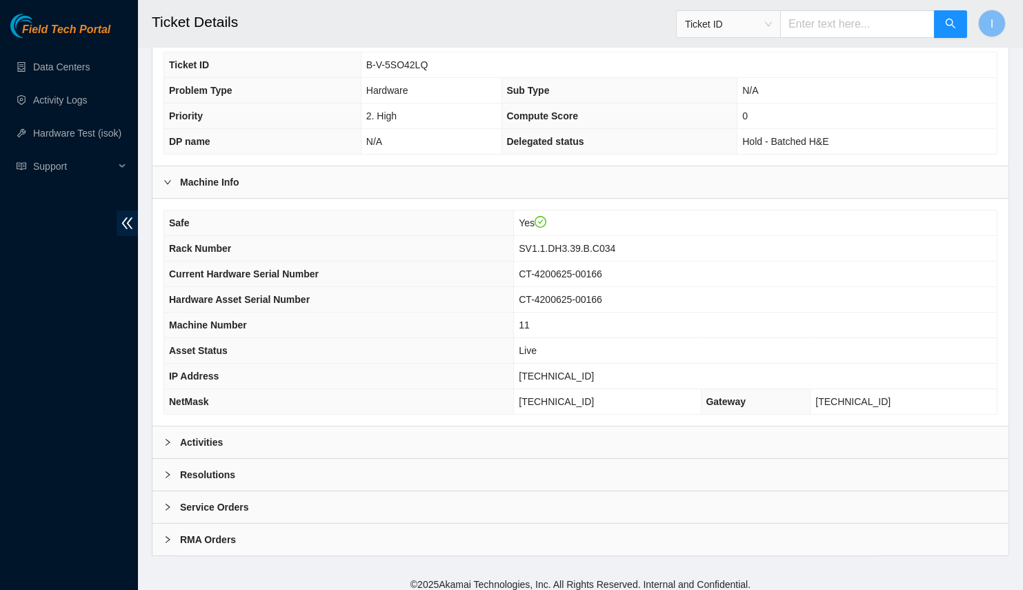
click at [264, 433] on div "Activities" at bounding box center [581, 442] width 856 height 32
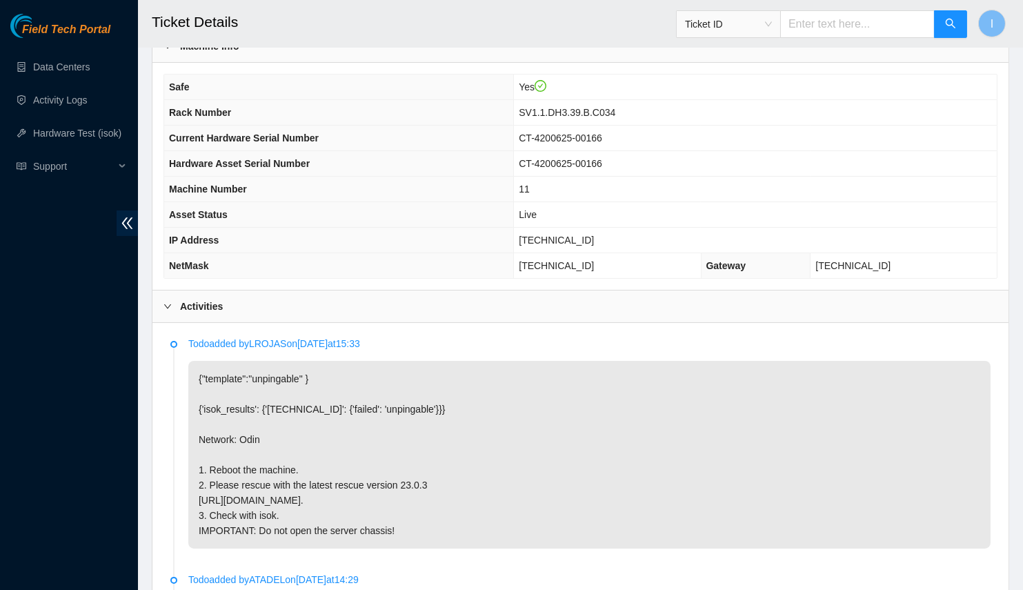
scroll to position [21, 0]
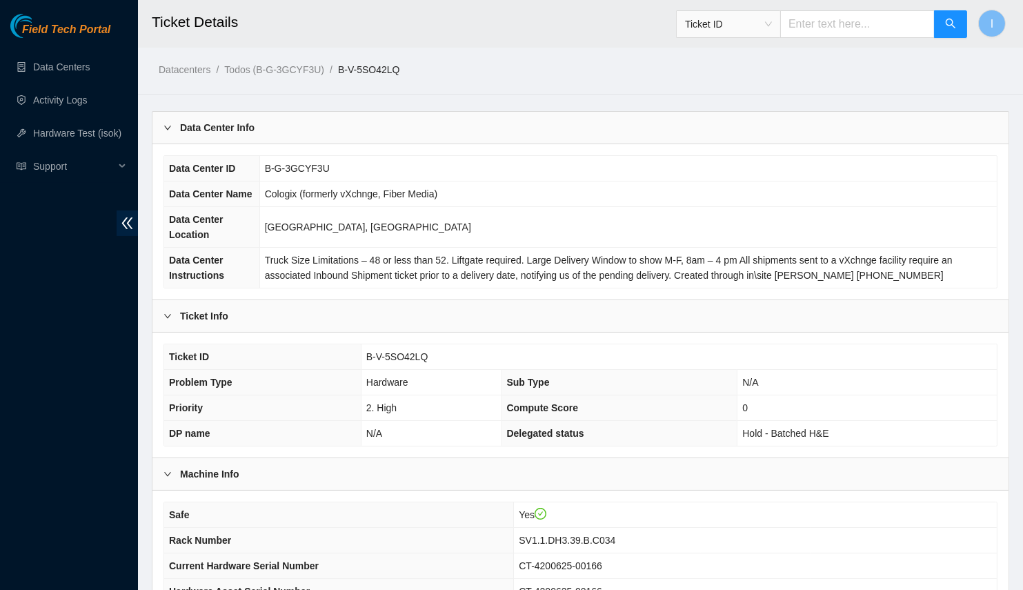
click at [335, 147] on div "Data Center ID B-G-3GCYF3U Data Center Name Cologix (formerly vXchnge, Fiber Me…" at bounding box center [581, 221] width 856 height 155
click at [335, 135] on div "Data Center Info" at bounding box center [581, 128] width 856 height 32
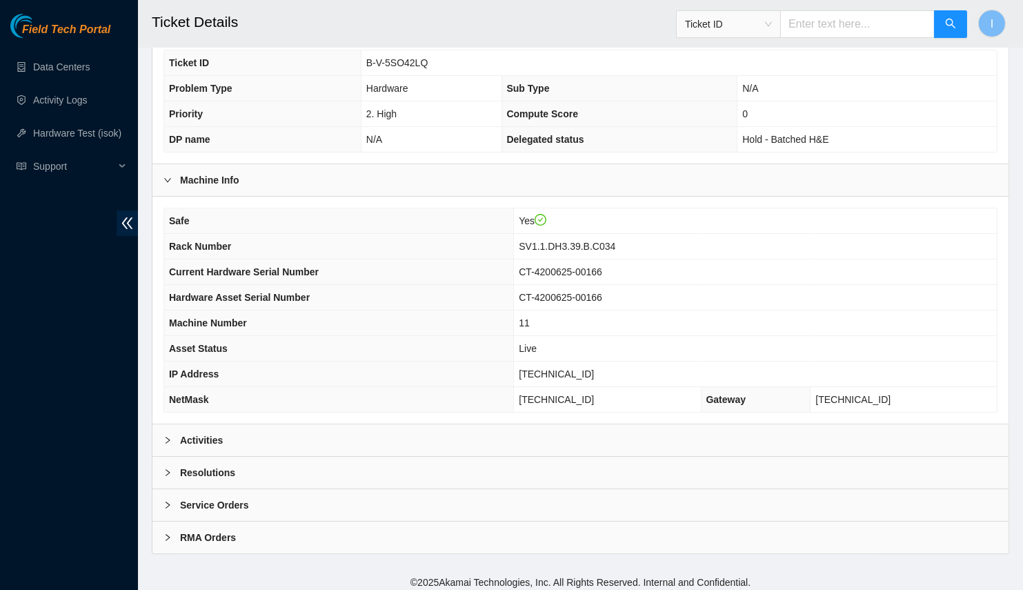
scroll to position [136, 0]
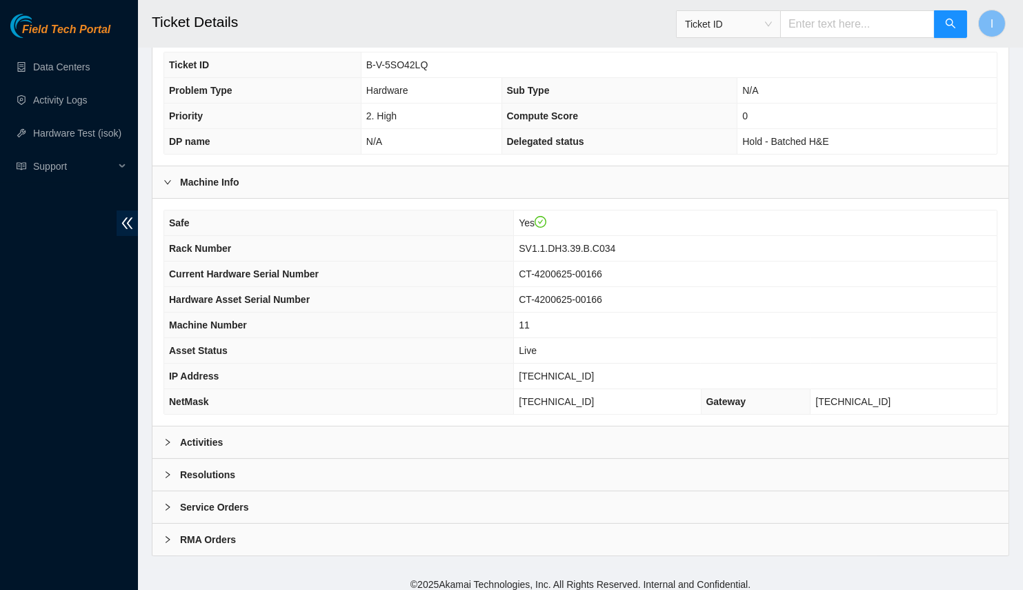
click at [301, 427] on div "Activities" at bounding box center [581, 442] width 856 height 32
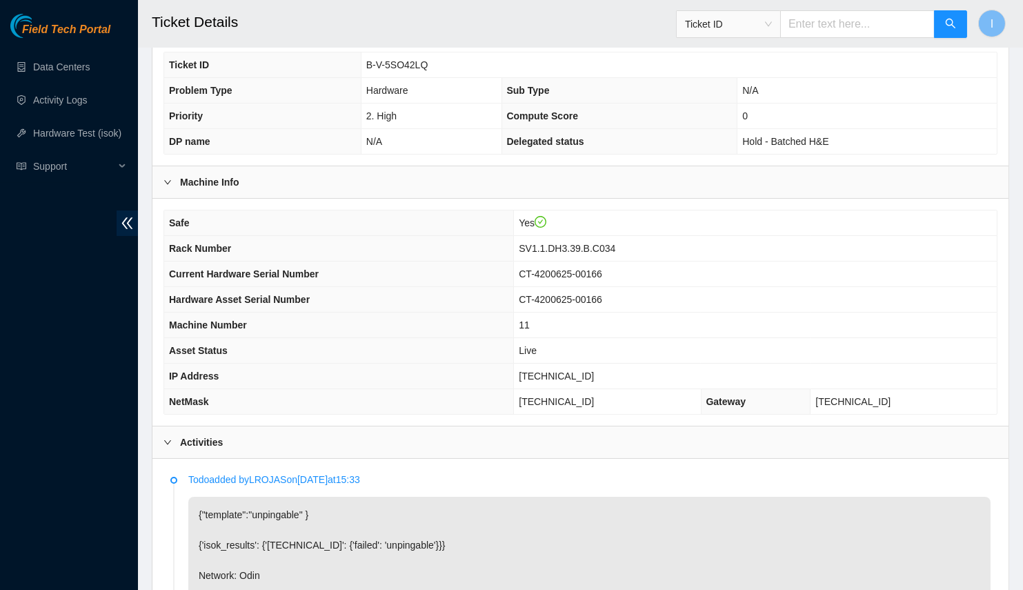
drag, startPoint x: 311, startPoint y: 435, endPoint x: 317, endPoint y: 428, distance: 9.4
click at [312, 433] on div "Activities" at bounding box center [581, 442] width 856 height 32
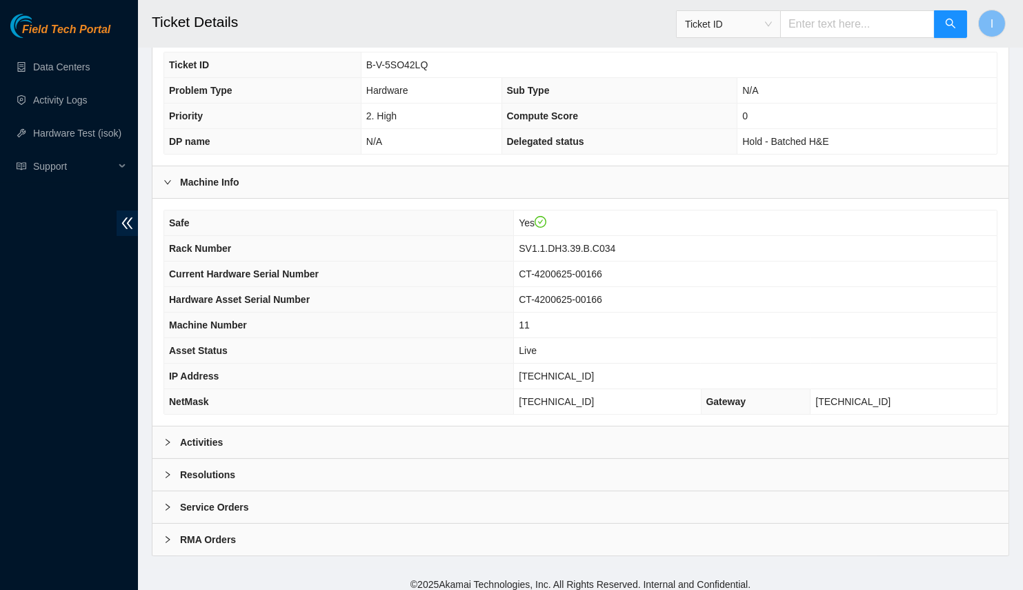
click at [318, 426] on div "Activities" at bounding box center [581, 442] width 856 height 32
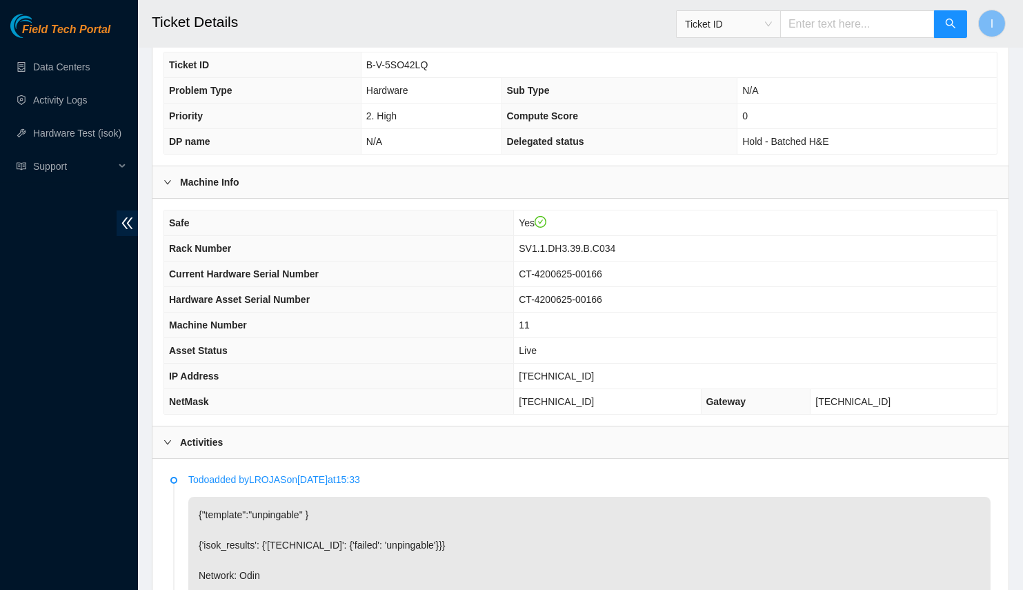
scroll to position [387, 0]
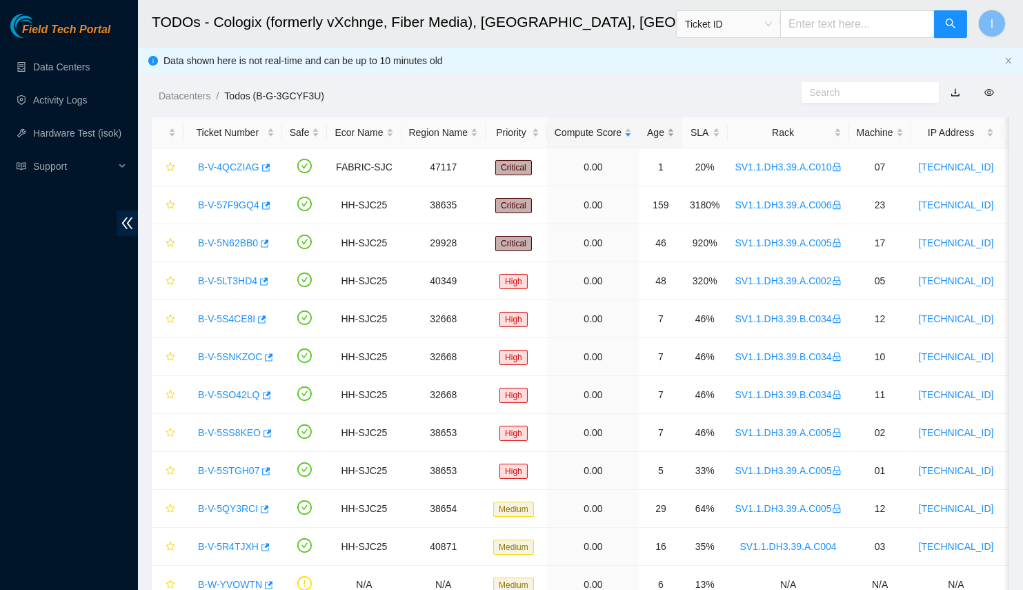
click at [667, 128] on div "Age" at bounding box center [661, 132] width 28 height 15
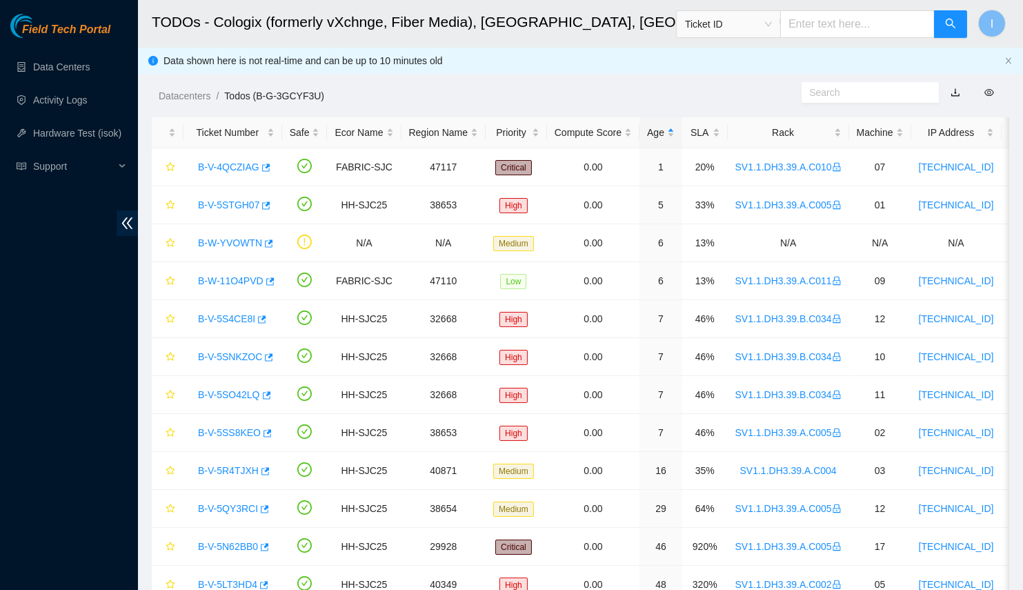
click at [397, 66] on div "Datacenters / Todos (B-G-3GCYF3U) /" at bounding box center [470, 64] width 664 height 77
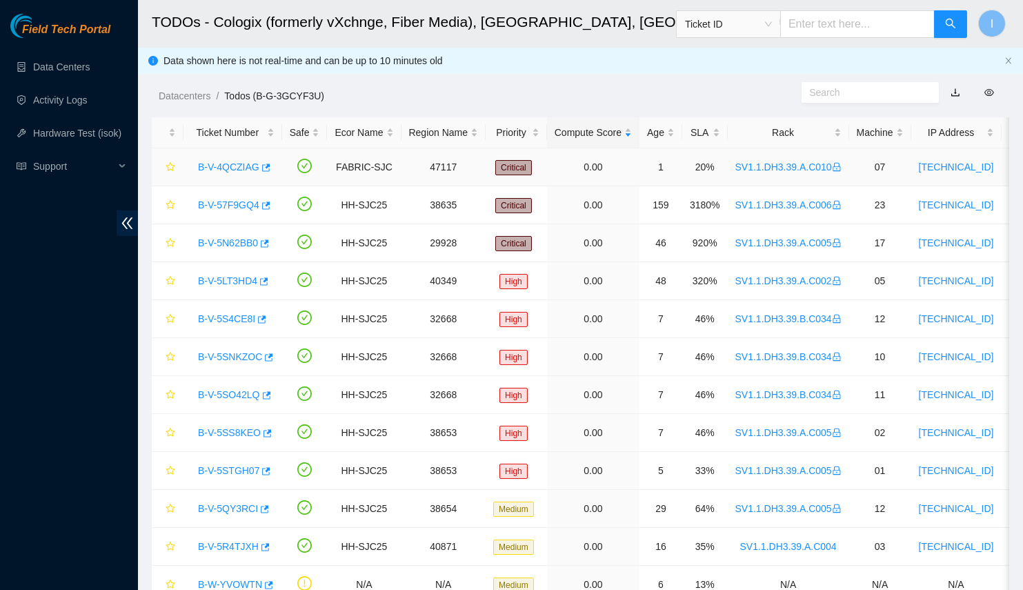
click at [267, 164] on div "B-V-4QCZIAG" at bounding box center [232, 167] width 83 height 22
click at [264, 166] on icon "button" at bounding box center [265, 168] width 10 height 10
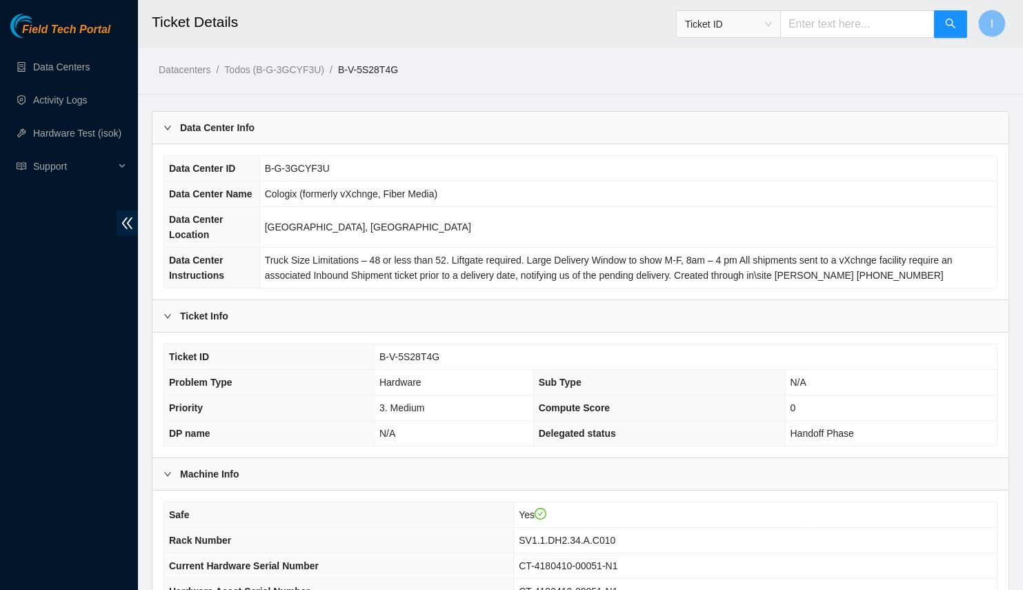
scroll to position [290, 0]
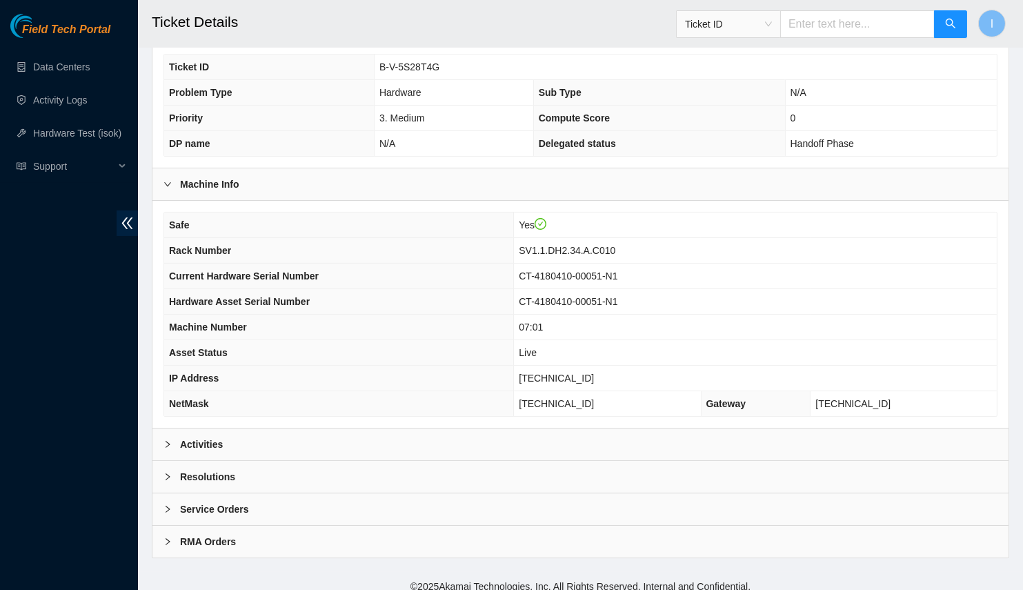
click at [244, 429] on div "Activities" at bounding box center [581, 445] width 856 height 32
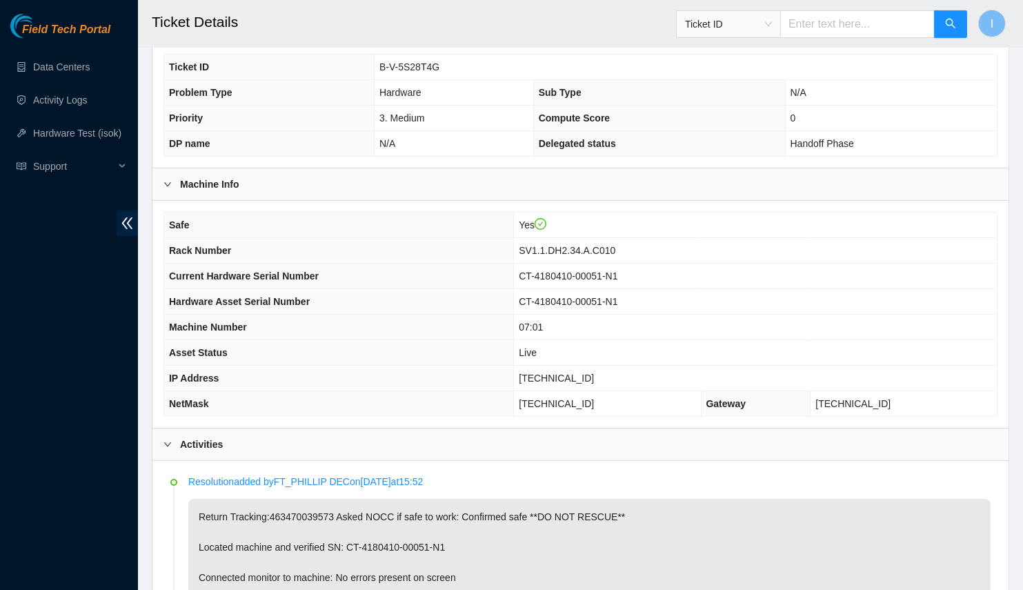
scroll to position [540, 0]
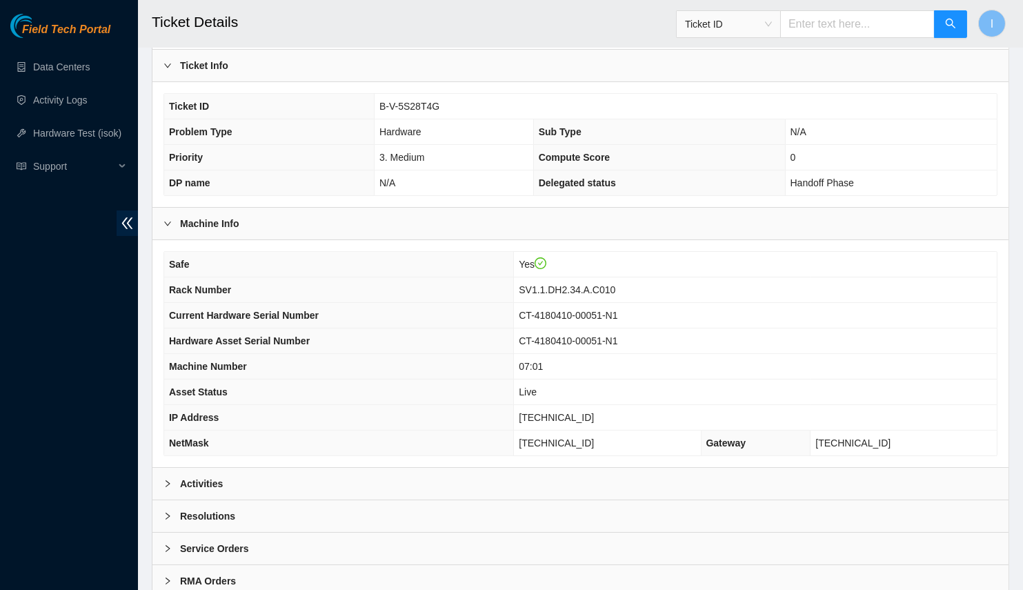
scroll to position [62, 0]
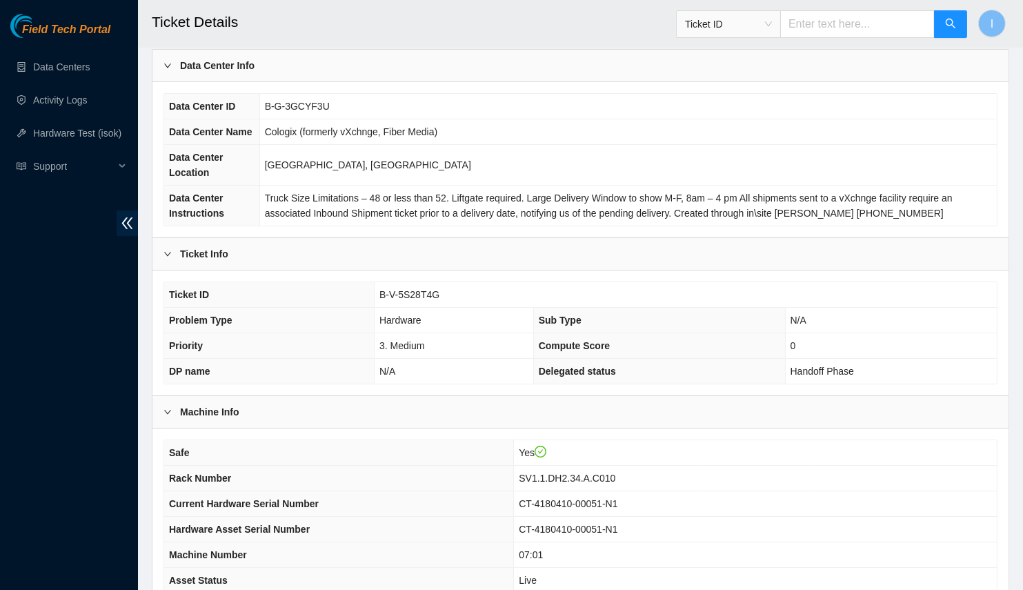
click at [306, 76] on div "Data Center Info" at bounding box center [581, 66] width 856 height 32
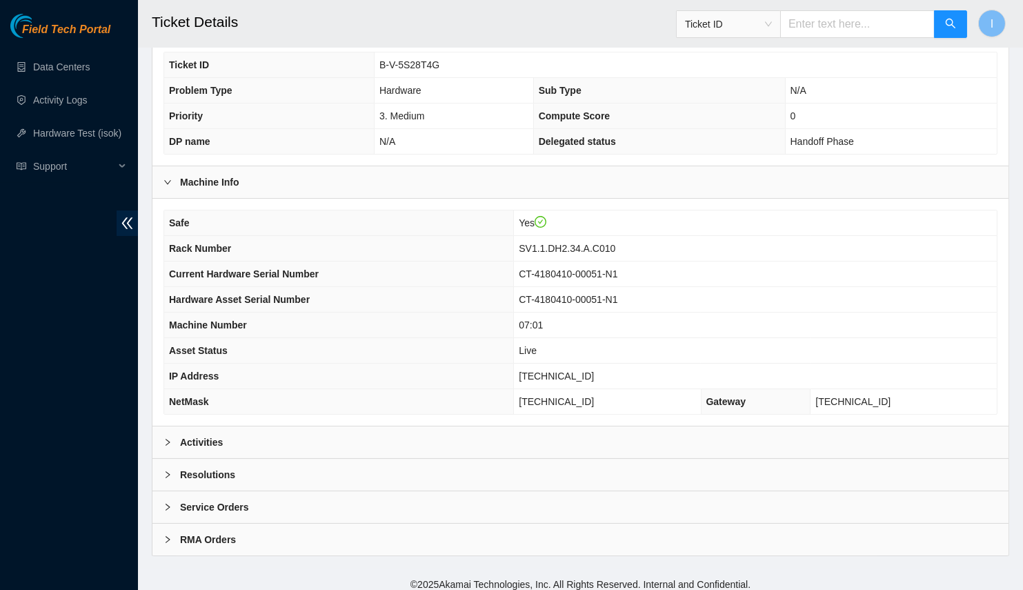
click at [253, 447] on div "Activities" at bounding box center [581, 442] width 856 height 32
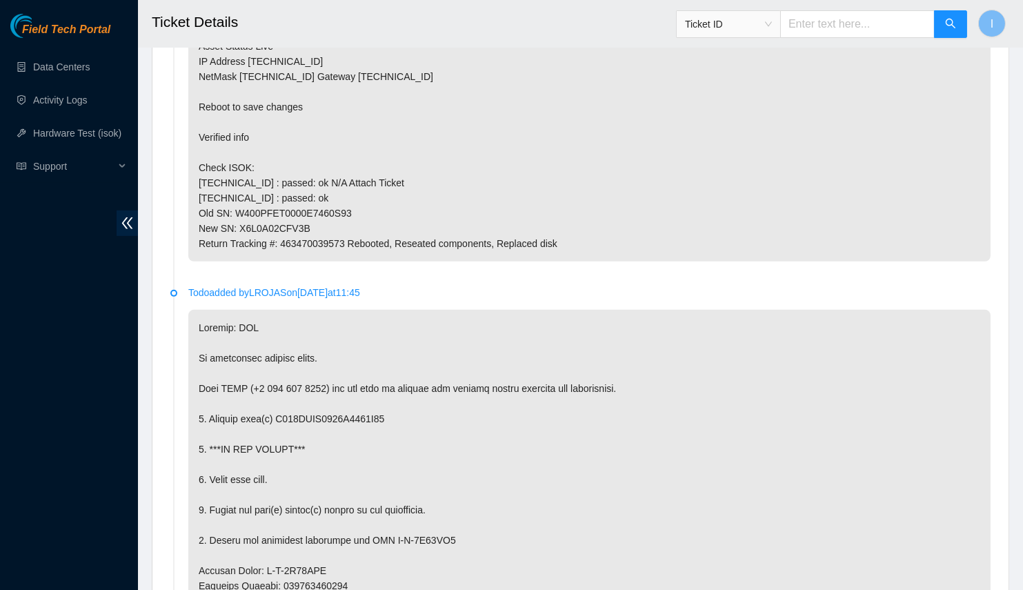
scroll to position [1453, 0]
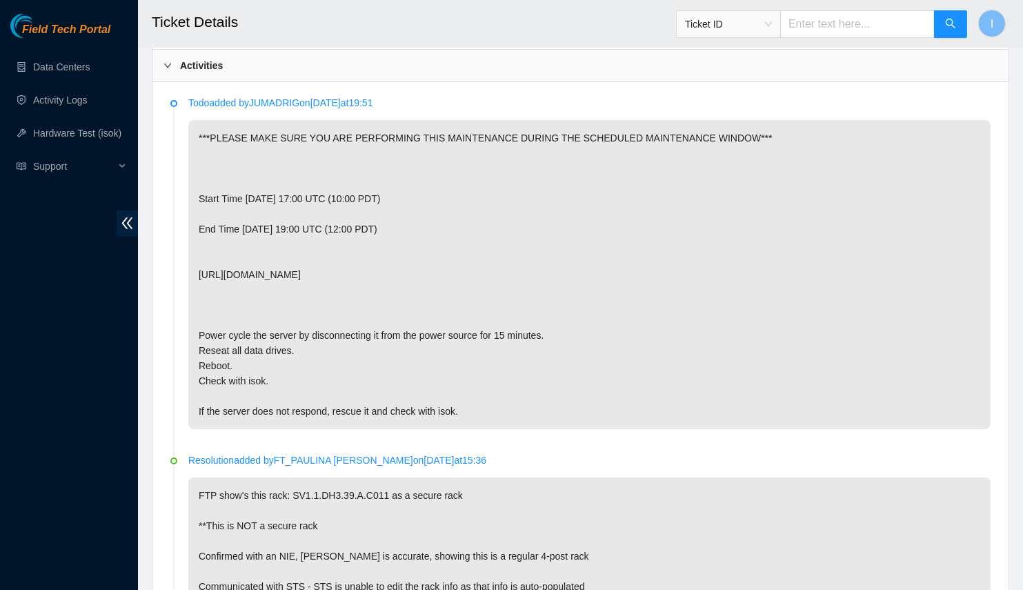
scroll to position [764, 0]
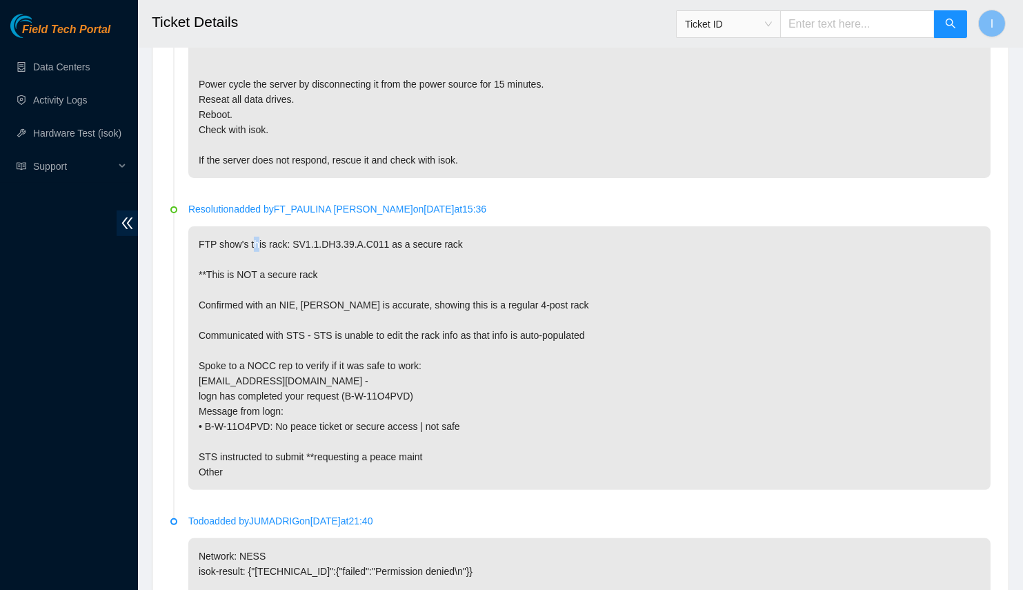
click at [253, 255] on p "FTP show's this rack: SV1.1.DH3.39.A.C011 as a secure rack **This is NOT a secu…" at bounding box center [589, 358] width 803 height 264
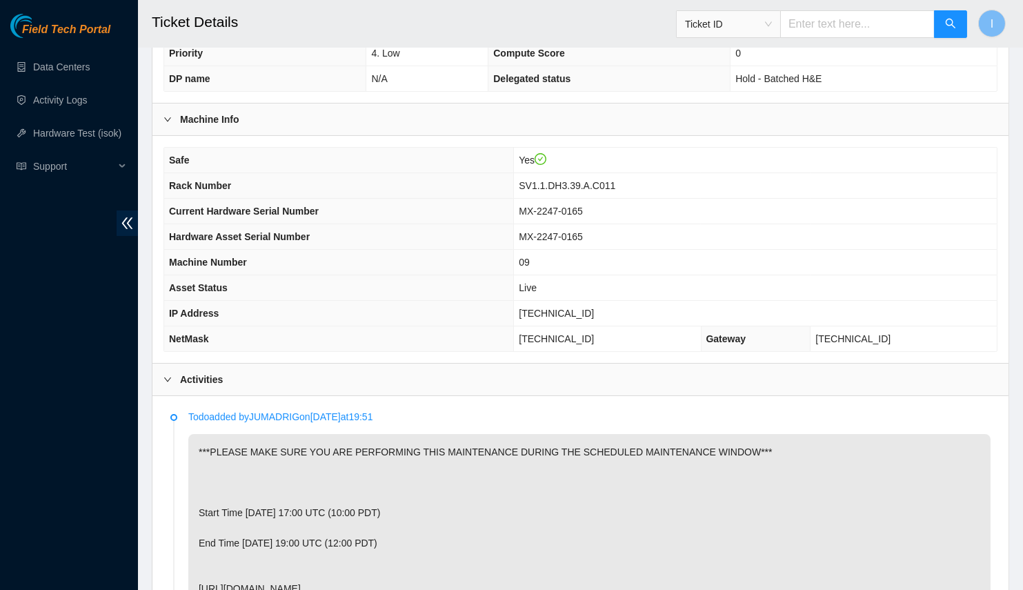
scroll to position [513, 0]
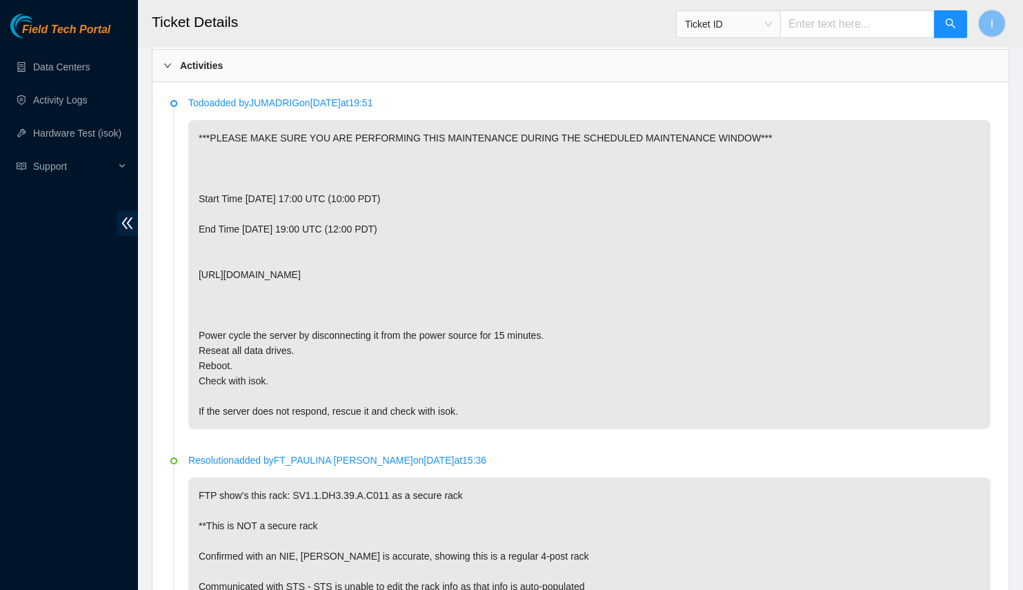
click at [777, 227] on p "***PLEASE MAKE SURE YOU ARE PERFORMING THIS MAINTENANCE DURING THE SCHEDULED MA…" at bounding box center [589, 274] width 803 height 309
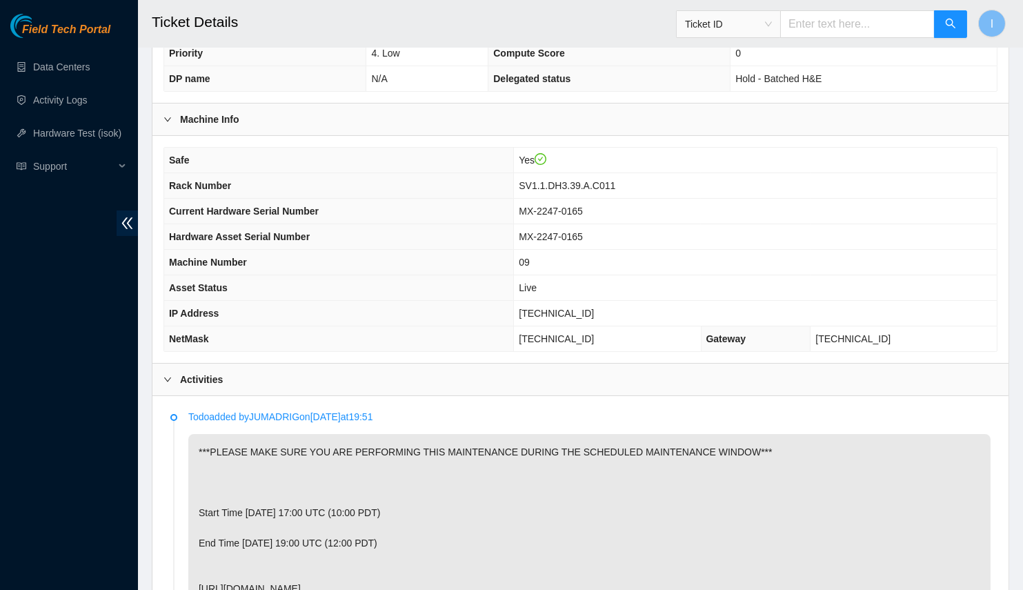
drag, startPoint x: 398, startPoint y: 507, endPoint x: 431, endPoint y: 534, distance: 42.7
click at [398, 507] on p "***PLEASE MAKE SURE YOU ARE PERFORMING THIS MAINTENANCE DURING THE SCHEDULED MA…" at bounding box center [589, 588] width 803 height 309
click at [60, 264] on div "Field Tech Portal Data Centers Activity Logs Hardware Test (isok) Support" at bounding box center [69, 302] width 138 height 576
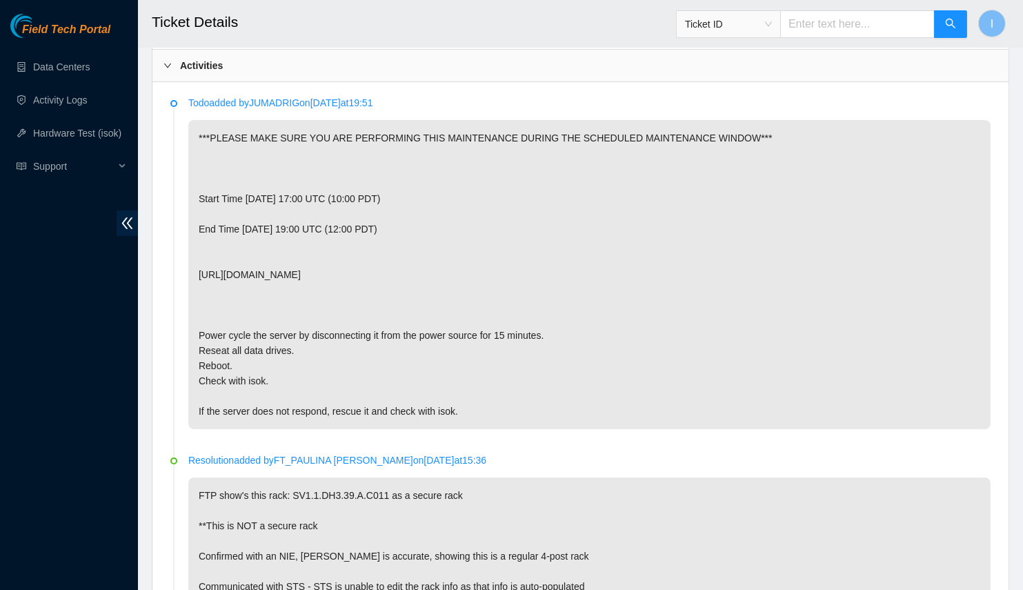
scroll to position [576, 0]
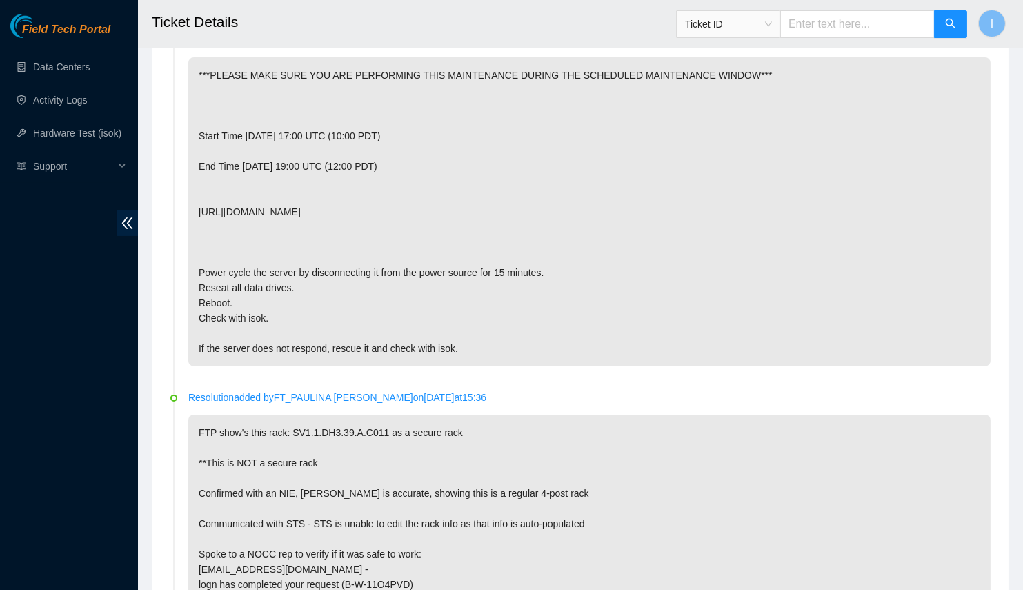
click at [107, 398] on div "Field Tech Portal Data Centers Activity Logs Hardware Test (isok) Support" at bounding box center [69, 302] width 138 height 576
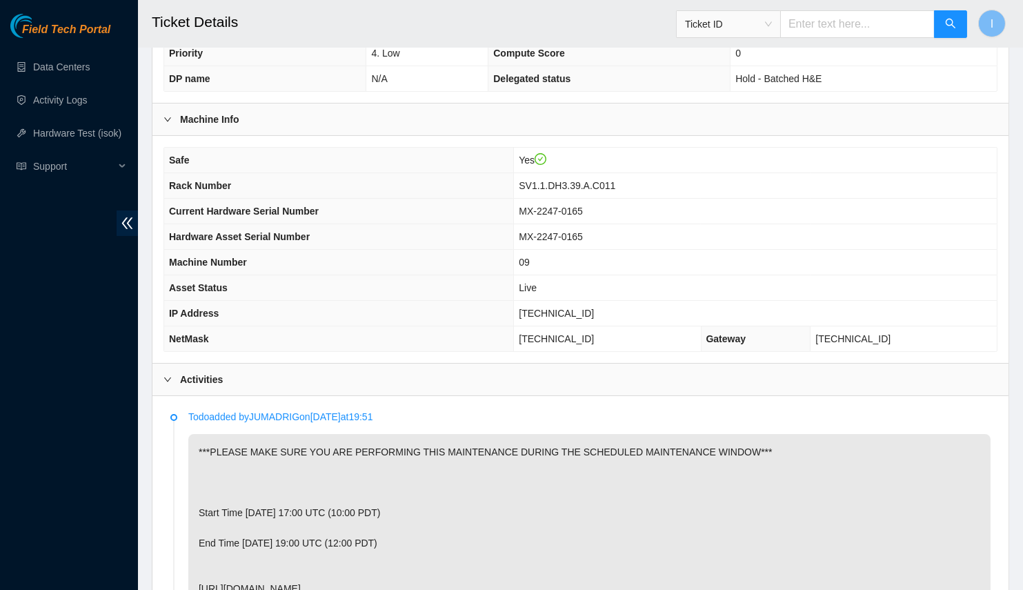
scroll to position [0, 0]
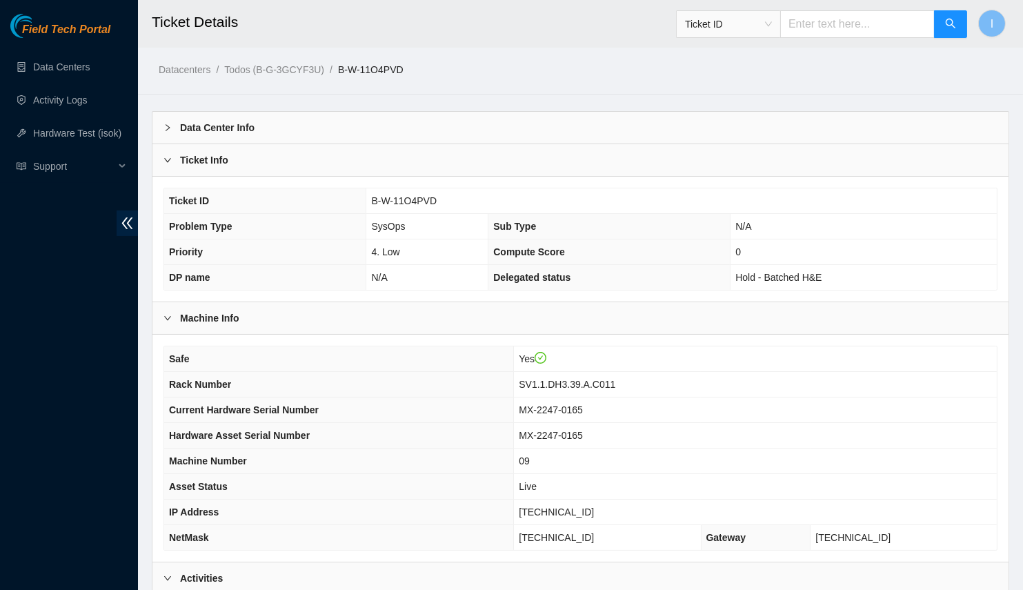
click at [581, 513] on td "[TECHNICAL_ID]" at bounding box center [755, 513] width 483 height 26
copy span "[TECHNICAL_ID]"
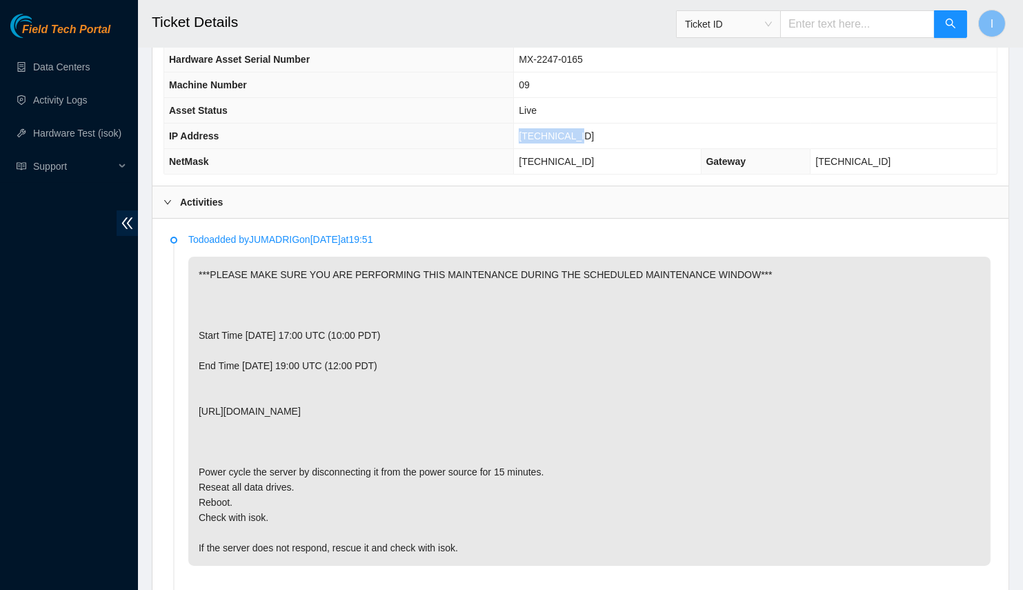
scroll to position [627, 0]
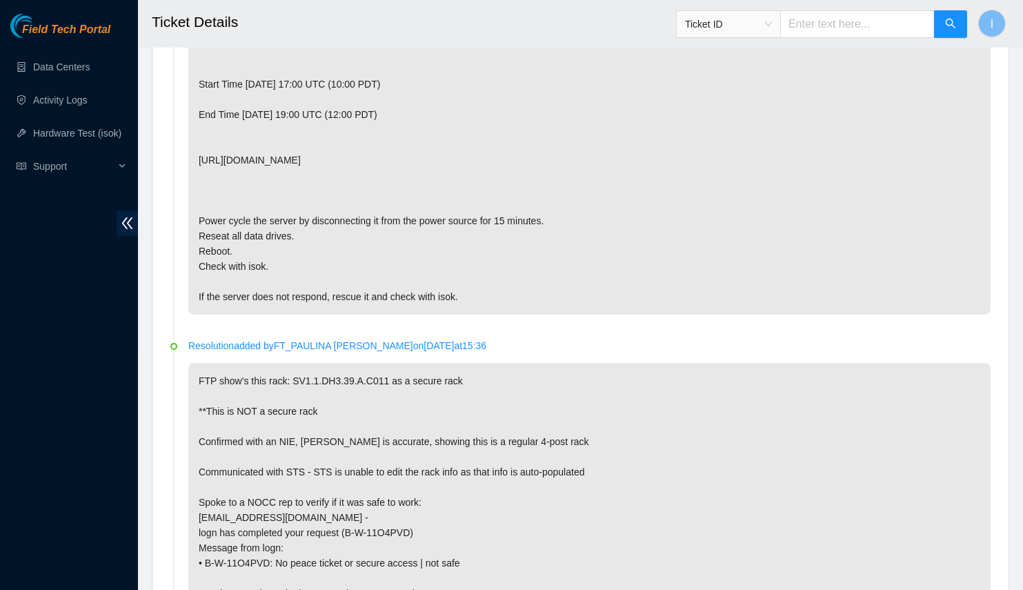
click at [101, 357] on div "Field Tech Portal Data Centers Activity Logs Hardware Test (isok) Support" at bounding box center [69, 302] width 138 height 576
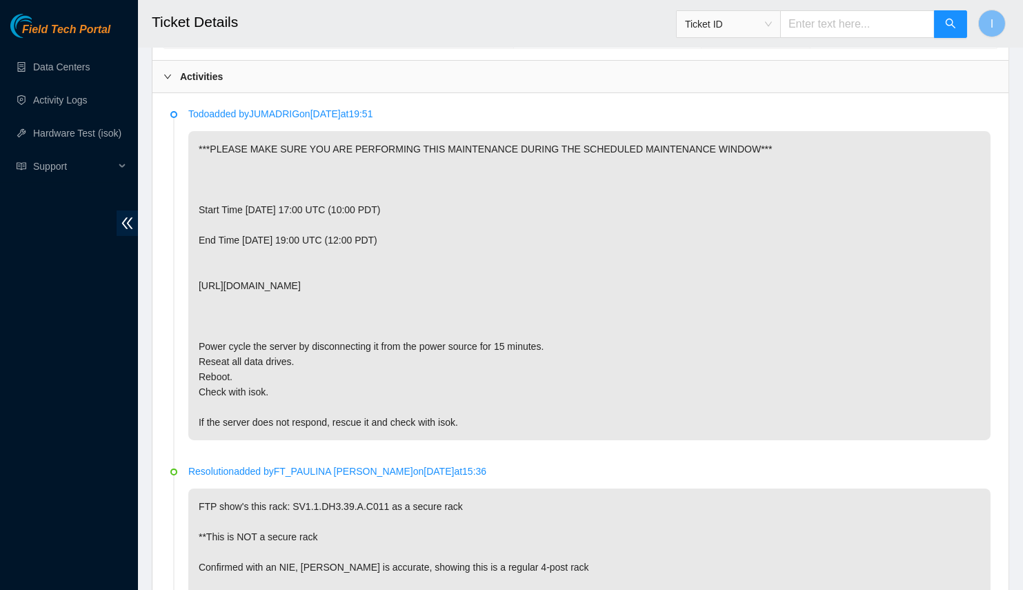
scroll to position [188, 0]
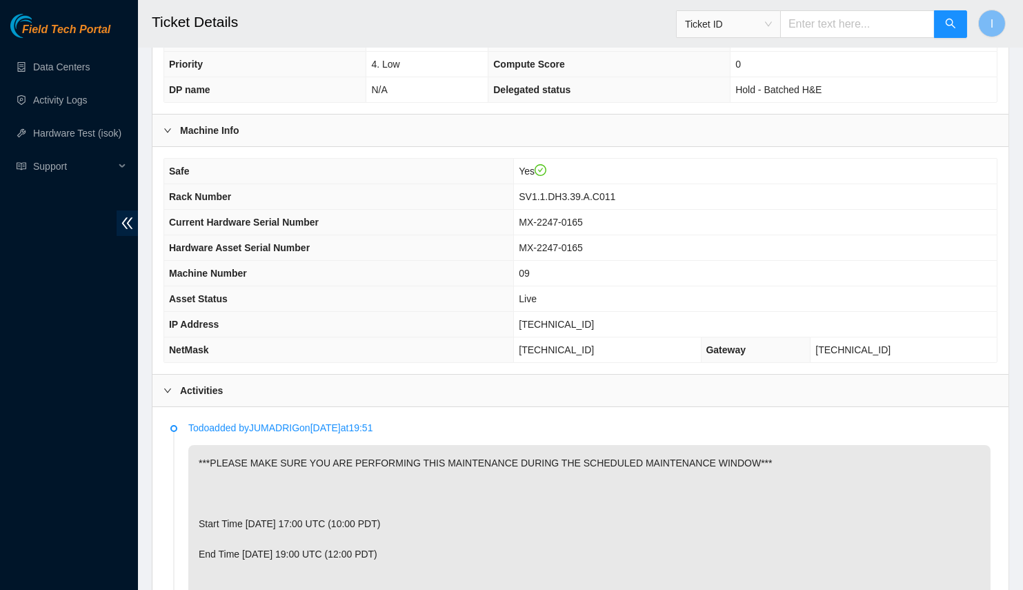
click at [576, 217] on span "MX-2247-0165" at bounding box center [551, 222] width 64 height 11
click at [576, 312] on td "[TECHNICAL_ID]" at bounding box center [755, 325] width 483 height 26
copy span "[TECHNICAL_ID]"
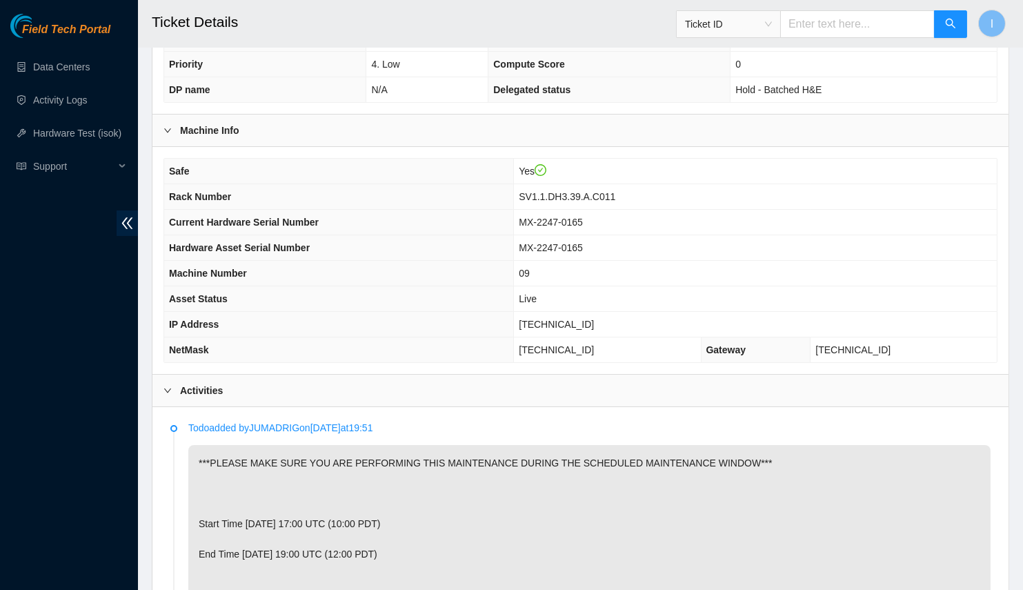
click at [569, 344] on span "[TECHNICAL_ID]" at bounding box center [556, 349] width 75 height 11
copy span "[TECHNICAL_ID]"
click at [591, 191] on span "SV1.1.DH3.39.A.C011" at bounding box center [567, 196] width 97 height 11
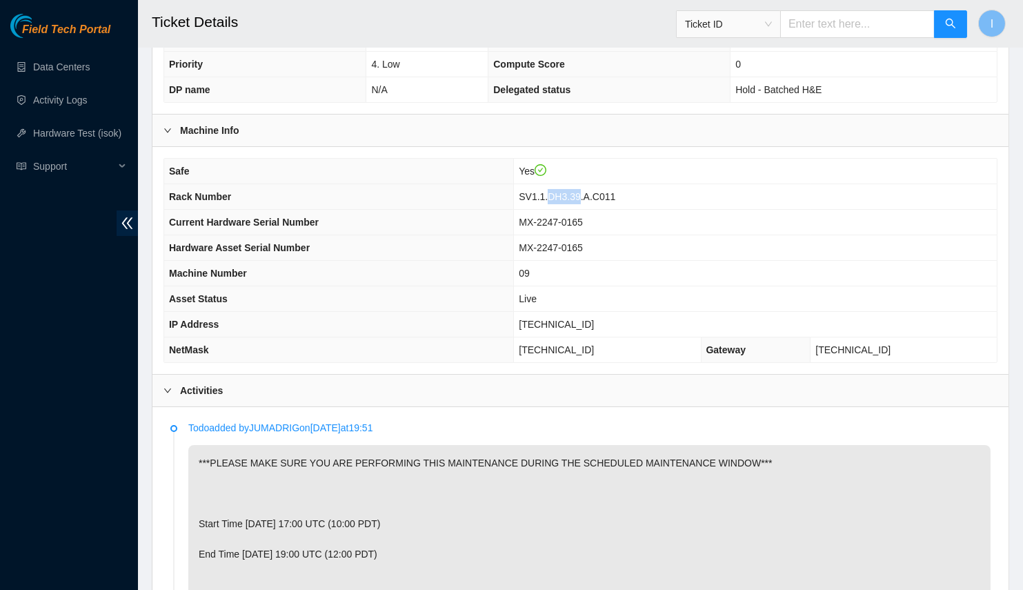
copy span "DH3.39"
click at [601, 191] on span "SV1.1.DH3.39.A.C011" at bounding box center [567, 196] width 97 height 11
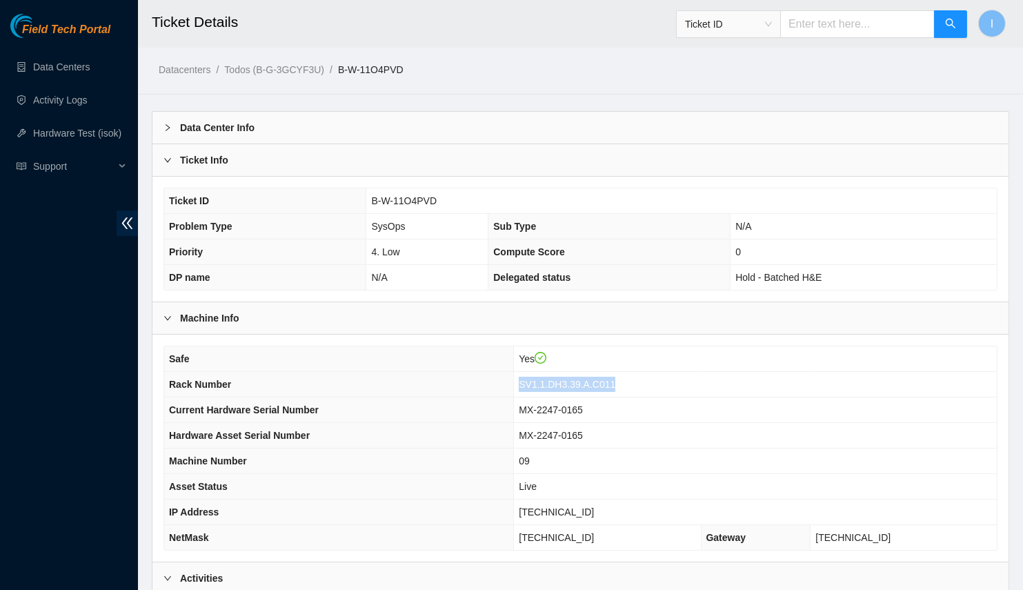
scroll to position [62, 0]
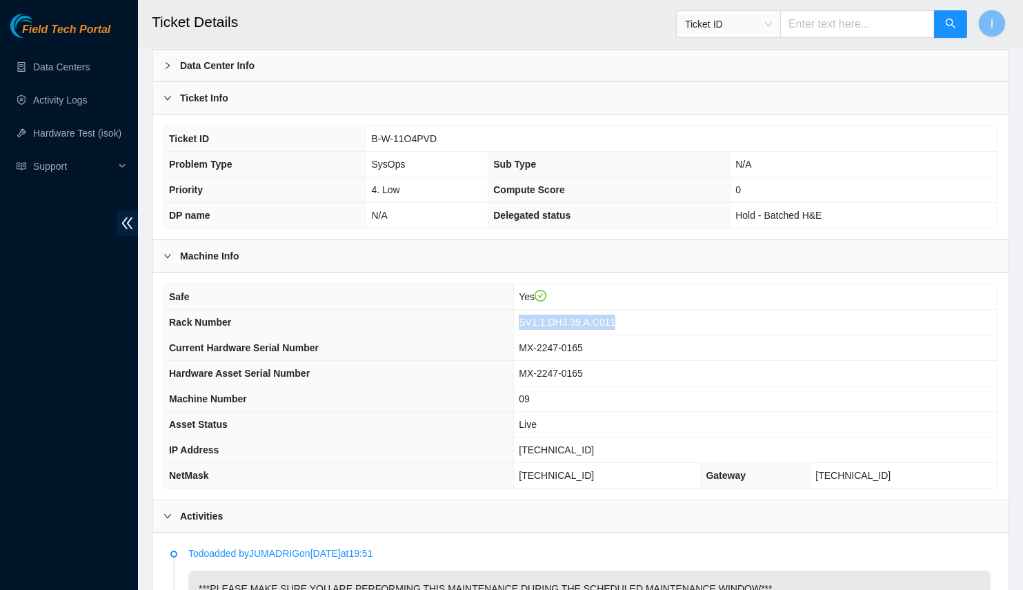
click at [169, 342] on span "Current Hardware Serial Number" at bounding box center [244, 347] width 150 height 11
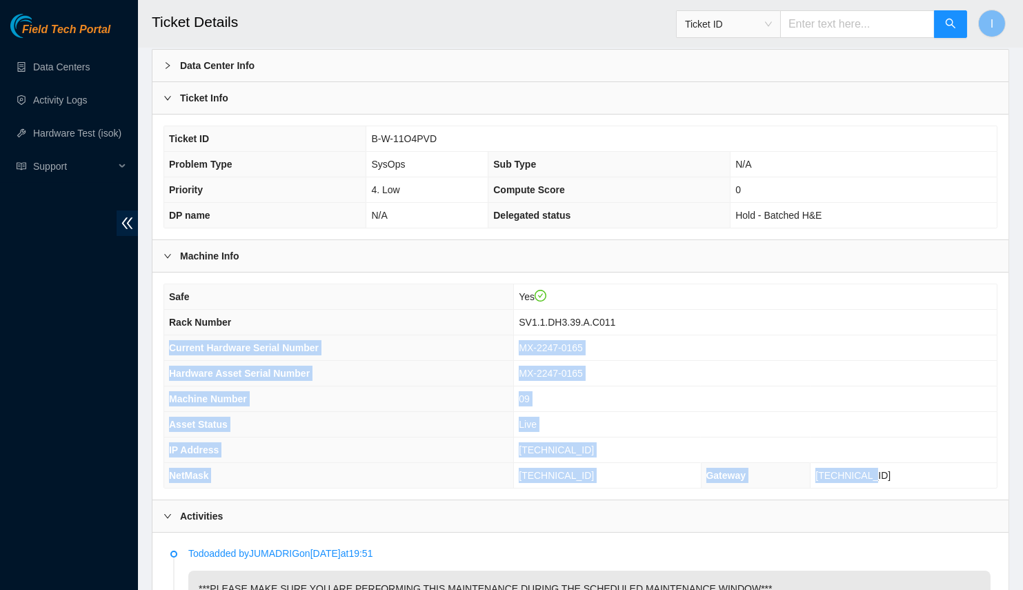
drag, startPoint x: 169, startPoint y: 341, endPoint x: 914, endPoint y: 470, distance: 755.7
click at [914, 469] on tbody "Safe Yes Rack Number SV1.1.DH3.39.A.C011 Current Hardware Serial Number MX-2247…" at bounding box center [580, 386] width 833 height 204
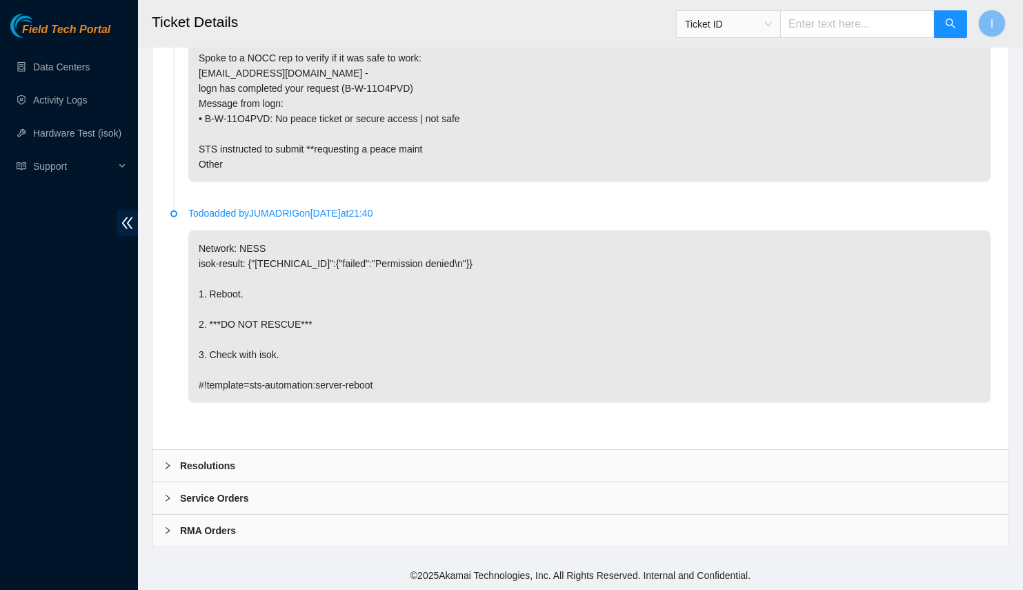
click at [290, 457] on div "Resolutions" at bounding box center [581, 466] width 856 height 32
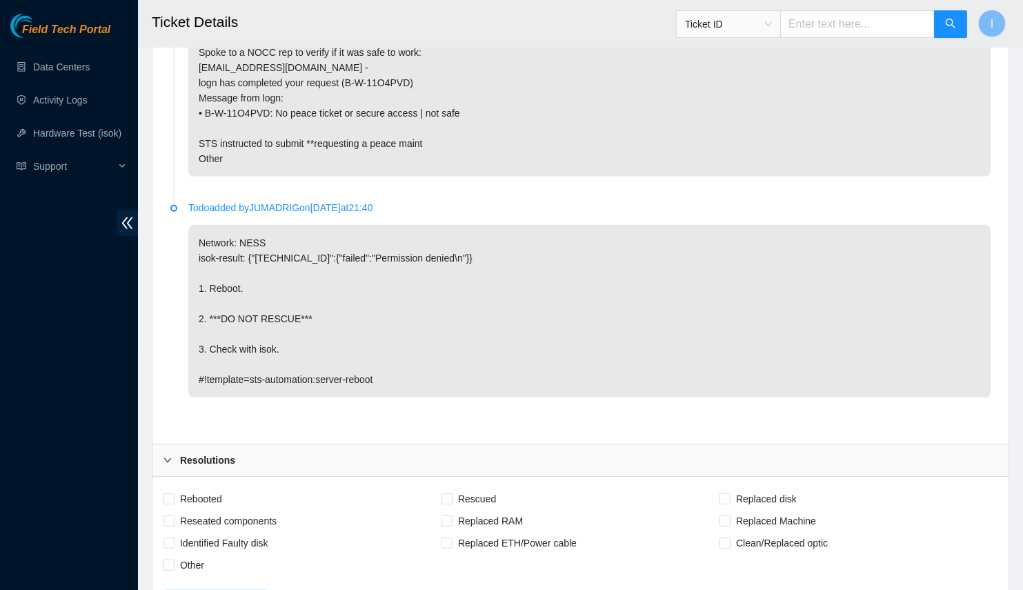
scroll to position [1431, 0]
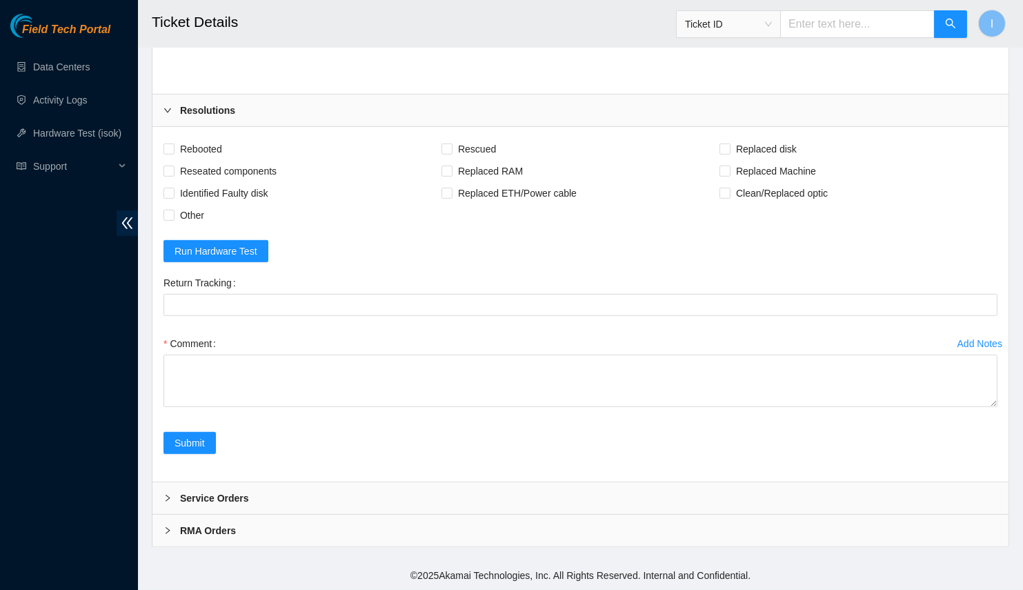
click at [406, 421] on div "Add Notes Comment" at bounding box center [580, 382] width 845 height 99
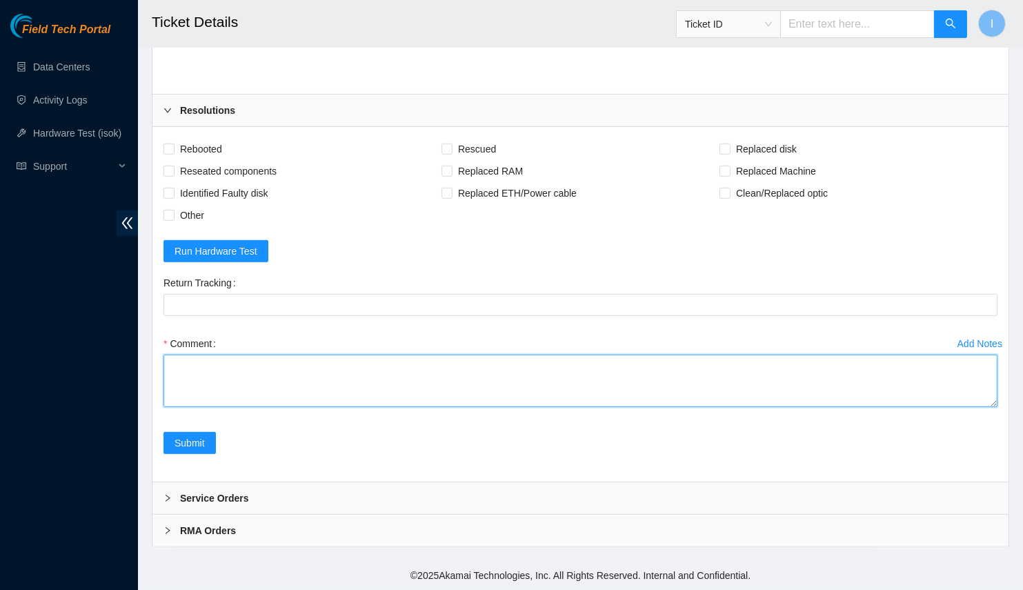
click at [426, 395] on textarea "Comment" at bounding box center [581, 381] width 834 height 52
paste textarea "B-W-11O4PVD Spoke with NOCC; safe Powered off server Power flushed 15 min Resea…"
drag, startPoint x: 995, startPoint y: 409, endPoint x: 936, endPoint y: 586, distance: 187.0
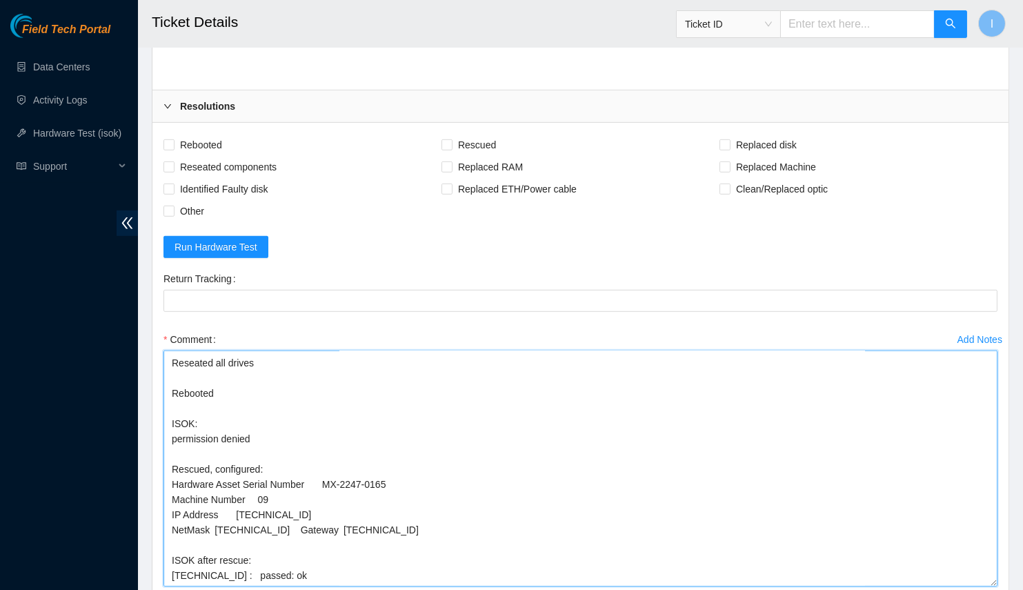
scroll to position [119, 0]
drag, startPoint x: 981, startPoint y: 568, endPoint x: 867, endPoint y: 513, distance: 126.9
click at [952, 587] on textarea "B-W-11O4PVD Spoke with NOCC; safe Powered off server Power flushed 15 min Resea…" at bounding box center [581, 469] width 834 height 236
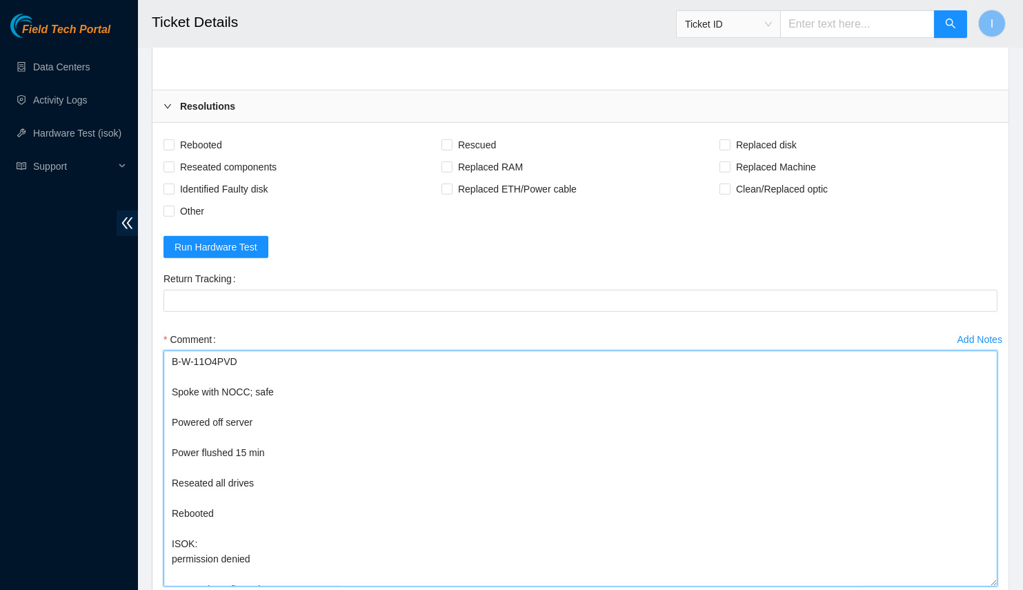
scroll to position [1368, 0]
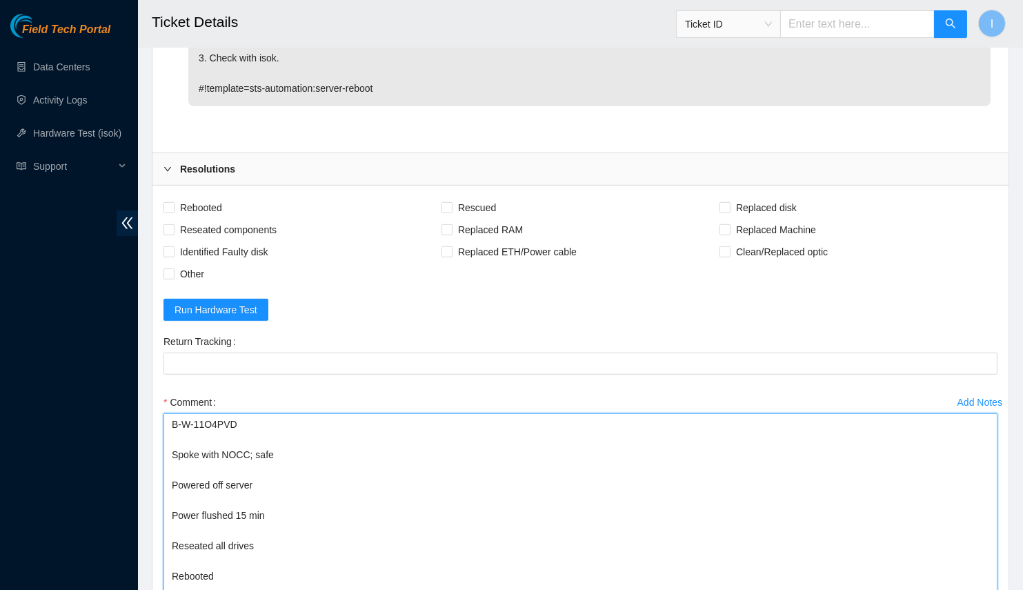
drag, startPoint x: 168, startPoint y: 464, endPoint x: 159, endPoint y: 399, distance: 65.6
click at [159, 399] on div "Add Notes Comment B-W-11O4PVD Spoke with NOCC; safe Powered off server Power fl…" at bounding box center [580, 532] width 845 height 283
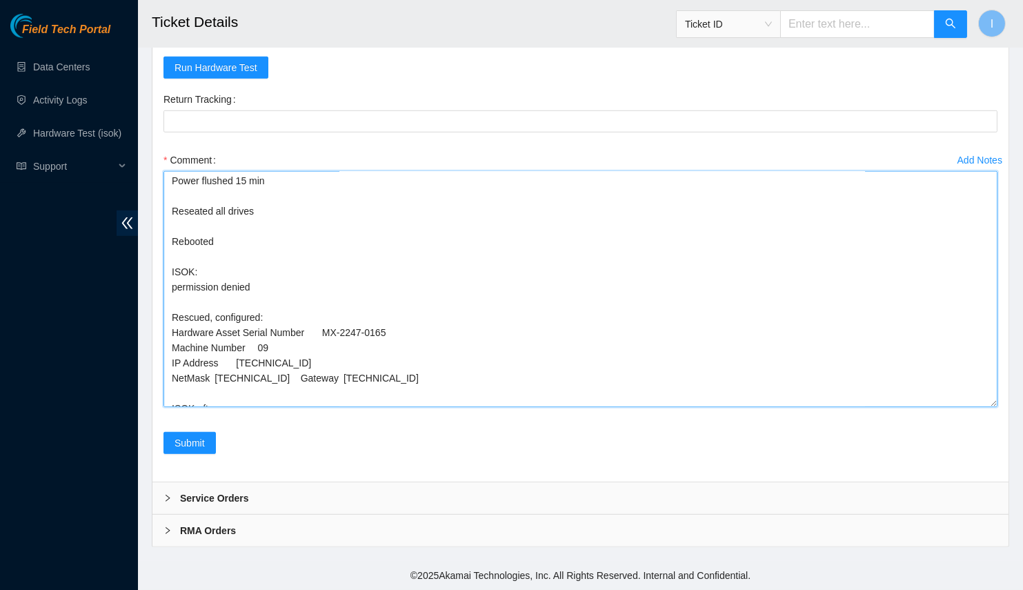
scroll to position [88, 0]
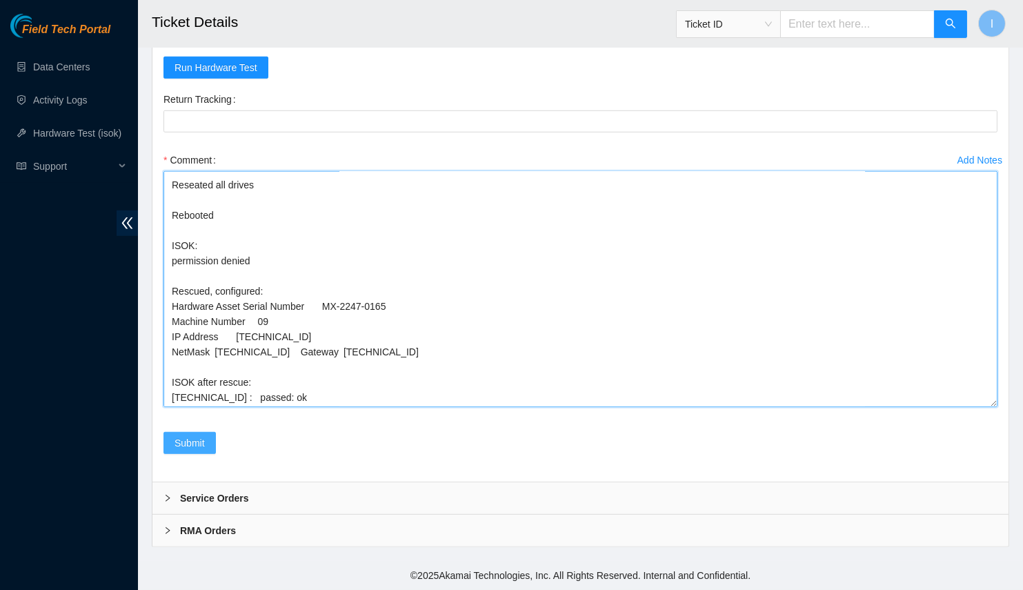
type textarea "Spoke with NOCC; safe Powered off server Power flushed 15 min Reseated all driv…"
click at [206, 448] on button "Submit" at bounding box center [190, 443] width 52 height 22
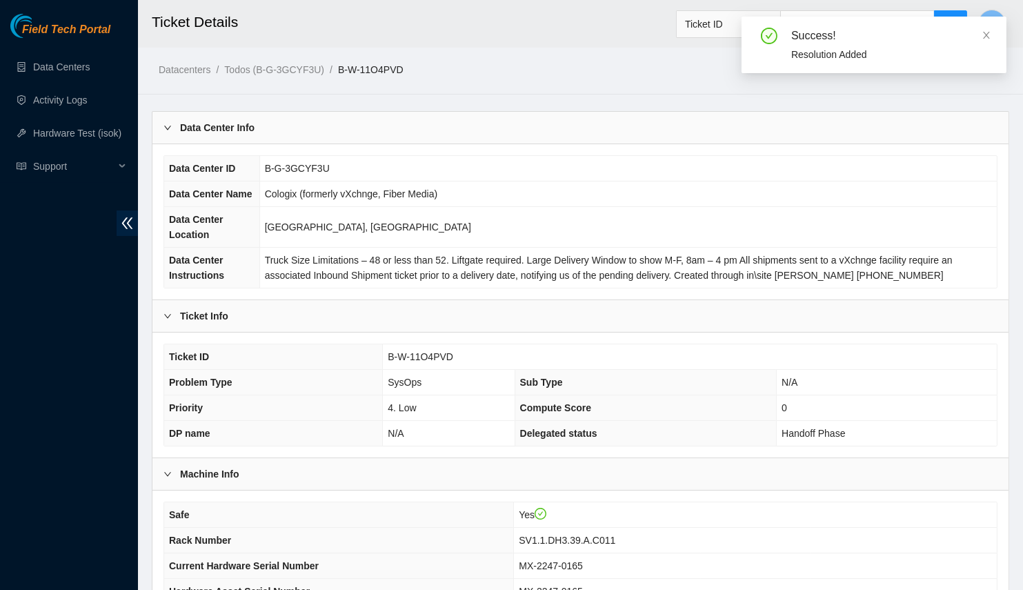
scroll to position [290, 0]
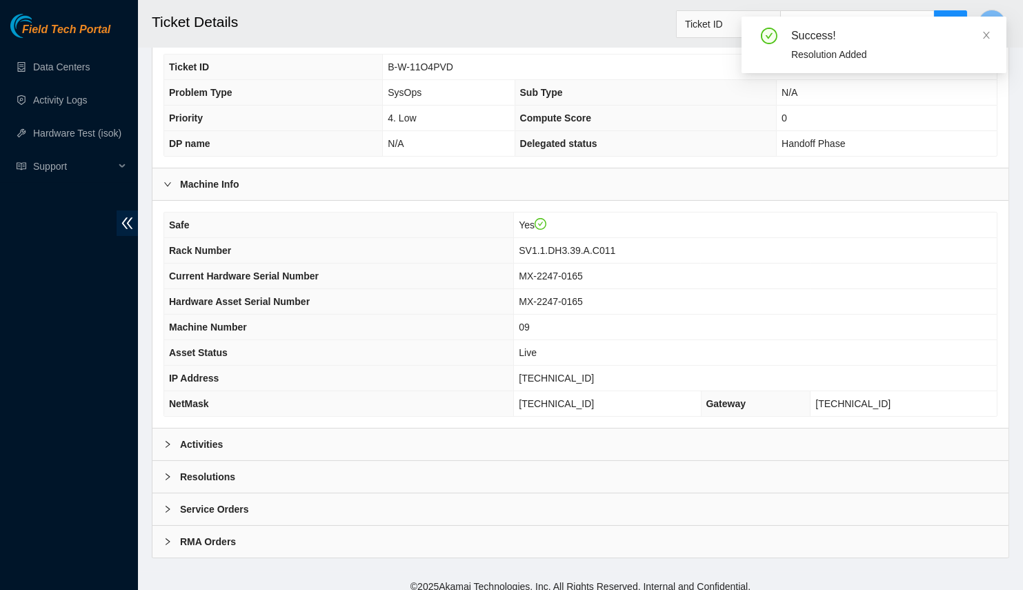
click at [297, 430] on div "Activities" at bounding box center [581, 445] width 856 height 32
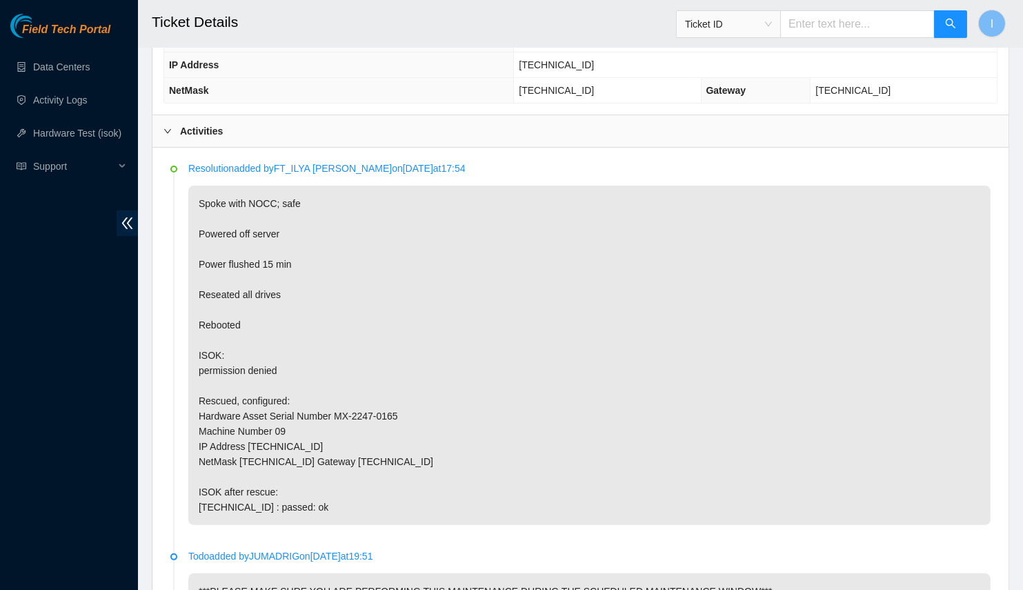
scroll to position [980, 0]
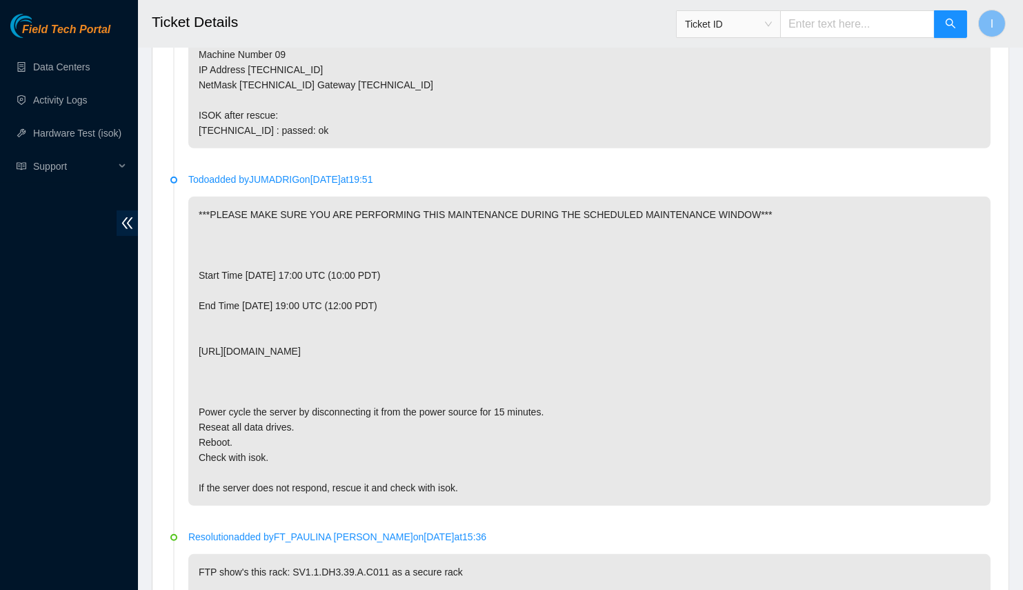
click at [121, 444] on div "Field Tech Portal Data Centers Activity Logs Hardware Test (isok) Support" at bounding box center [69, 302] width 138 height 576
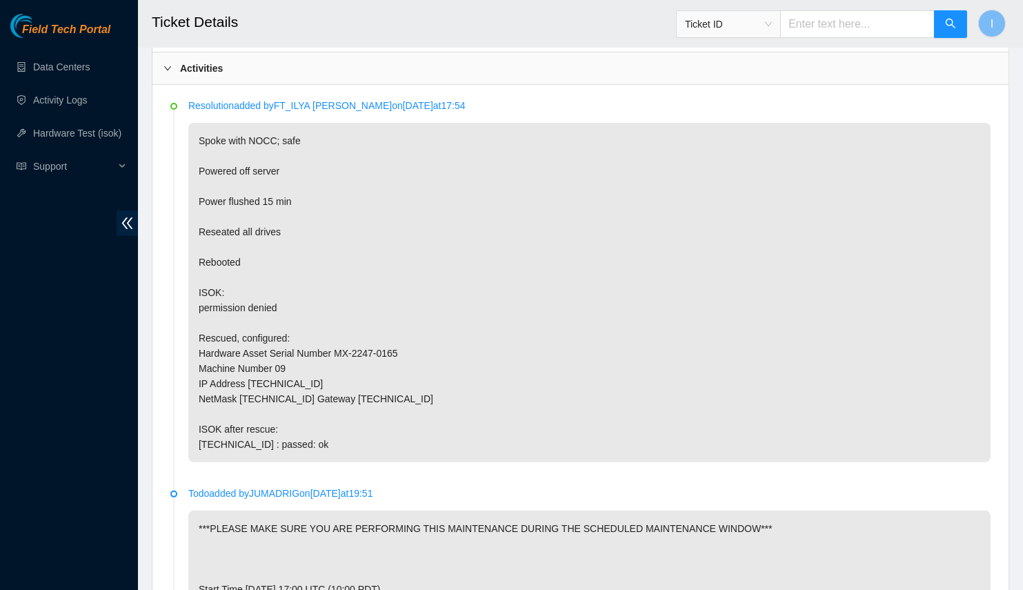
scroll to position [917, 0]
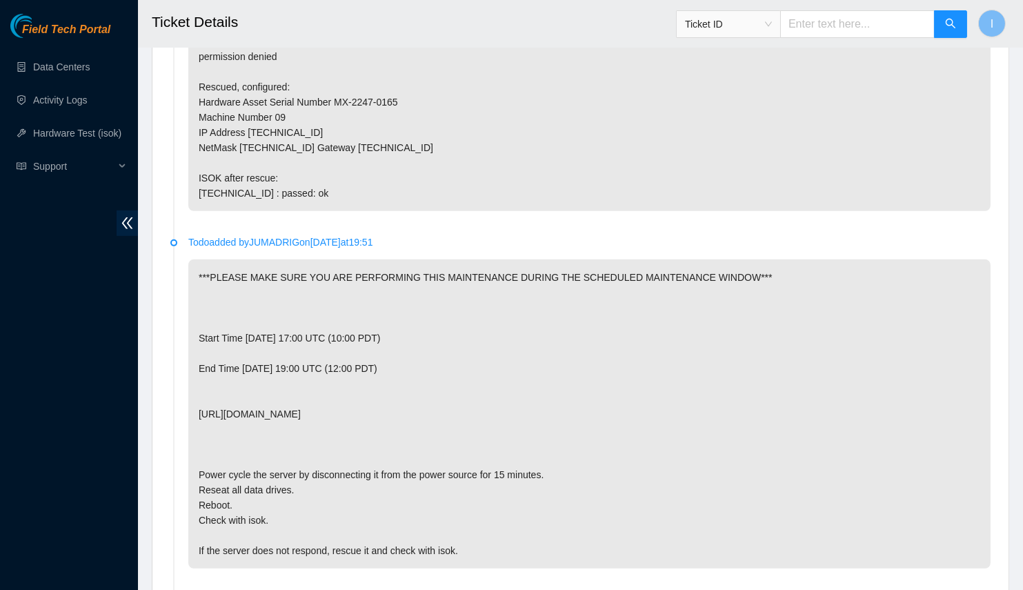
click at [103, 335] on div "Field Tech Portal Data Centers Activity Logs Hardware Test (isok) Support" at bounding box center [69, 302] width 138 height 576
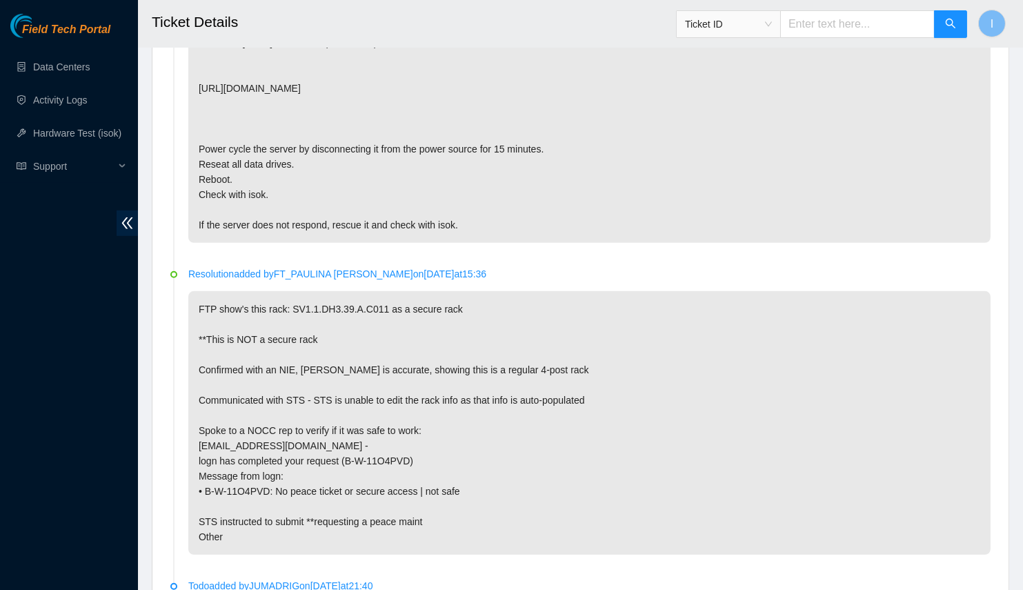
scroll to position [992, 0]
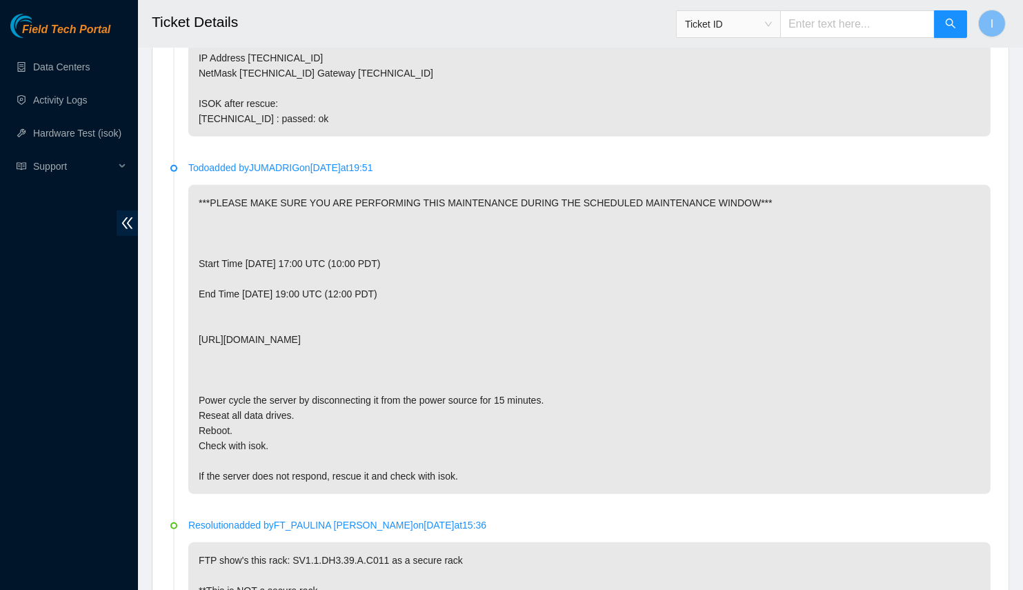
click at [97, 334] on div "Field Tech Portal Data Centers Activity Logs Hardware Test (isok) Support" at bounding box center [69, 302] width 138 height 576
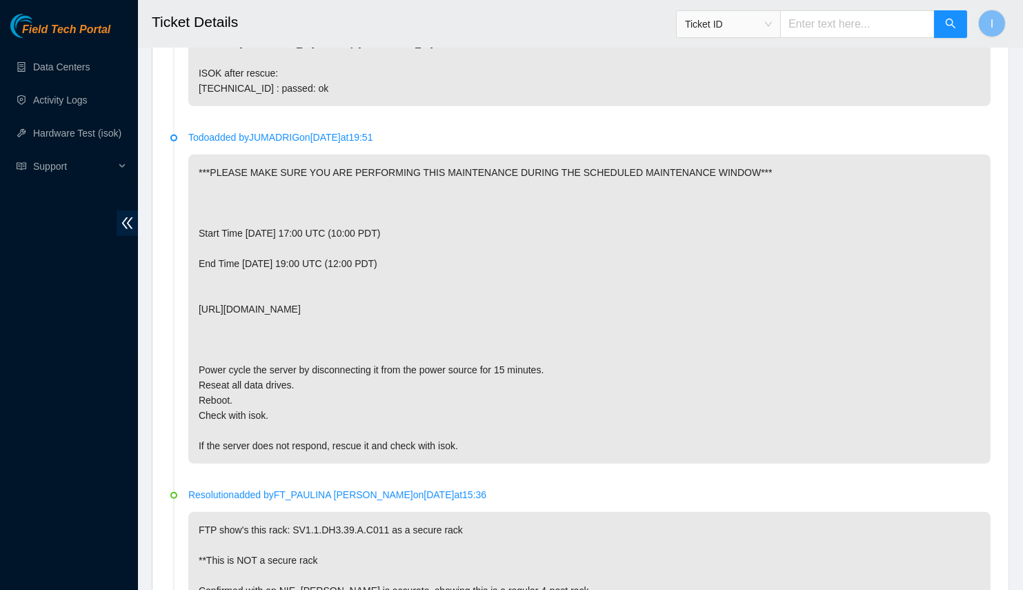
scroll to position [961, 0]
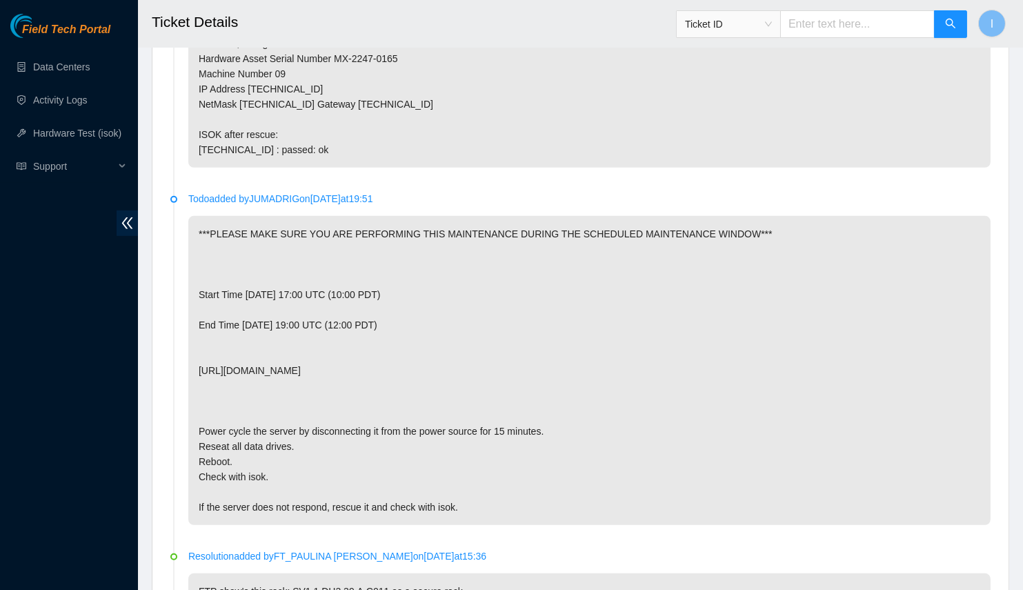
click at [243, 216] on p "***PLEASE MAKE SURE YOU ARE PERFORMING THIS MAINTENANCE DURING THE SCHEDULED MA…" at bounding box center [589, 370] width 803 height 309
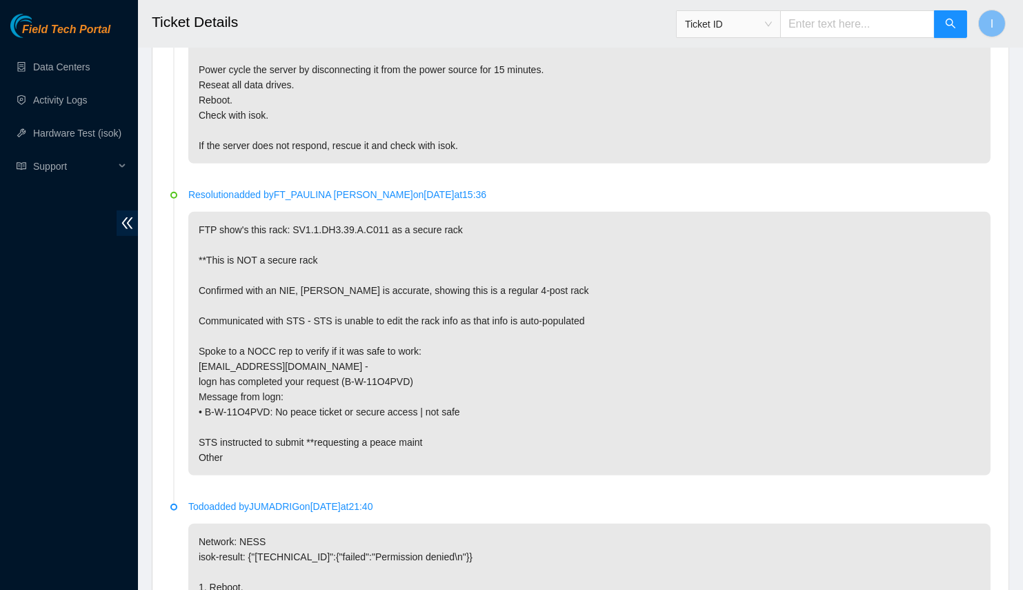
scroll to position [1324, 0]
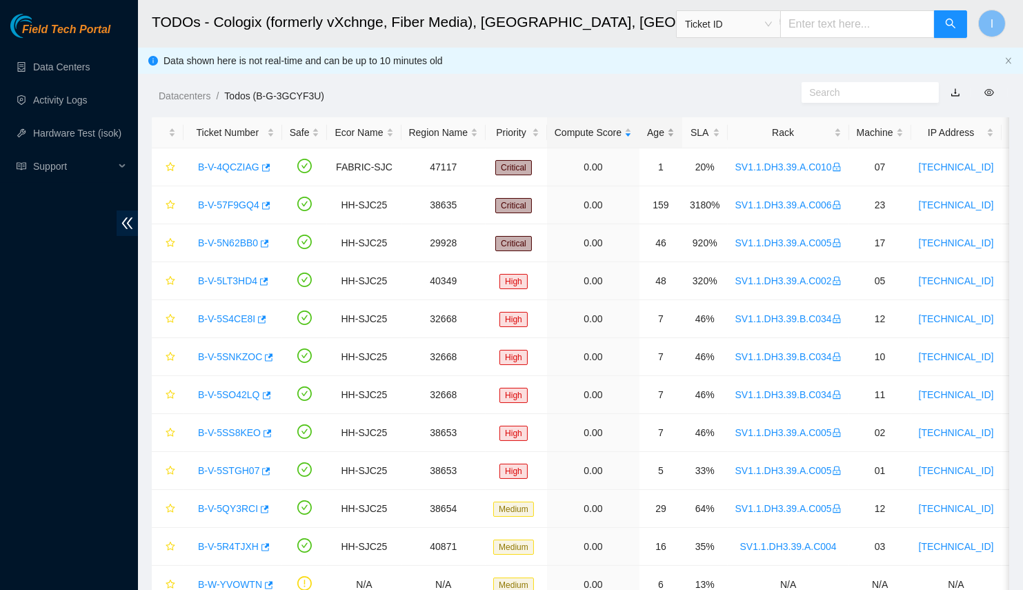
click at [652, 127] on div "Age" at bounding box center [661, 132] width 28 height 15
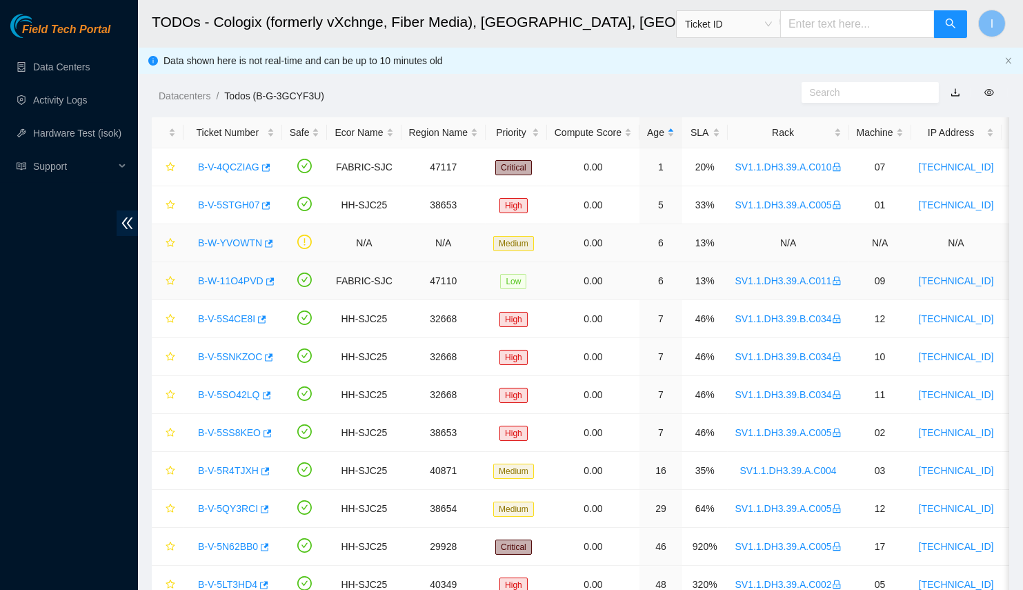
click at [233, 238] on link "B-W-YVOWTN" at bounding box center [230, 242] width 64 height 11
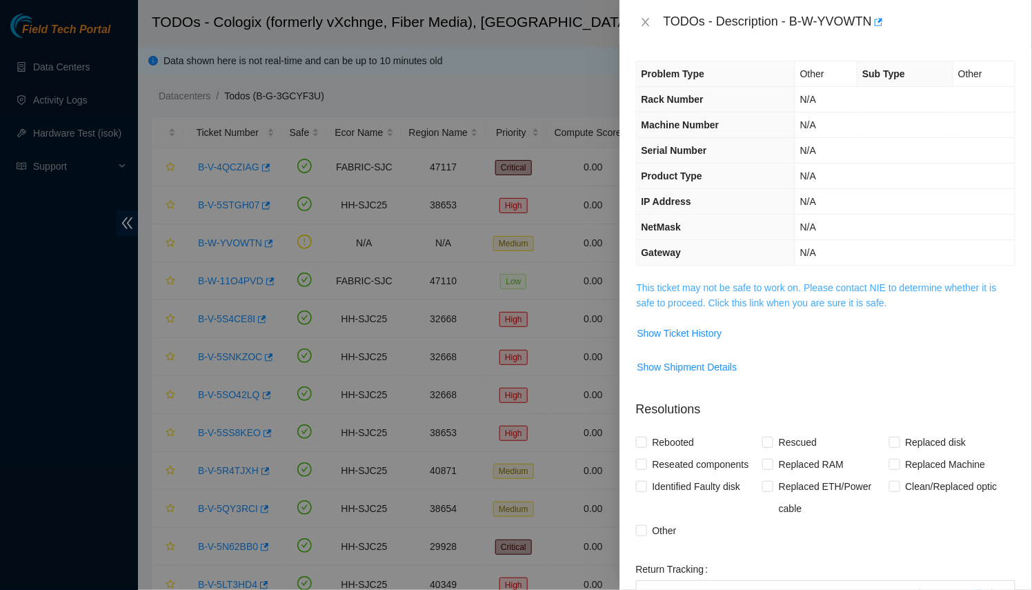
click at [789, 282] on link "This ticket may not be safe to work on. Please contact NIE to determine whether…" at bounding box center [817, 295] width 360 height 26
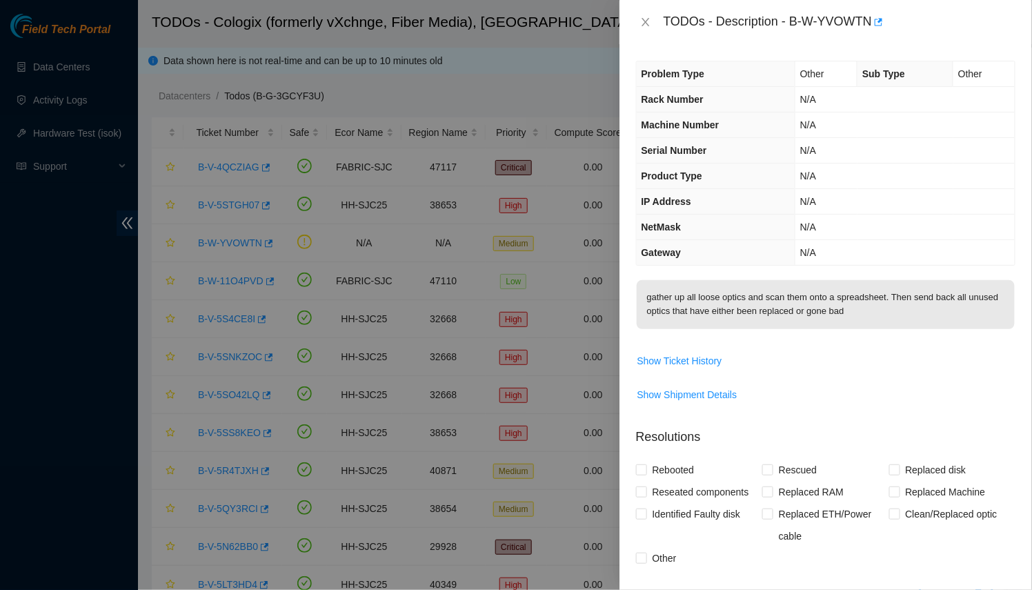
click at [536, 210] on div at bounding box center [516, 295] width 1032 height 590
click at [640, 22] on button "Close" at bounding box center [645, 22] width 19 height 13
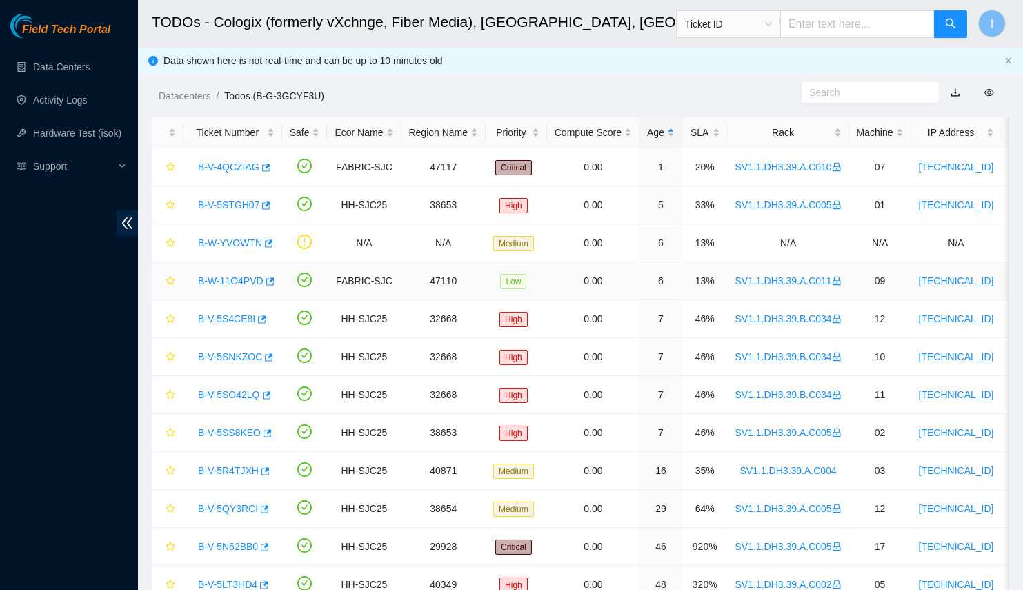
click at [210, 288] on div "B-W-11O4PVD" at bounding box center [232, 281] width 83 height 22
drag, startPoint x: 181, startPoint y: 277, endPoint x: 309, endPoint y: 175, distance: 163.5
click at [265, 271] on tr "B-W-11O4PVD FABRIC-SJC 47110 Low 0.00 6 13% SV1.1.DH3.39.A.C011 09 23.40.199.12…" at bounding box center [800, 281] width 1297 height 38
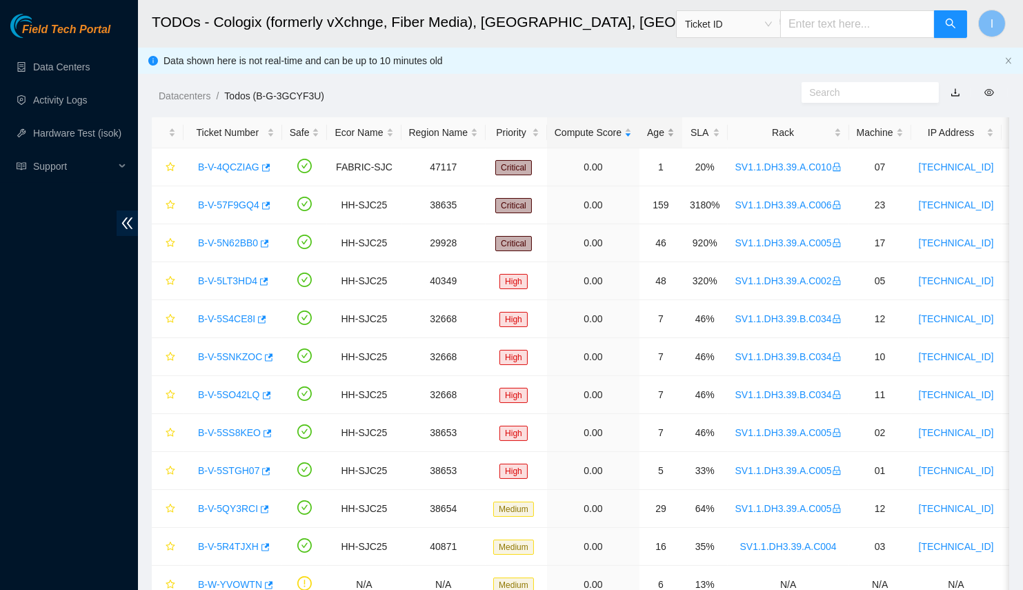
click at [648, 130] on div "Age" at bounding box center [661, 132] width 28 height 15
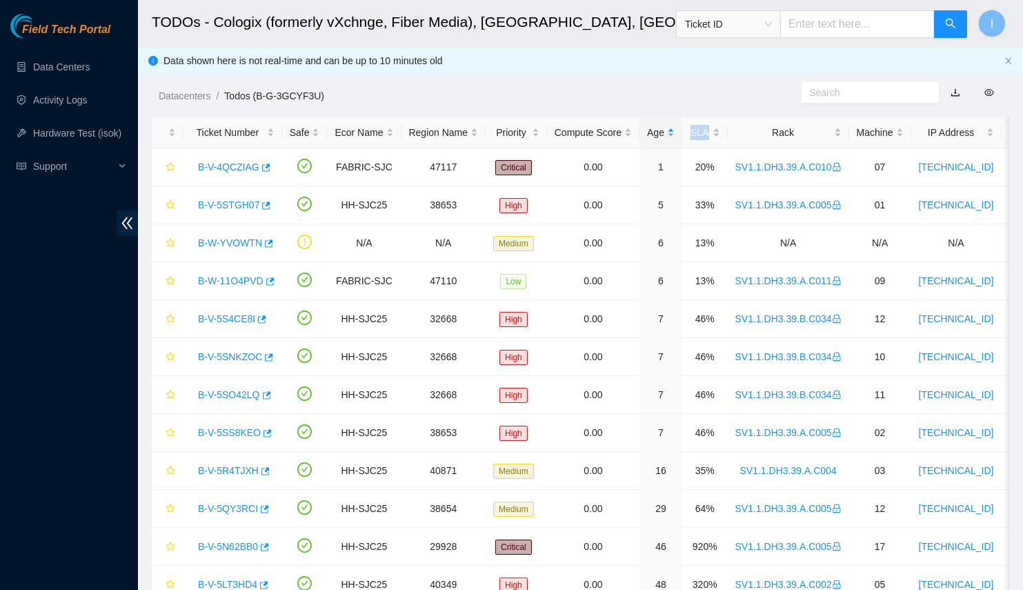
click at [648, 130] on div "Age" at bounding box center [661, 132] width 28 height 15
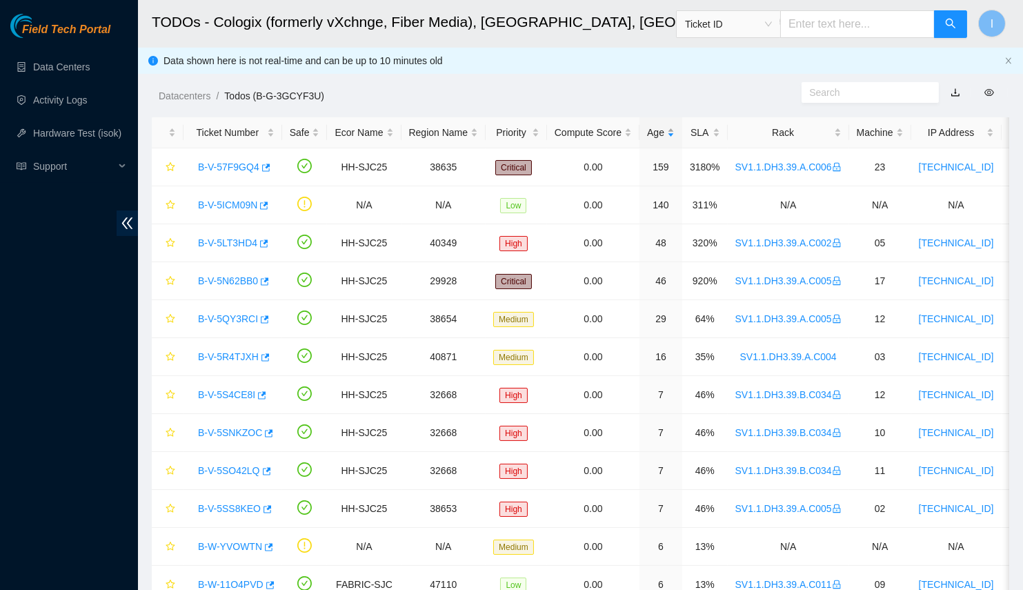
click at [648, 130] on div "Age" at bounding box center [661, 132] width 28 height 15
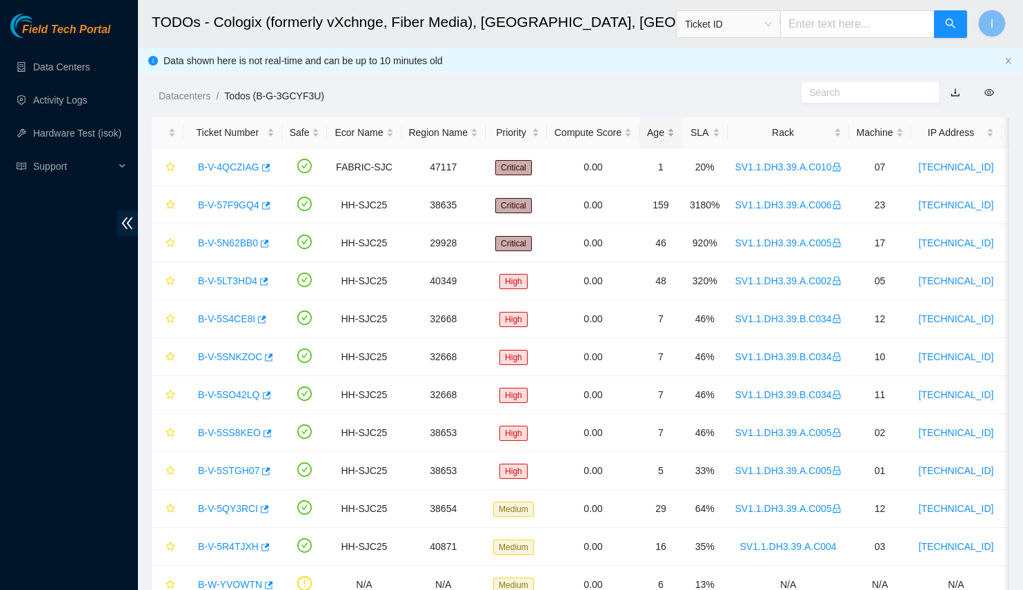
click at [647, 128] on div "Age" at bounding box center [661, 132] width 28 height 15
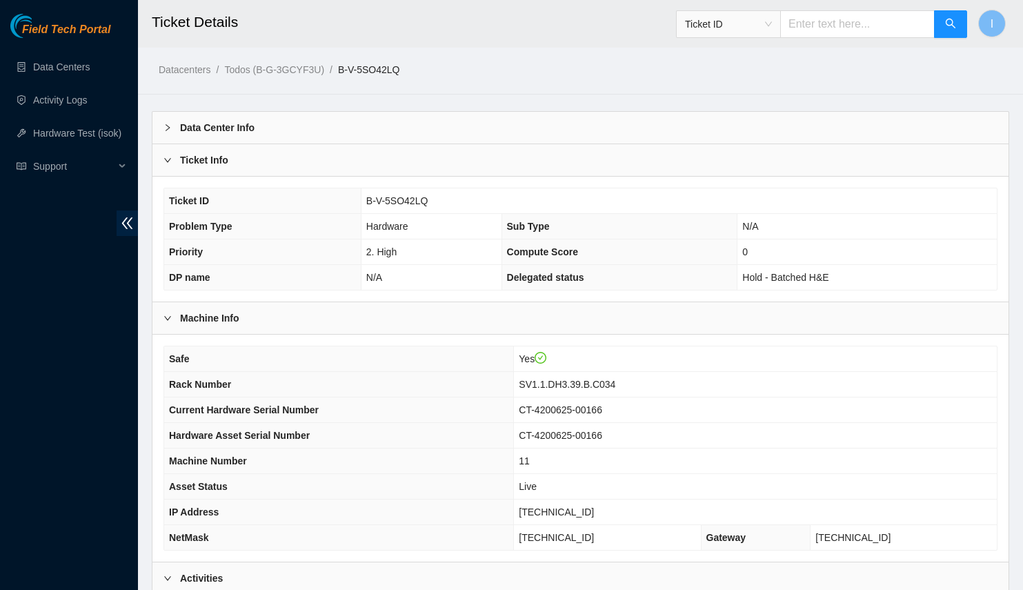
scroll to position [387, 0]
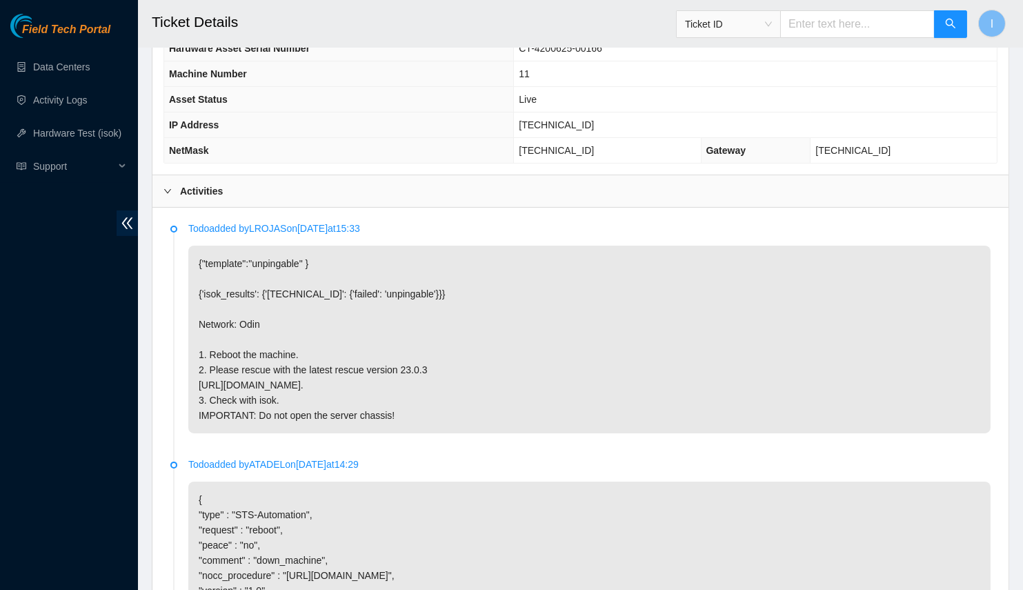
click at [52, 412] on div "Field Tech Portal Data Centers Activity Logs Hardware Test (isok) Support" at bounding box center [69, 302] width 138 height 576
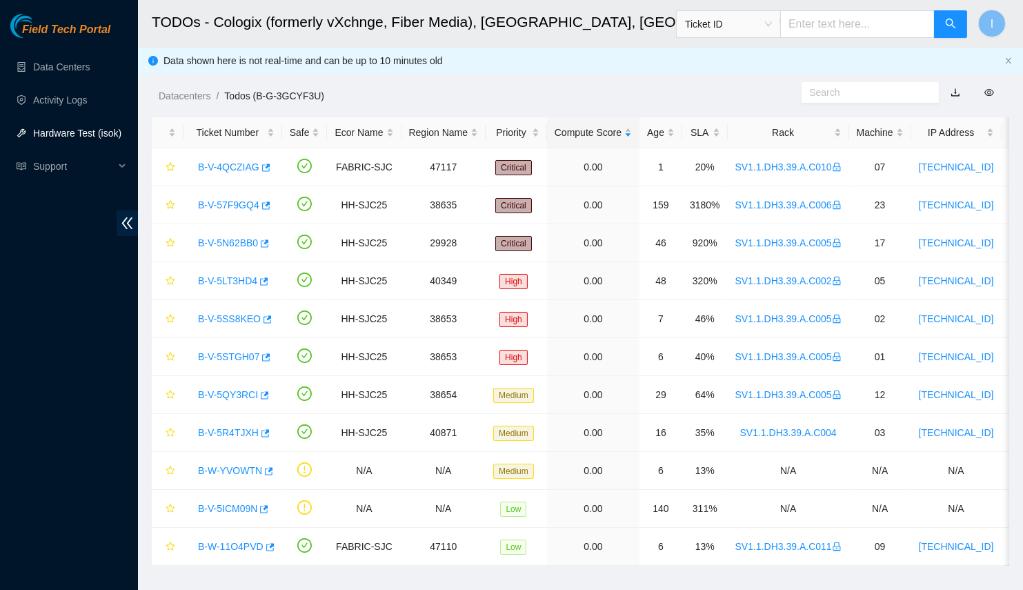
click at [81, 129] on link "Hardware Test (isok)" at bounding box center [77, 133] width 88 height 11
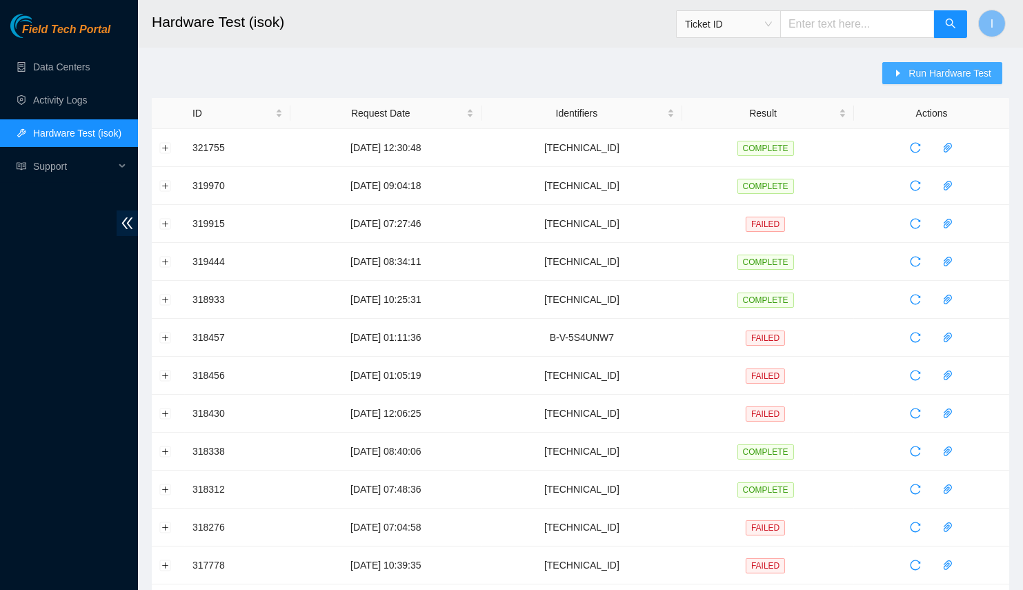
click at [967, 77] on span "Run Hardware Test" at bounding box center [950, 73] width 83 height 15
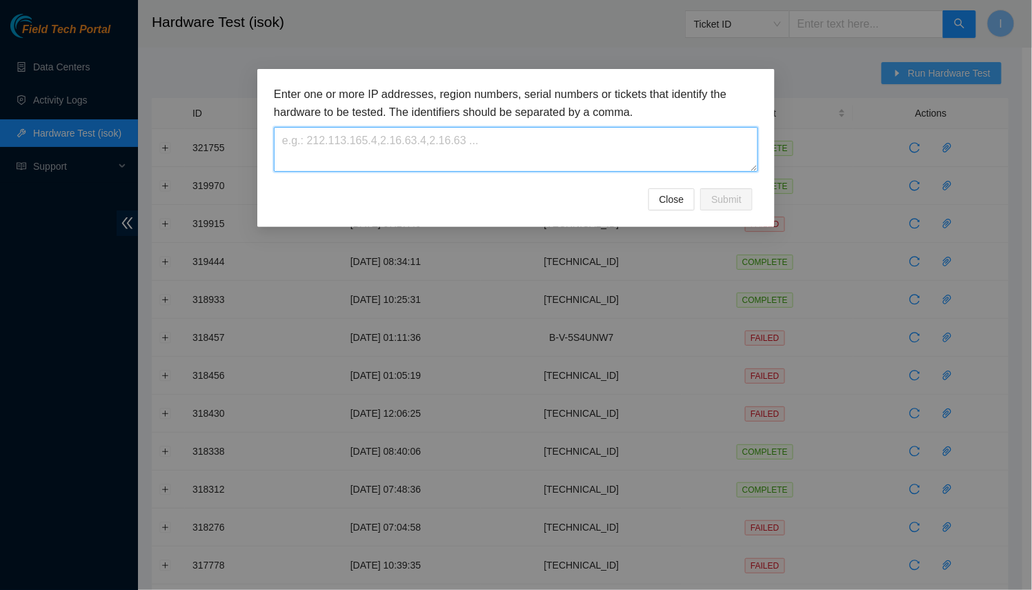
click at [491, 161] on textarea at bounding box center [516, 149] width 484 height 45
drag, startPoint x: 967, startPoint y: 77, endPoint x: 491, endPoint y: 161, distance: 483.4
paste textarea "[TECHNICAL_ID]"
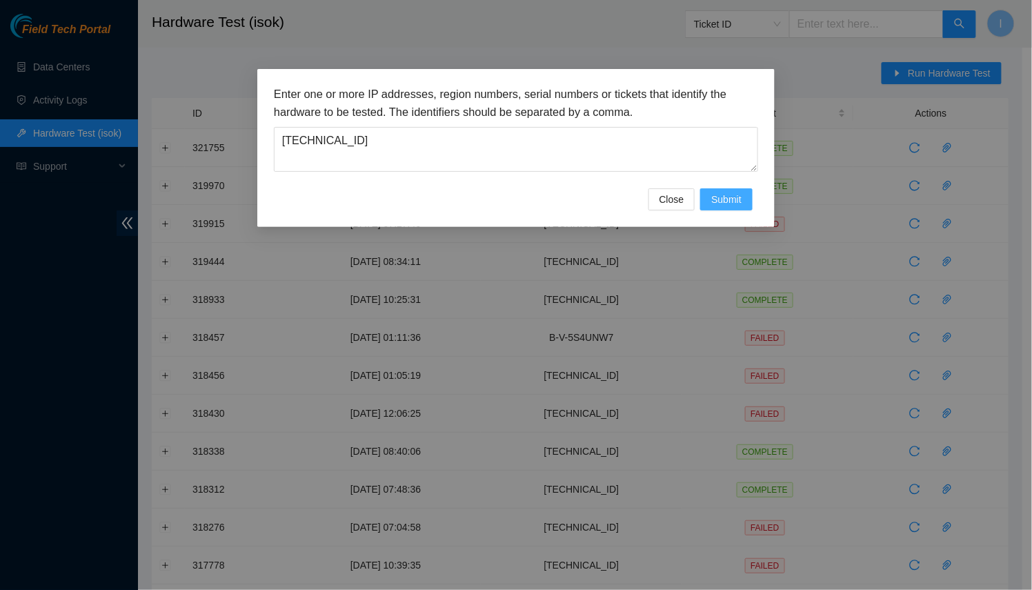
click at [740, 201] on span "Submit" at bounding box center [726, 199] width 30 height 15
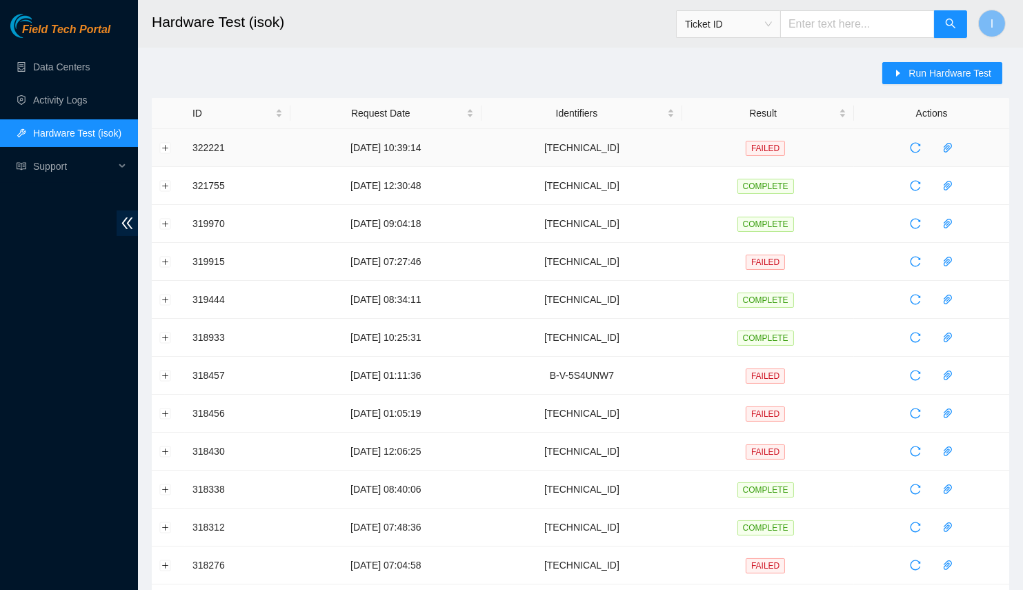
click at [179, 144] on td at bounding box center [168, 148] width 33 height 38
click at [176, 148] on td at bounding box center [168, 148] width 33 height 38
click at [171, 148] on td at bounding box center [168, 148] width 33 height 38
click at [161, 148] on button "Expand row" at bounding box center [165, 147] width 11 height 11
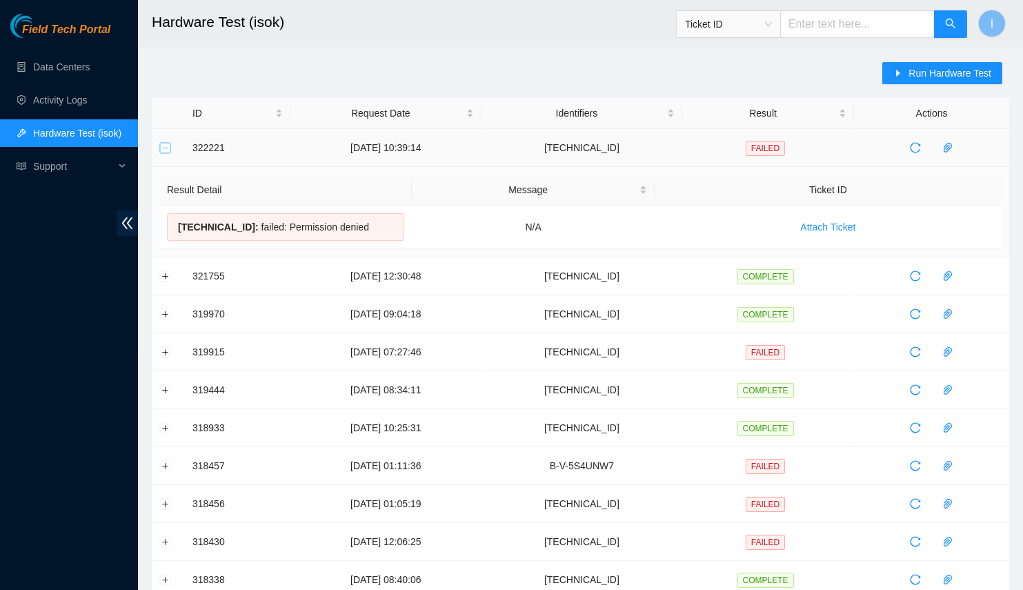
click at [161, 148] on button "Collapse row" at bounding box center [165, 147] width 11 height 11
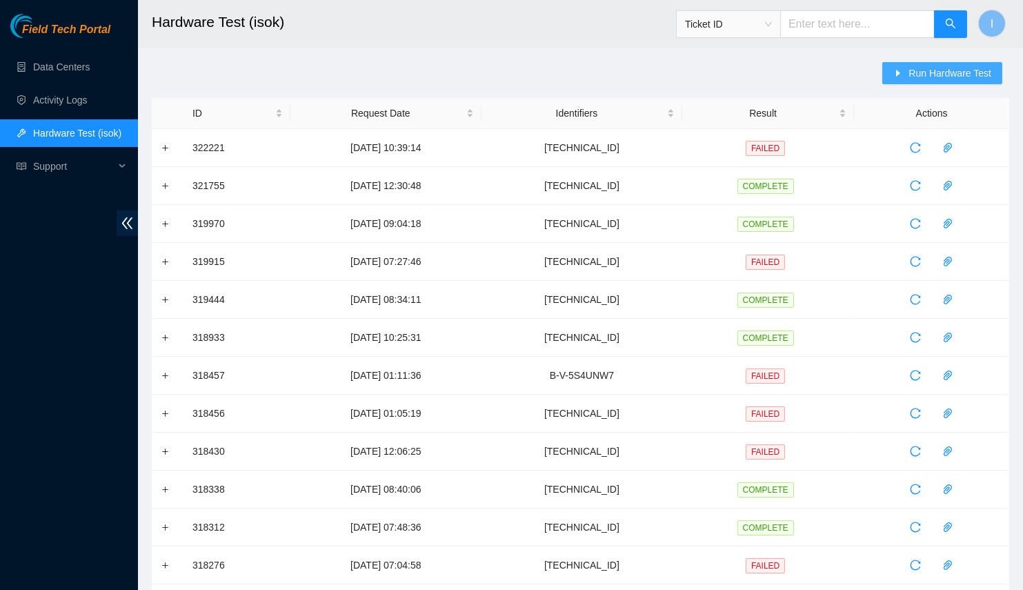
click at [916, 77] on span "Run Hardware Test" at bounding box center [950, 73] width 83 height 15
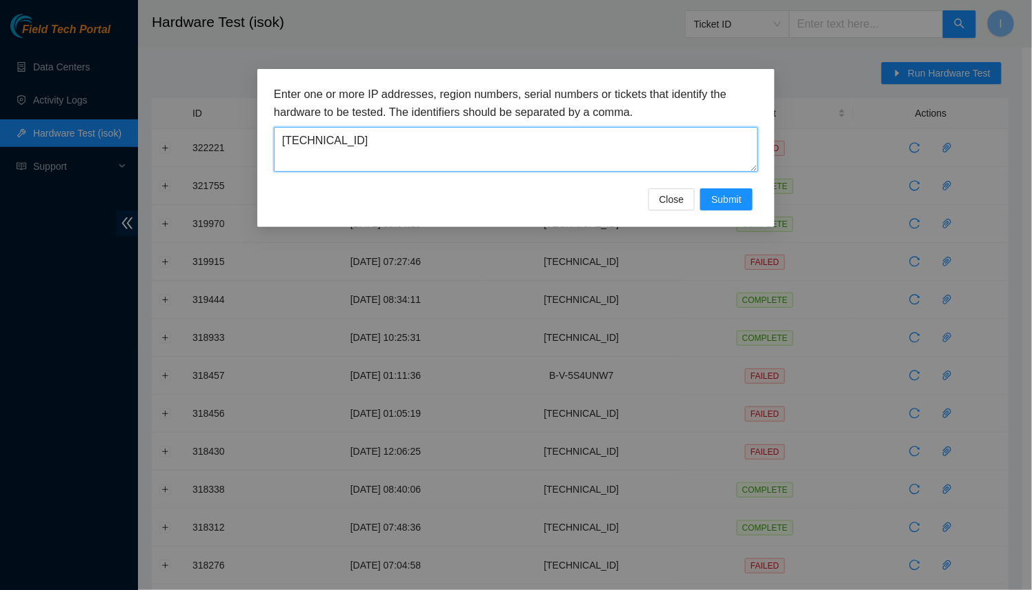
click at [591, 132] on textarea "[TECHNICAL_ID]" at bounding box center [516, 149] width 484 height 45
paste textarea "[TECHNICAL_ID]"
paste textarea
type textarea "[TECHNICAL_ID]"
click at [727, 192] on span "Submit" at bounding box center [726, 199] width 30 height 15
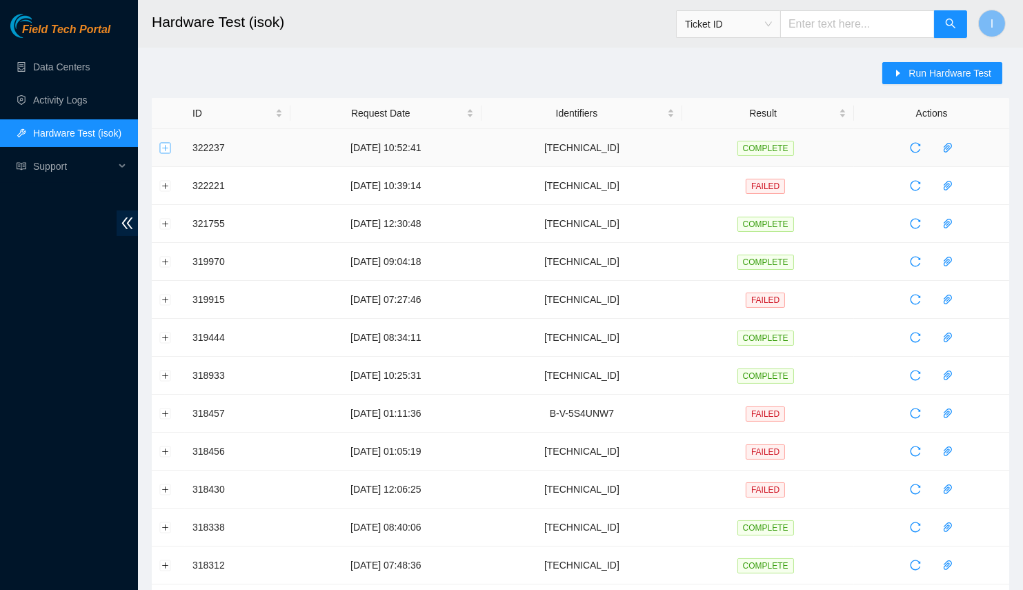
click at [164, 142] on button "Expand row" at bounding box center [165, 147] width 11 height 11
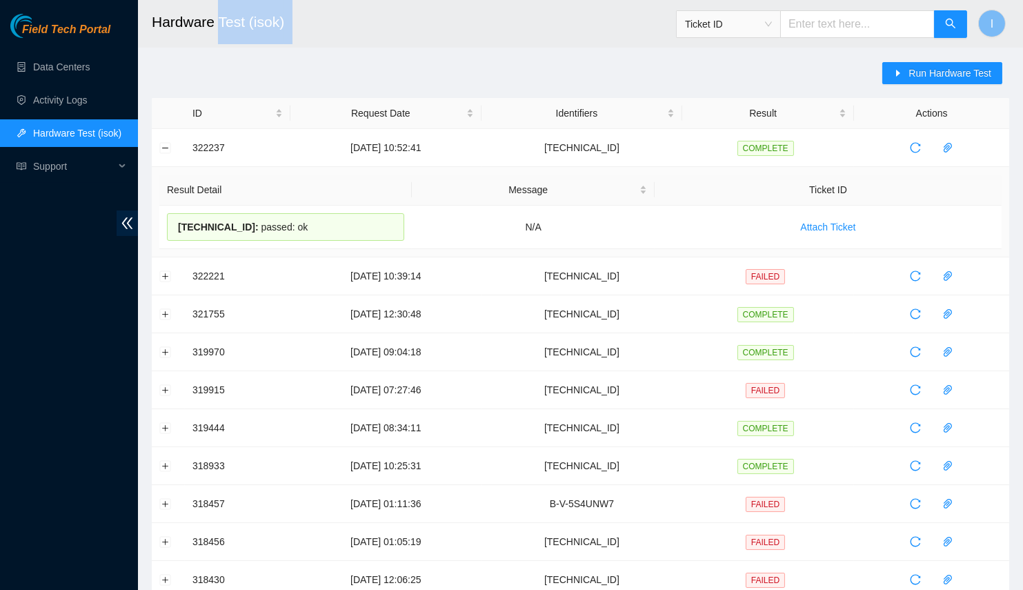
drag, startPoint x: 218, startPoint y: 17, endPoint x: 207, endPoint y: -14, distance: 33.0
click at [207, 0] on html "Field Tech Portal Data Centers Activity Logs Hardware Test (isok) Support Hardw…" at bounding box center [511, 295] width 1023 height 590
click at [259, 26] on h2 "Hardware Test (isok)" at bounding box center [500, 22] width 697 height 44
click at [170, 233] on div "23.40.199.12 : passed: ok" at bounding box center [285, 227] width 237 height 28
drag, startPoint x: 170, startPoint y: 230, endPoint x: 328, endPoint y: 229, distance: 157.3
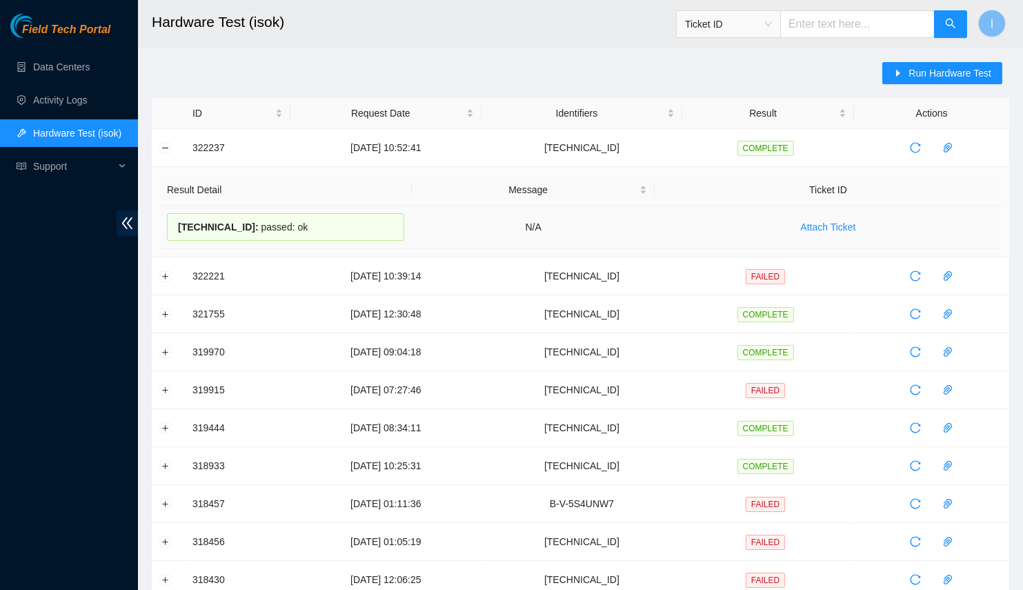
click at [328, 229] on div "23.40.199.12 : passed: ok" at bounding box center [285, 227] width 237 height 28
copy div "23.40.199.12 : passed: ok"
click at [262, 220] on div "23.40.199.12 : passed: ok" at bounding box center [285, 227] width 237 height 28
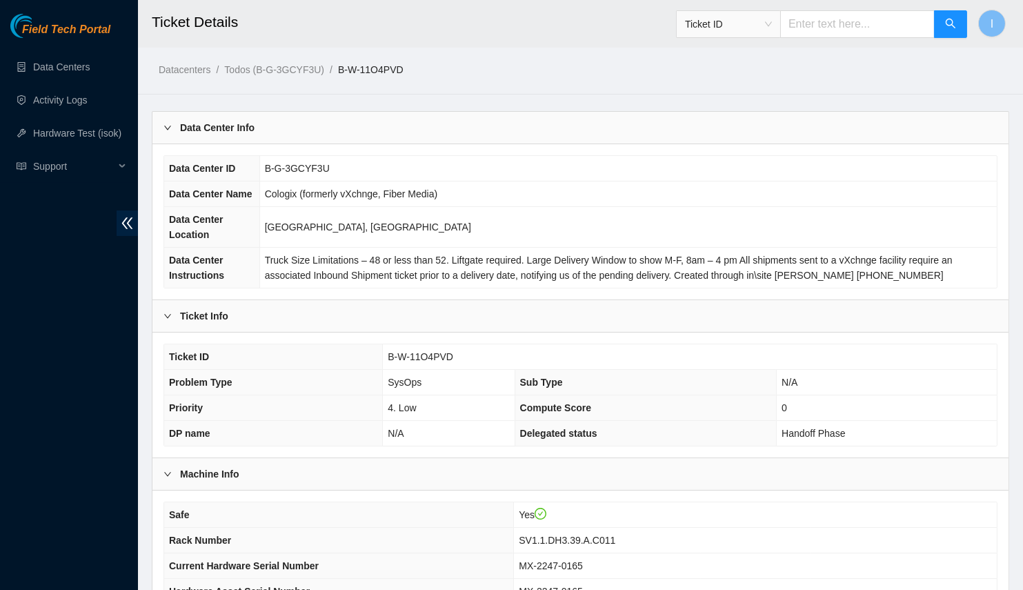
click at [410, 124] on div "Data Center Info" at bounding box center [581, 128] width 856 height 32
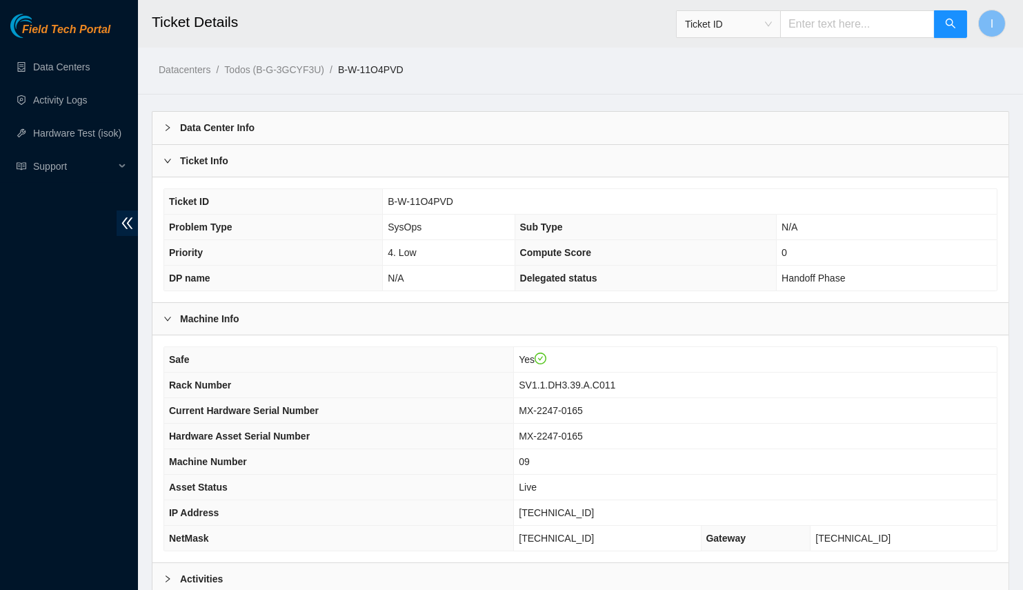
scroll to position [136, 0]
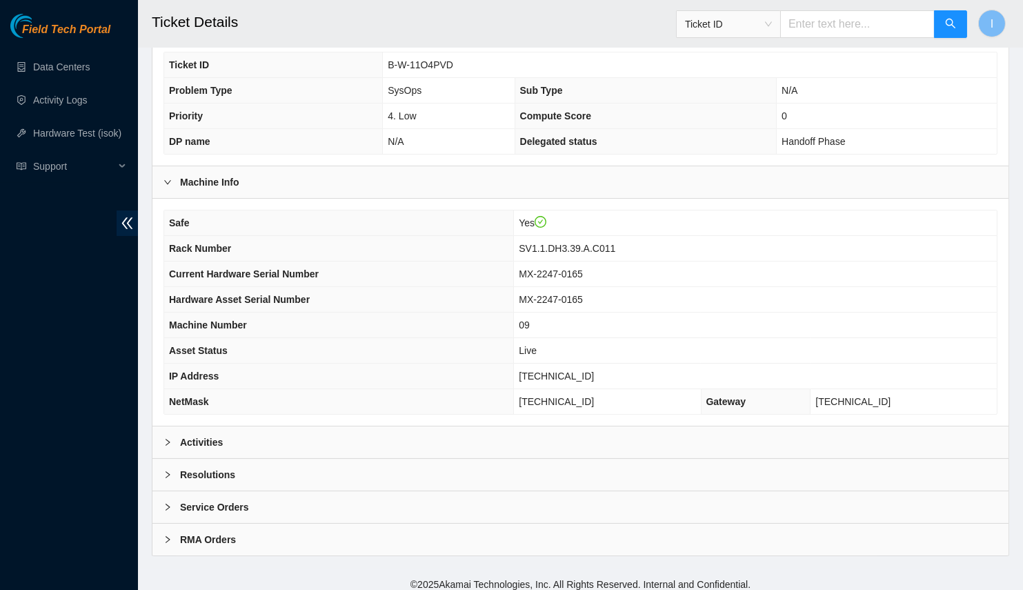
click at [373, 426] on div "Activities" at bounding box center [581, 442] width 856 height 32
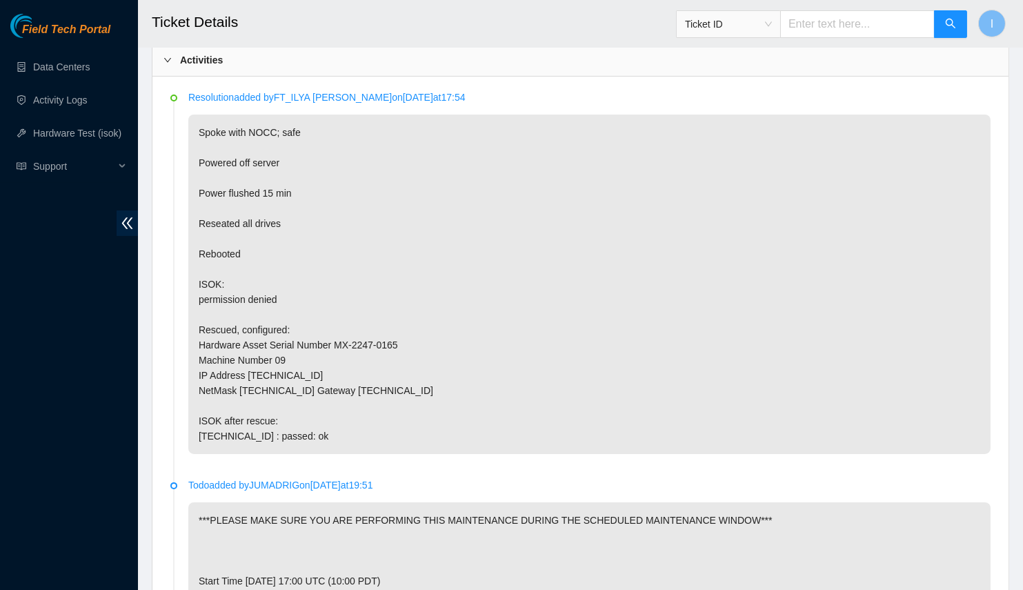
scroll to position [519, 0]
